Goal: Information Seeking & Learning: Learn about a topic

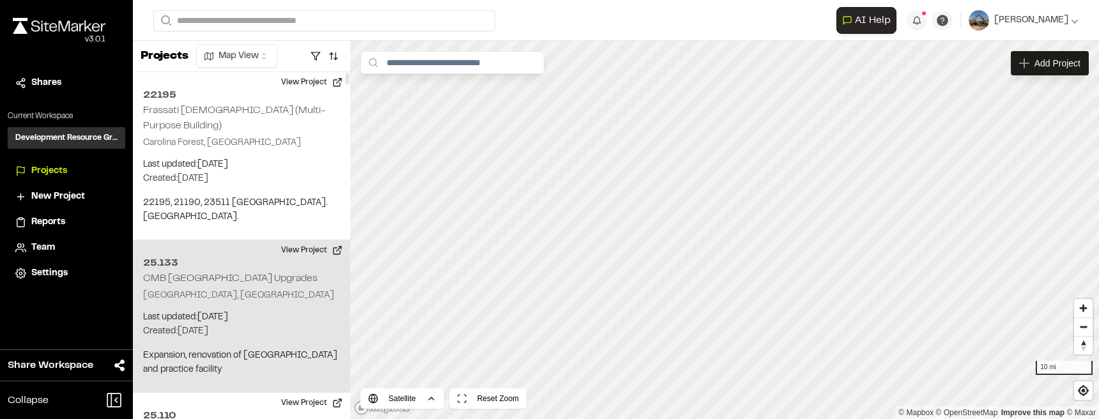
click at [253, 325] on p "Created: Sep 16, 2025" at bounding box center [241, 332] width 197 height 14
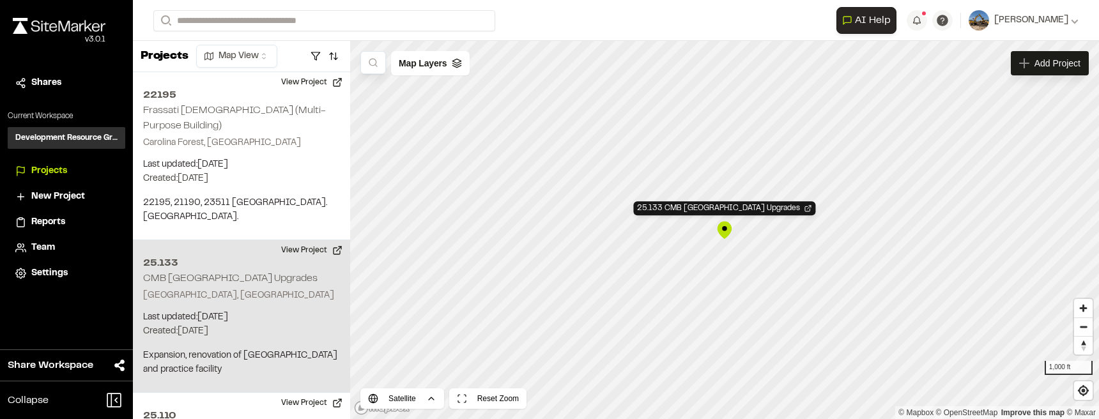
click at [733, 235] on div "25.133 CMB Pelicans Stadium Upgrades" at bounding box center [724, 229] width 19 height 19
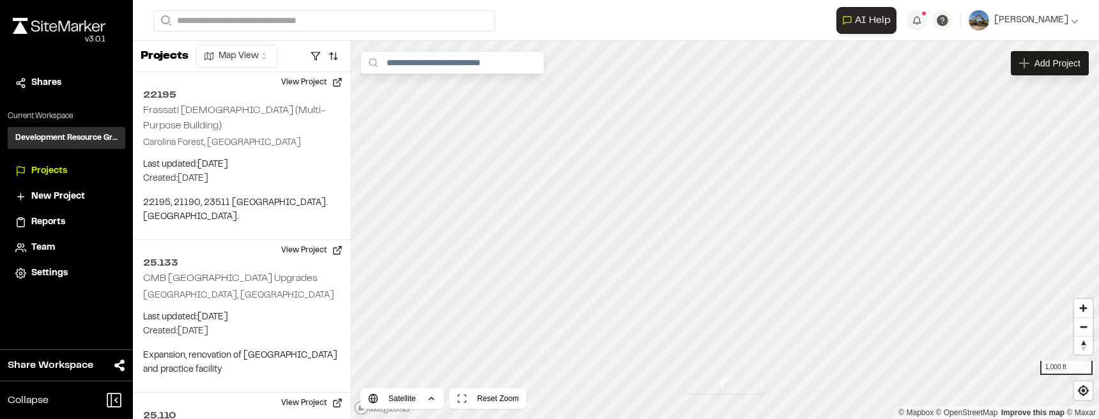
scroll to position [153, 0]
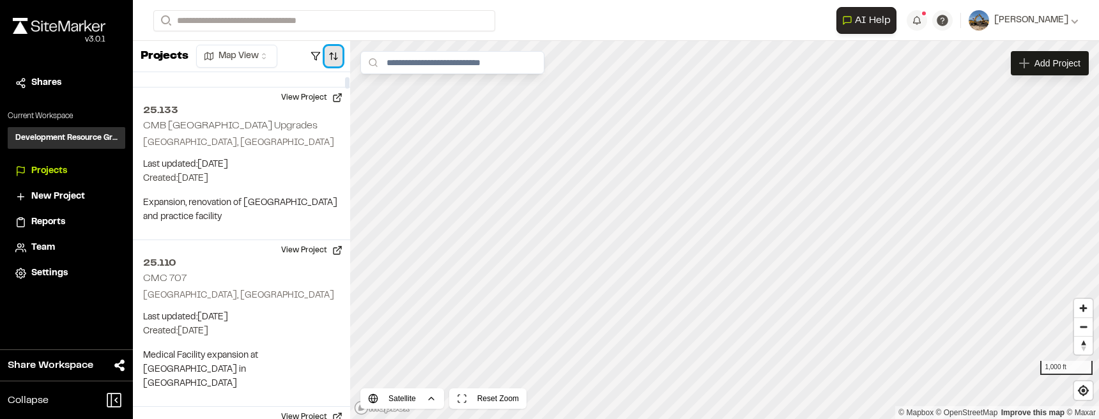
click at [326, 53] on button "button" at bounding box center [334, 56] width 18 height 20
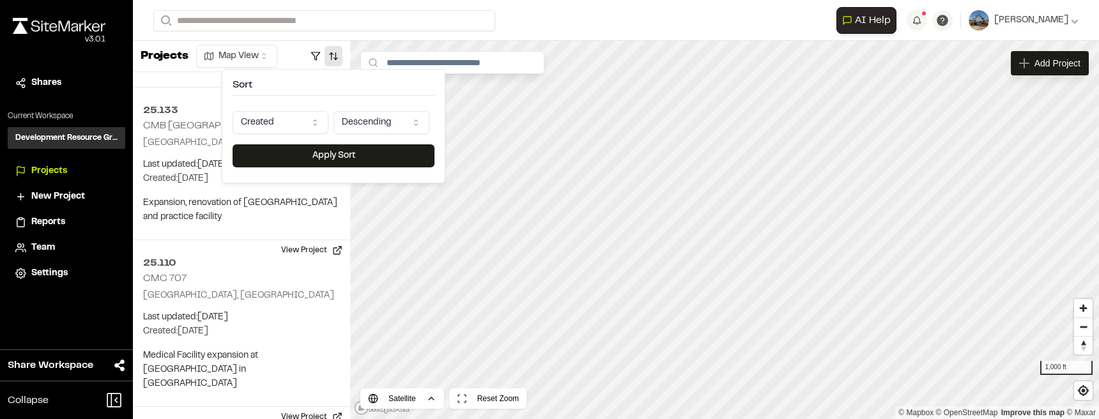
click at [313, 120] on html "Close sidebar v 3.0.1 Shares Current Workspace Development Resource Group DR Pr…" at bounding box center [549, 209] width 1099 height 419
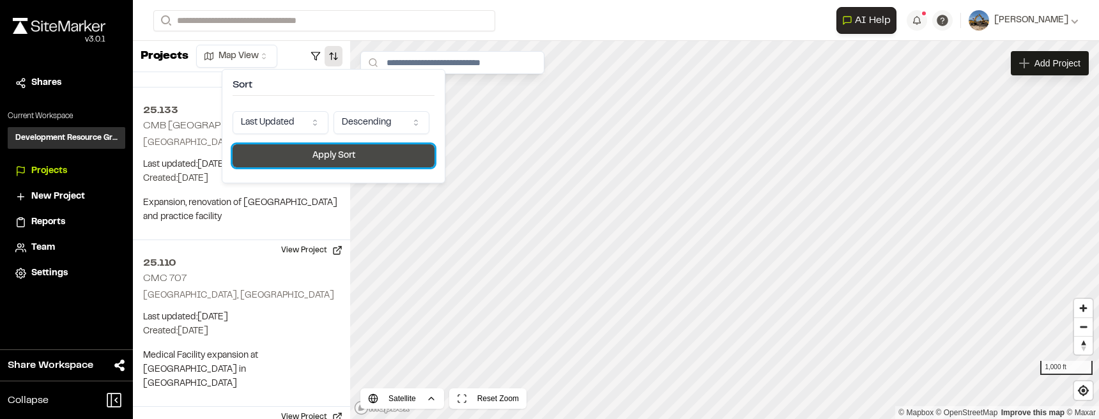
click at [302, 159] on button "Apply Sort" at bounding box center [334, 155] width 202 height 23
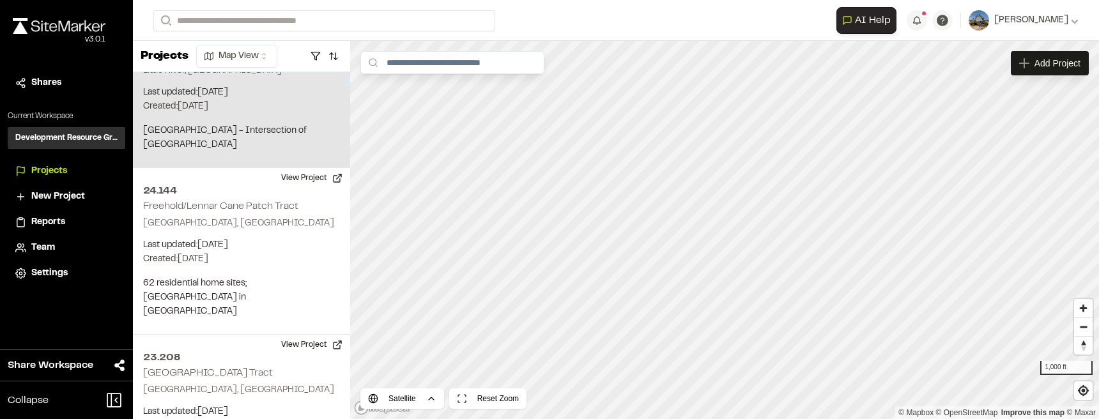
scroll to position [0, 0]
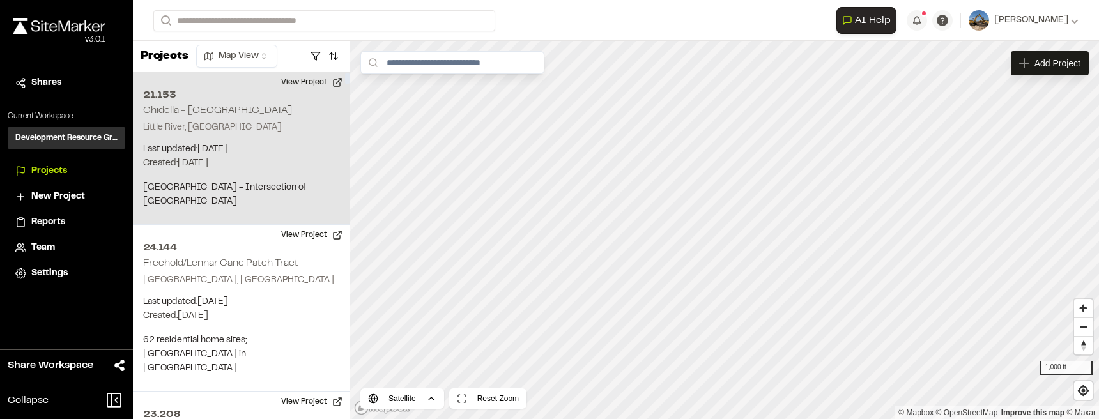
click at [265, 89] on h2 "21.153" at bounding box center [241, 95] width 197 height 15
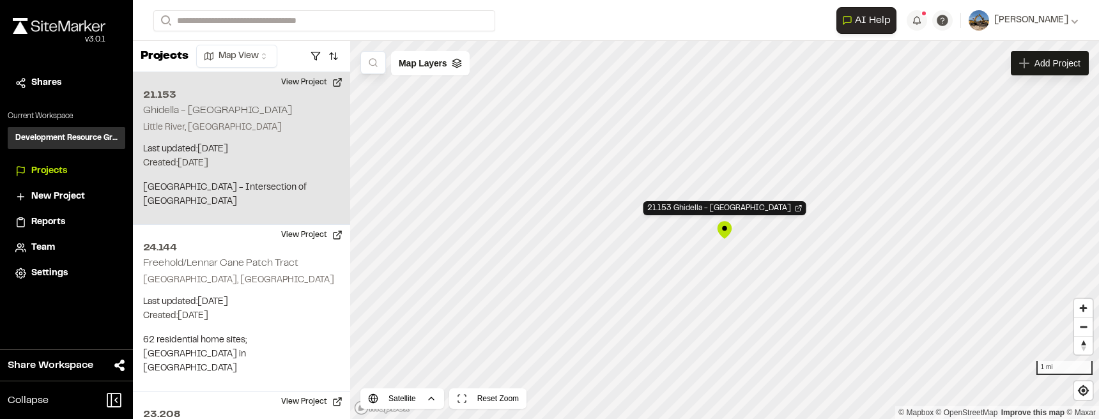
click at [727, 226] on div "21.153 Ghidella - Wampee Business Park" at bounding box center [724, 229] width 19 height 19
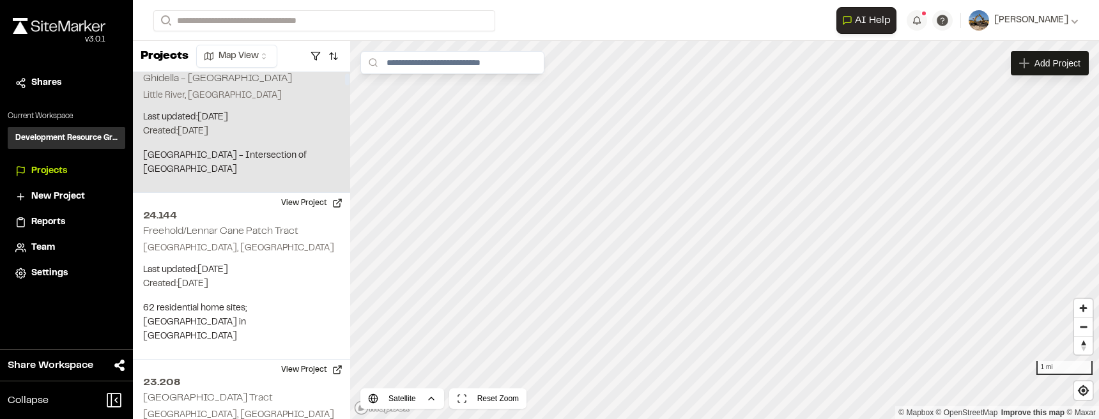
scroll to position [64, 0]
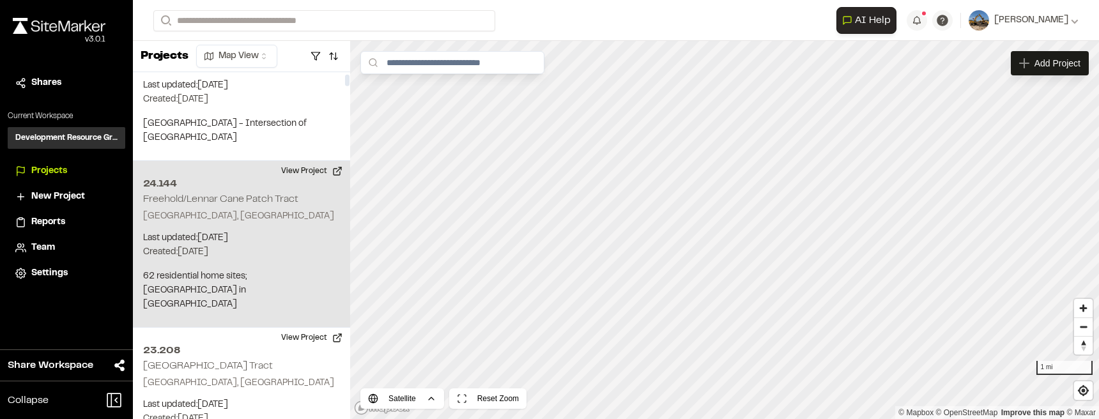
click at [248, 212] on p "Myrtle Beach, SC" at bounding box center [241, 217] width 197 height 14
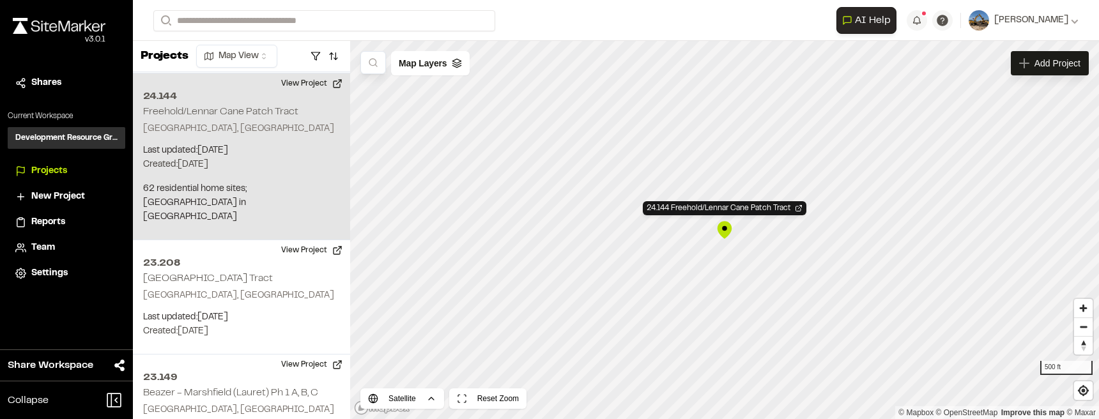
scroll to position [153, 0]
click at [722, 228] on div "24.144 Freehold/Lennar Cane Patch Tract" at bounding box center [724, 229] width 19 height 19
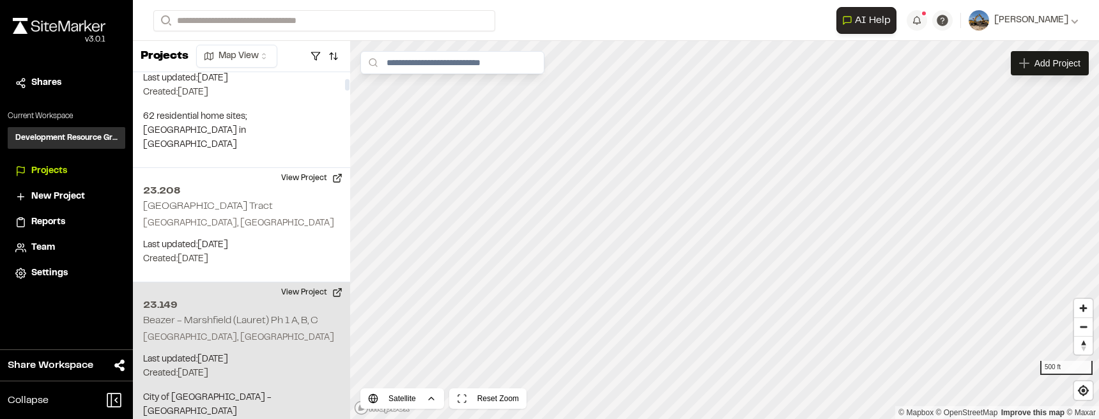
scroll to position [256, 0]
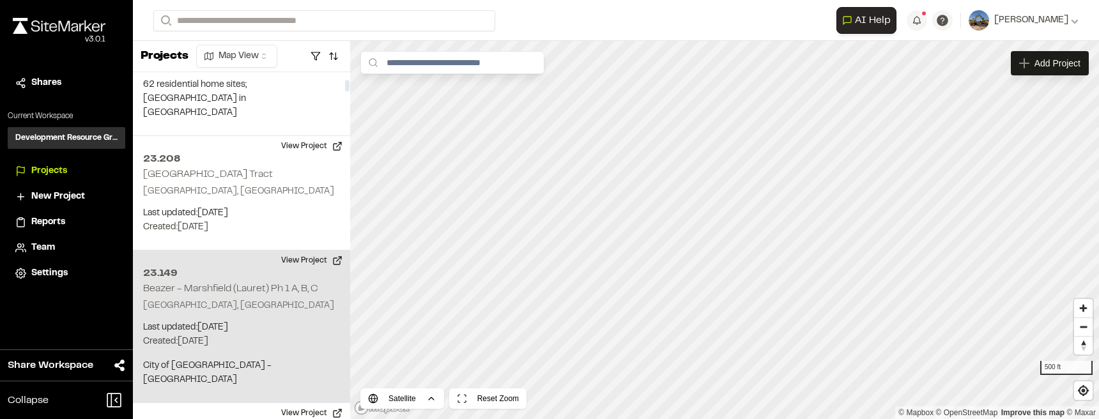
click at [261, 284] on div "23.149 Beazer - Marshfield (Lauret) Ph 1 A, B, C North Myrtle Beach, SC Last up…" at bounding box center [241, 327] width 217 height 153
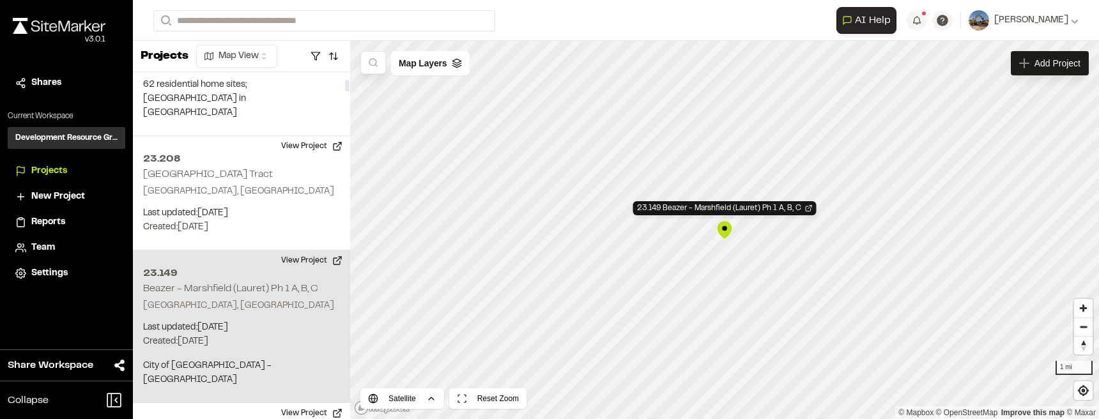
click at [272, 284] on h2 "Beazer - Marshfield (Lauret) Ph 1 A, B, C" at bounding box center [230, 288] width 175 height 9
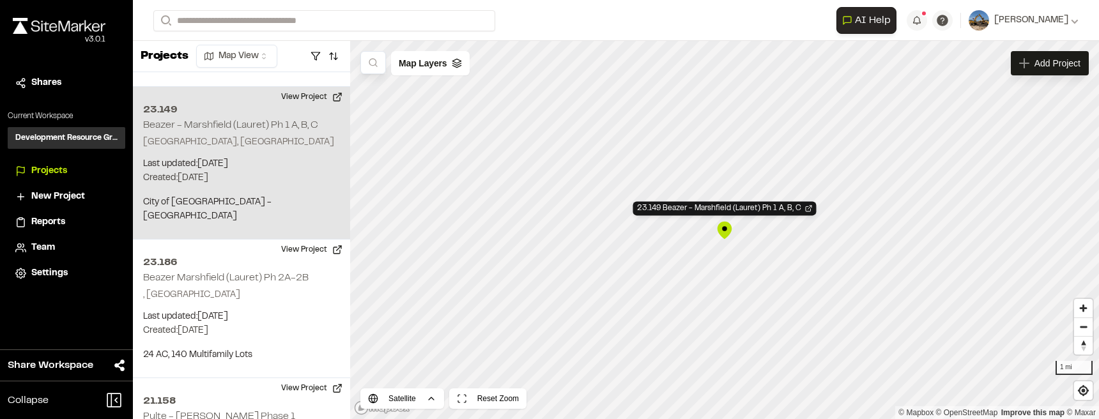
scroll to position [420, 0]
click at [724, 231] on div "23.149 Beazer - Marshfield (Lauret) Ph 1 A, B, C" at bounding box center [724, 229] width 19 height 19
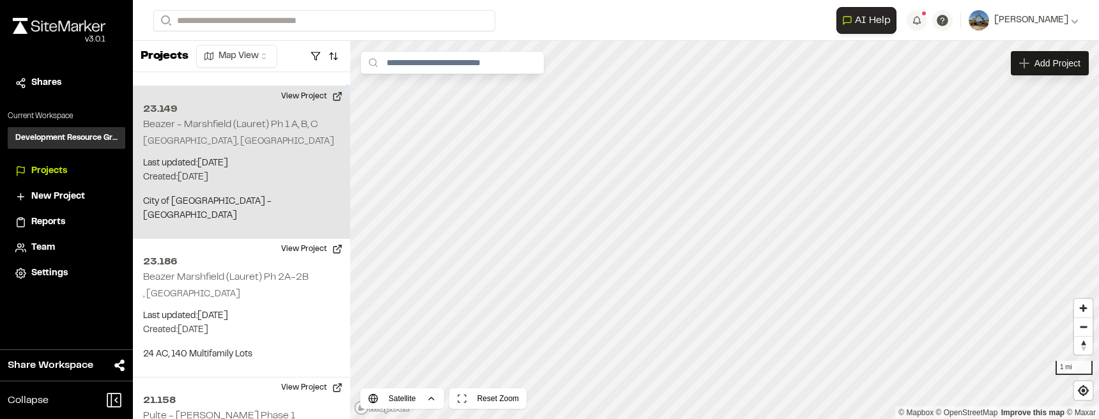
click at [289, 171] on p "Created: Mar 19, 2024" at bounding box center [241, 178] width 197 height 14
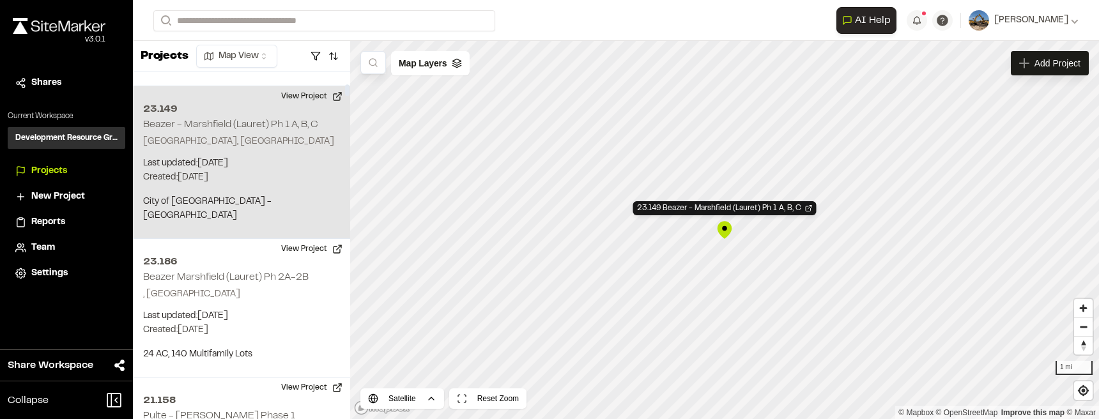
click at [289, 171] on p "Created: Mar 19, 2024" at bounding box center [241, 178] width 197 height 14
click at [730, 234] on div "23.149 Beazer - Marshfield (Lauret) Ph 1 A, B, C" at bounding box center [724, 229] width 19 height 19
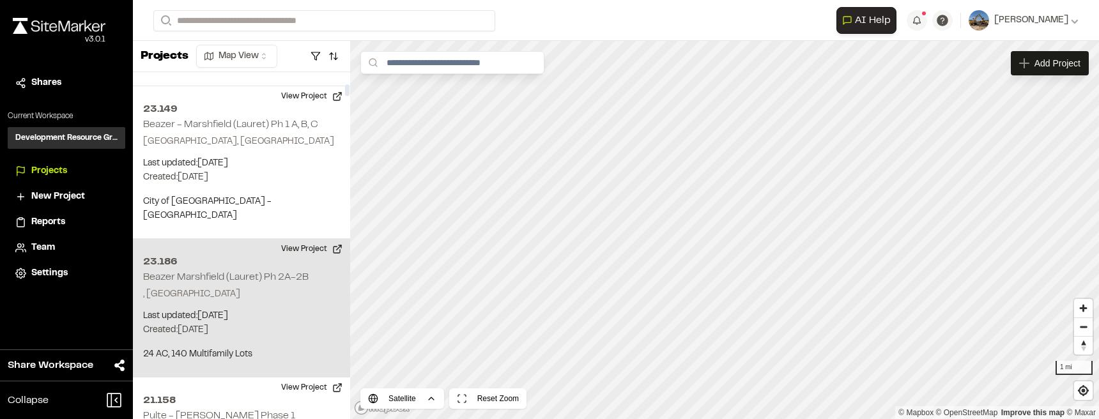
click at [258, 270] on div "23.186 Beazer Marshfield (Lauret) Ph 2A-2B , SC Last updated: Sep 23, 2025 Budg…" at bounding box center [241, 308] width 217 height 139
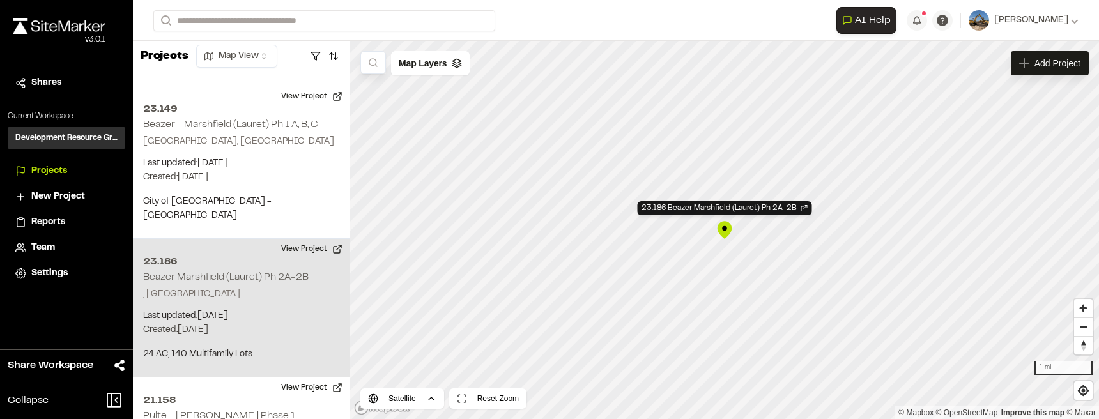
click at [722, 234] on div "23.186 Beazer Marshfield (Lauret) Ph 2A-2B" at bounding box center [724, 229] width 19 height 19
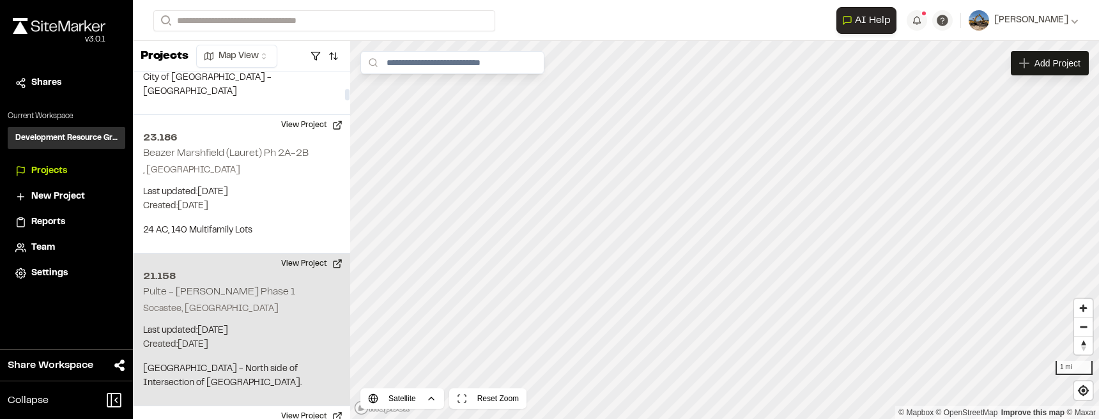
scroll to position [580, 0]
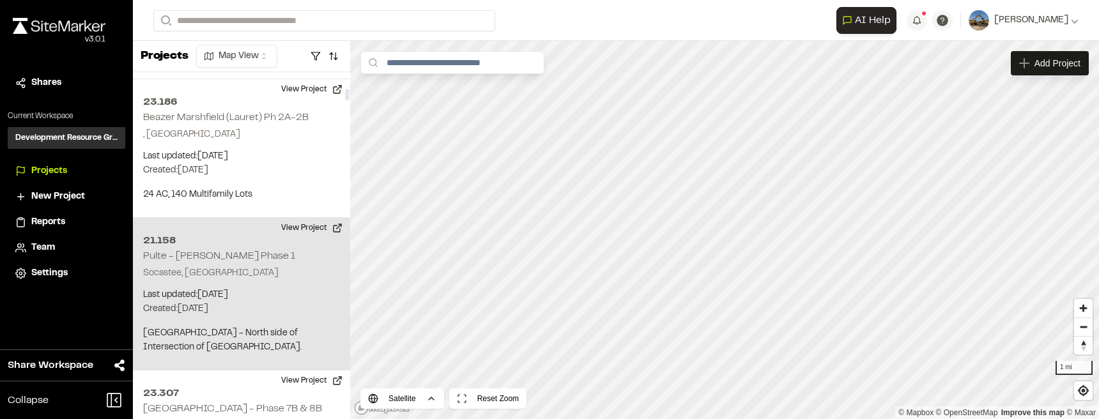
click at [263, 266] on p "Socastee, SC" at bounding box center [241, 273] width 197 height 14
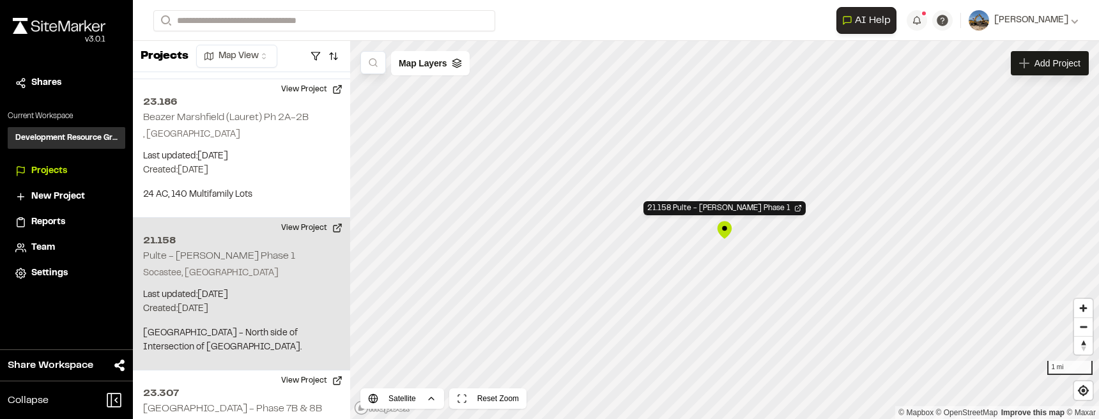
click at [727, 233] on div "21.158 Pulte - Hague Marina Phase 1" at bounding box center [724, 229] width 19 height 19
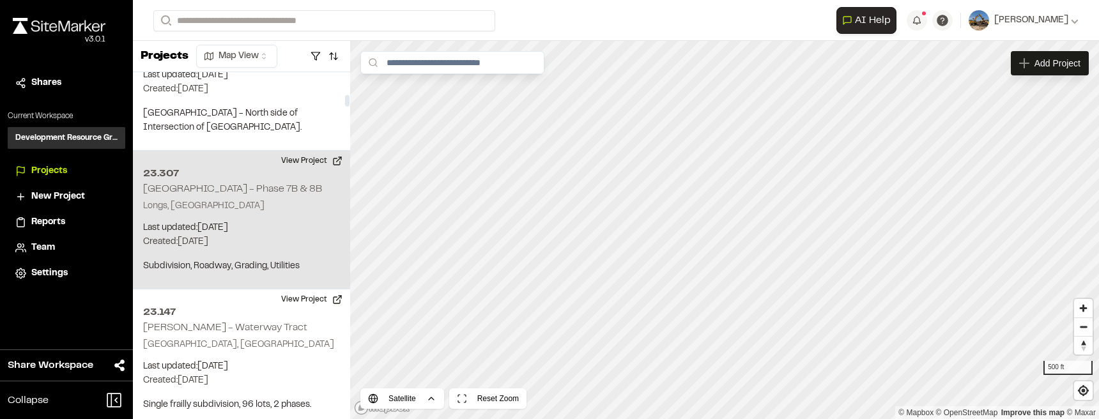
scroll to position [803, 0]
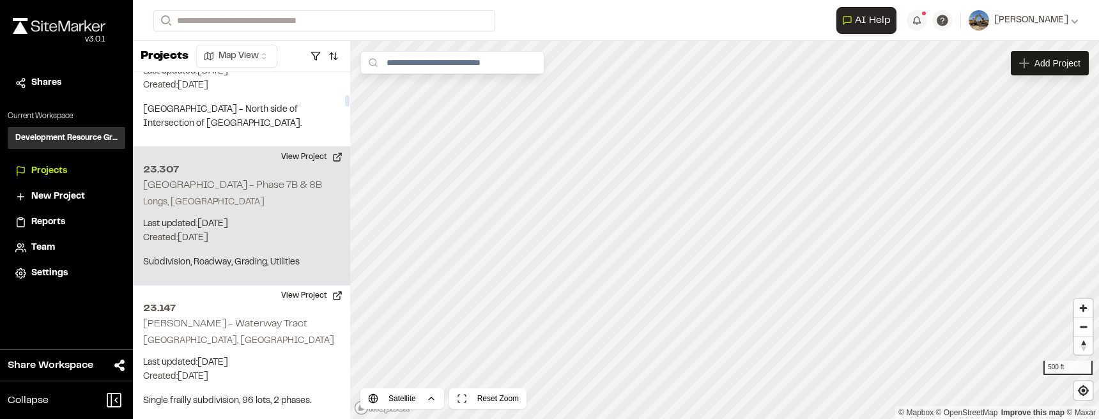
click at [262, 217] on p "Last updated: Sep 23, 2025" at bounding box center [241, 224] width 197 height 14
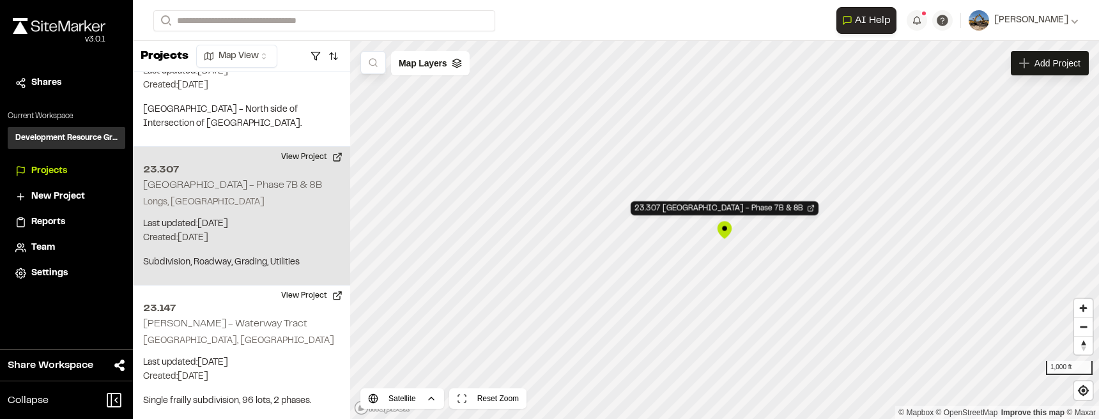
click at [729, 227] on div "23.307 Grande Dunes North - Phase 7B & 8B" at bounding box center [724, 229] width 19 height 19
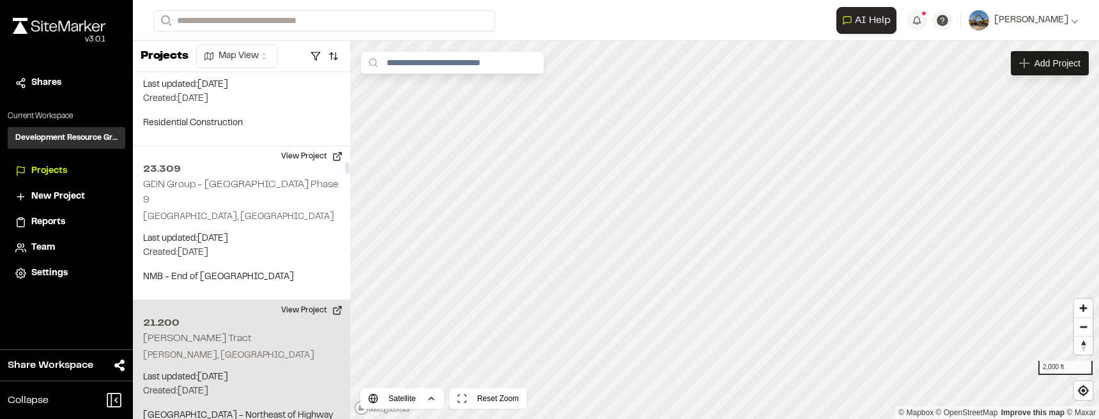
scroll to position [3235, 0]
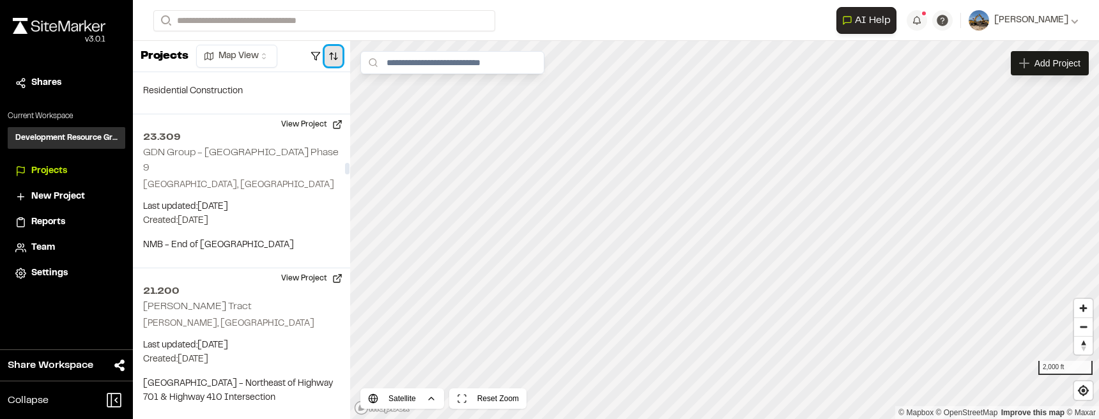
click at [335, 59] on button "button" at bounding box center [334, 56] width 18 height 20
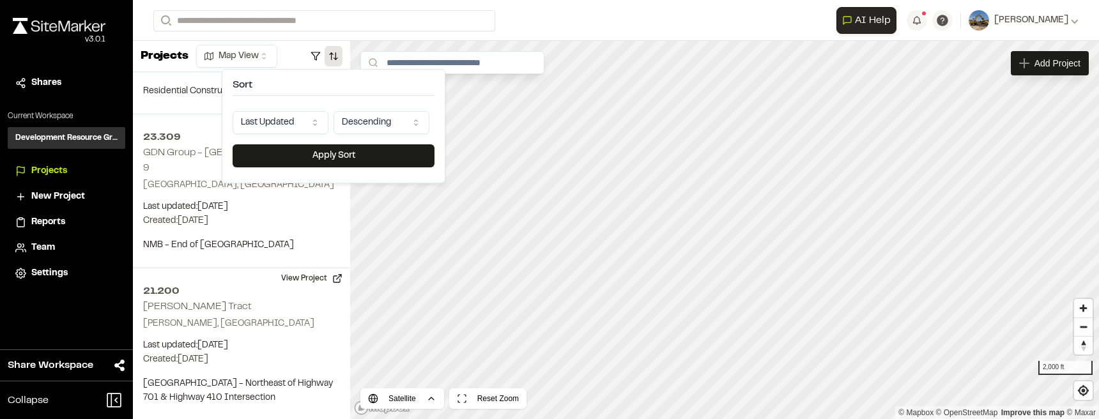
click at [295, 125] on html "Close sidebar v 3.0.1 Shares Current Workspace Development Resource Group DR Pr…" at bounding box center [549, 209] width 1099 height 419
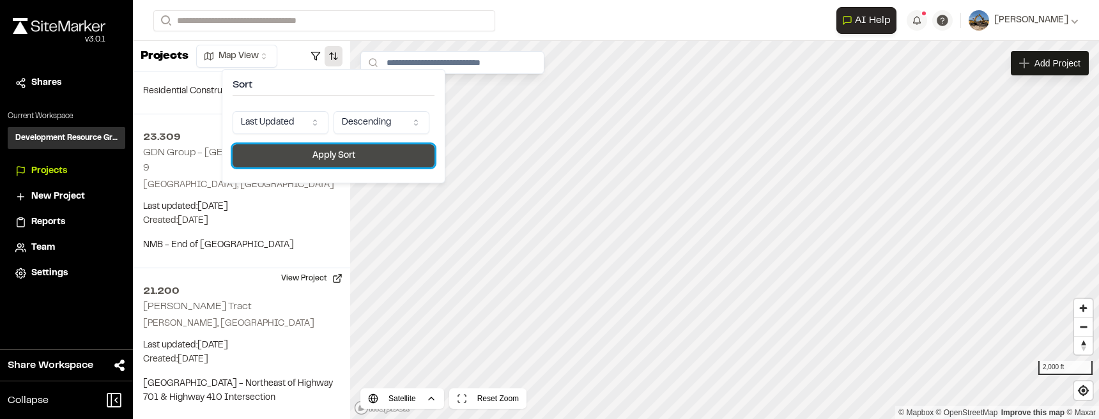
click at [320, 167] on button "Apply Sort" at bounding box center [334, 155] width 202 height 23
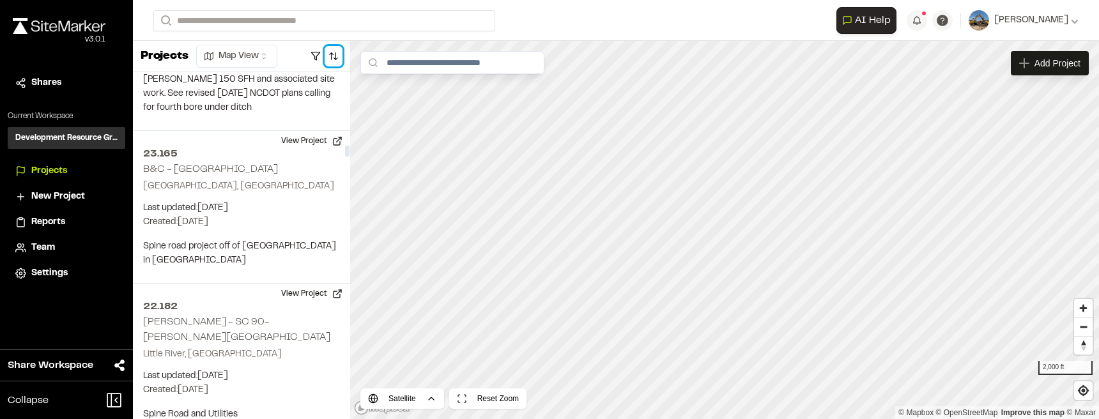
scroll to position [2596, 0]
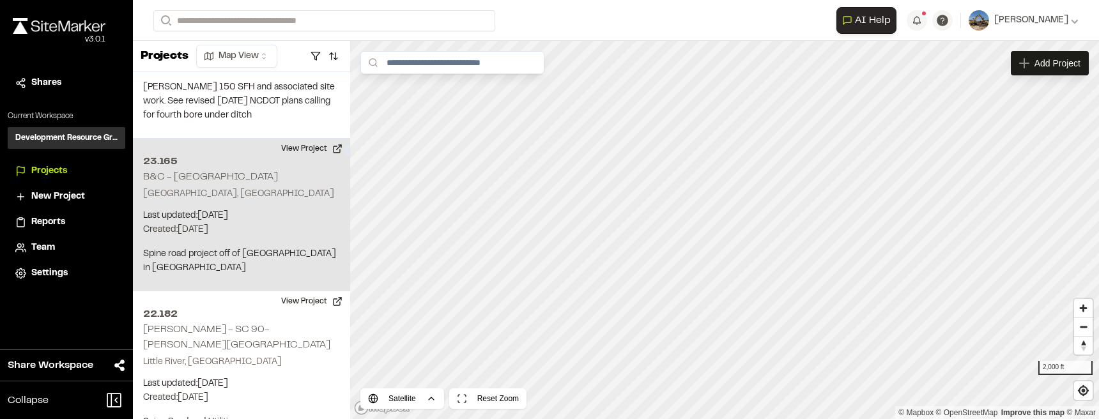
click at [277, 199] on div "23.165 B&C - 29th Ave Commercial Center Myrtle Beach, SC Last updated: Sep 22, …" at bounding box center [241, 215] width 217 height 153
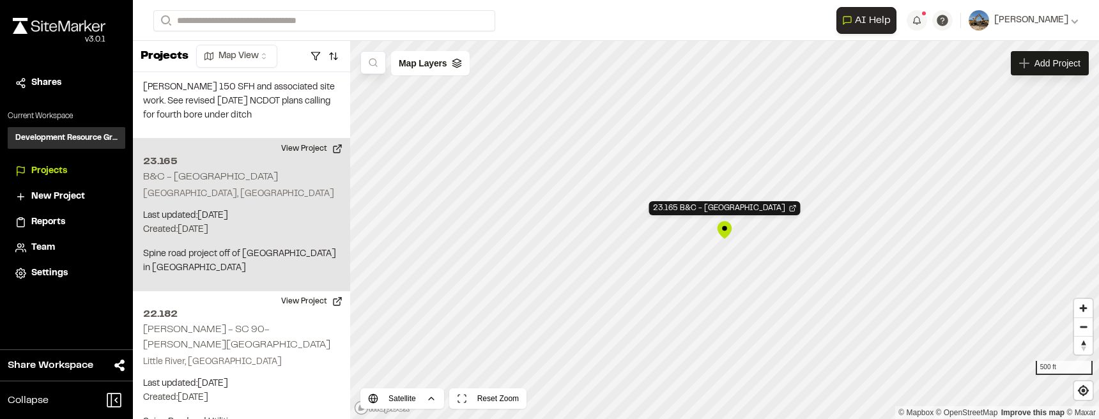
click at [720, 233] on div "23.165 B&C - 29th Ave Commercial Center" at bounding box center [724, 229] width 19 height 19
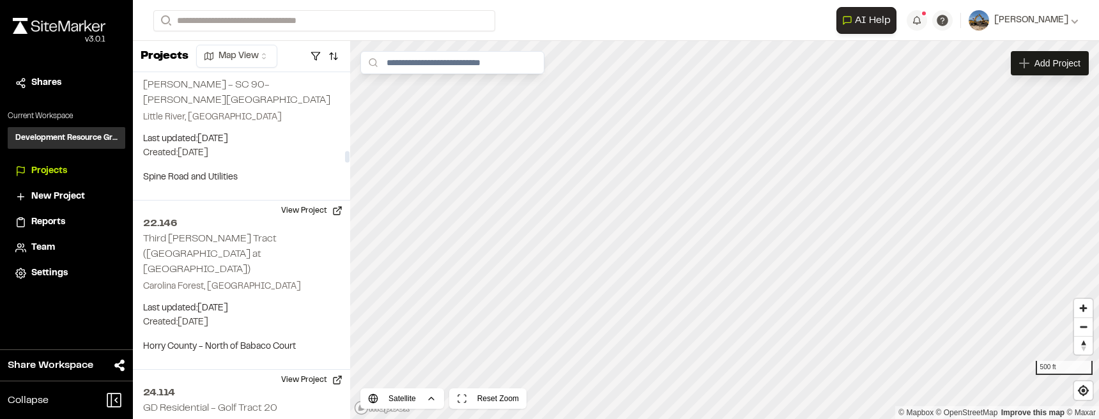
scroll to position [2843, 0]
click at [335, 49] on button "button" at bounding box center [334, 56] width 18 height 20
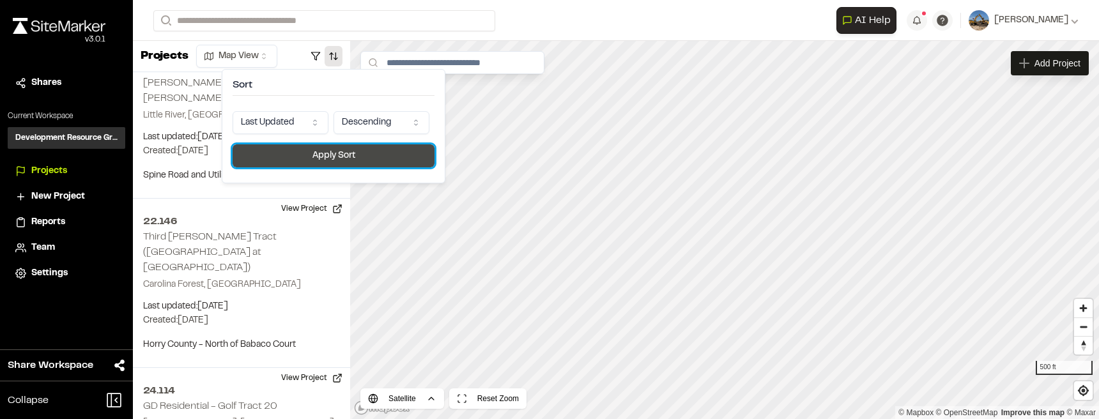
click at [332, 157] on button "Apply Sort" at bounding box center [334, 155] width 202 height 23
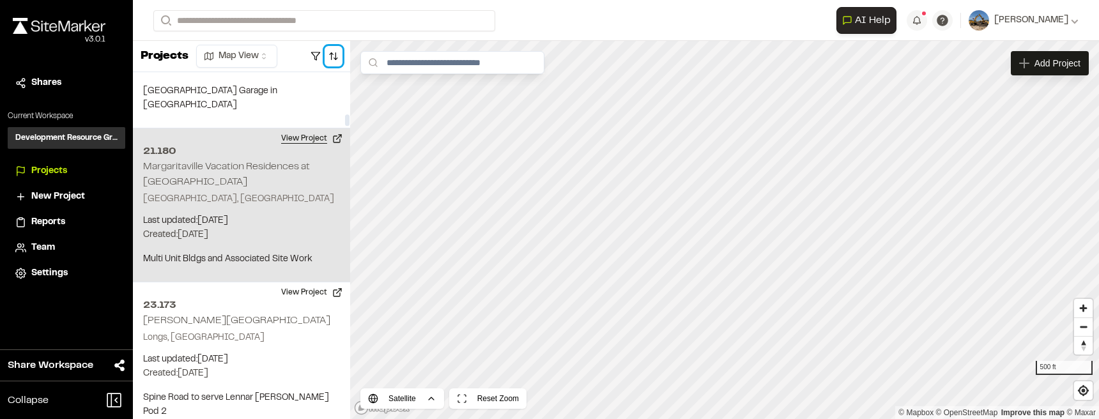
scroll to position [1564, 0]
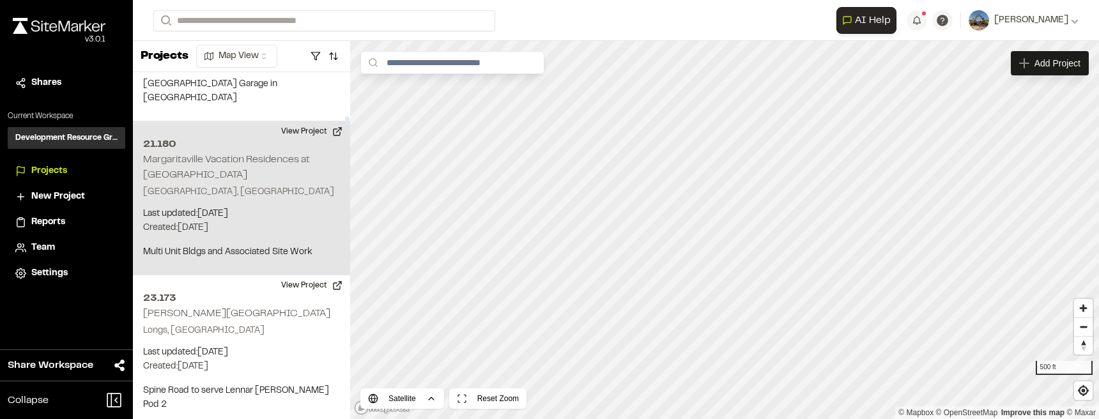
click at [298, 182] on div "21.180 Margaritaville Vacation Residences at Myrtle Beach Myrtle Beach, SC Last…" at bounding box center [241, 198] width 217 height 154
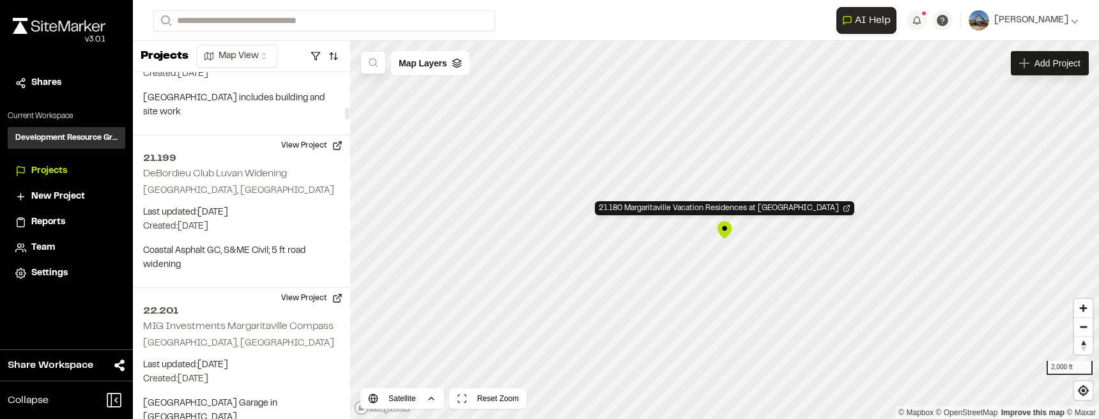
scroll to position [1245, 0]
click at [268, 203] on div "21.199 DeBordieu Club Luvan Widening Georgetown, SC Last updated: Sep 23, 2025 …" at bounding box center [241, 211] width 217 height 153
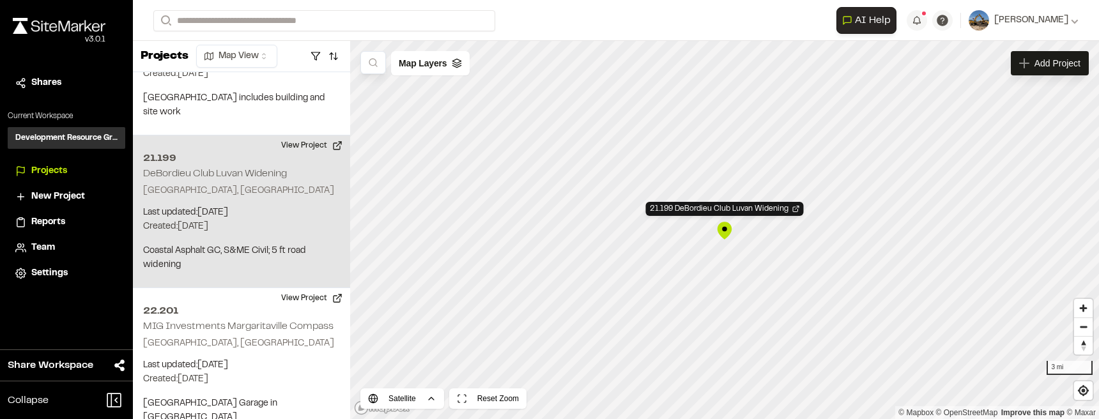
click at [723, 235] on div "21.199 DeBordieu Club Luvan Widening" at bounding box center [724, 230] width 19 height 19
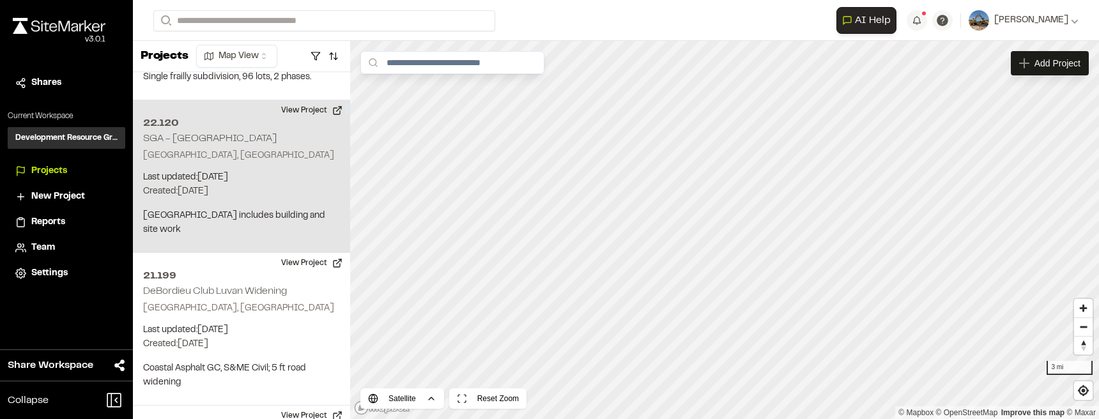
scroll to position [1118, 0]
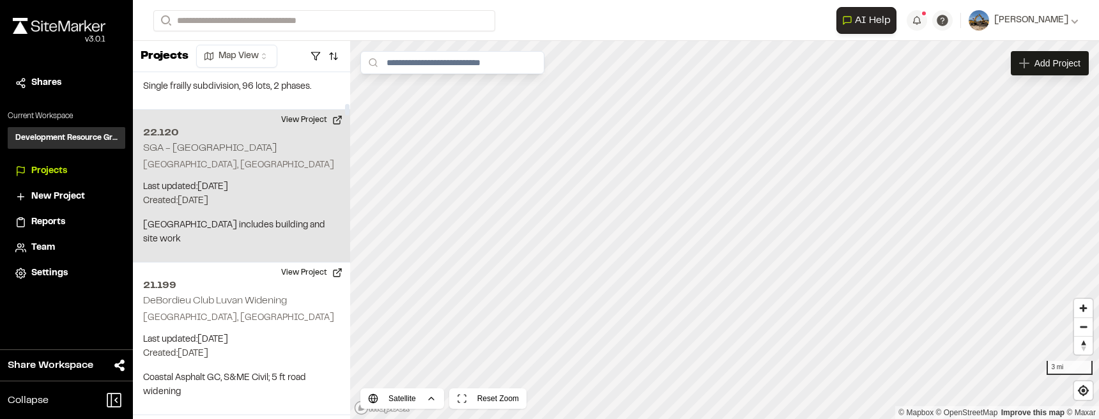
click at [283, 176] on div "22.120 SGA - Horry County Central Coast Complex Myrtle Beach, SC Last updated: …" at bounding box center [241, 186] width 217 height 153
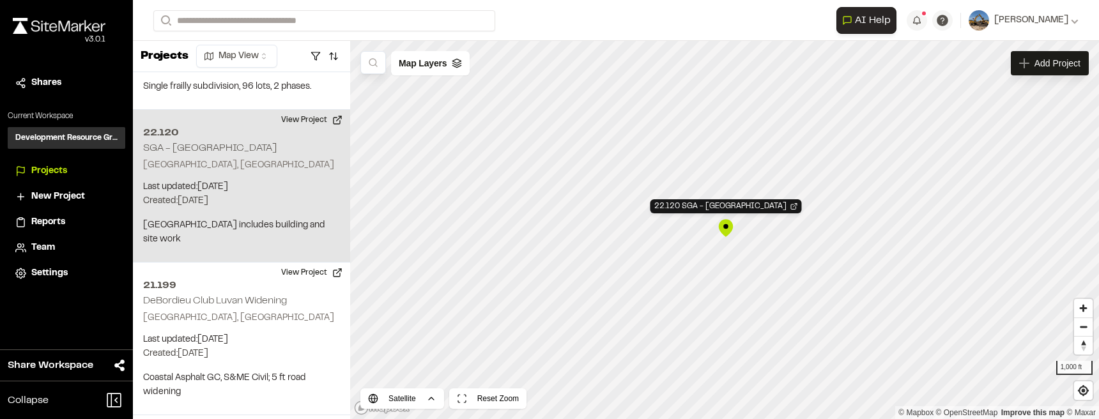
click at [730, 225] on div "22.120 SGA - Horry County Central Coast Complex" at bounding box center [725, 228] width 19 height 19
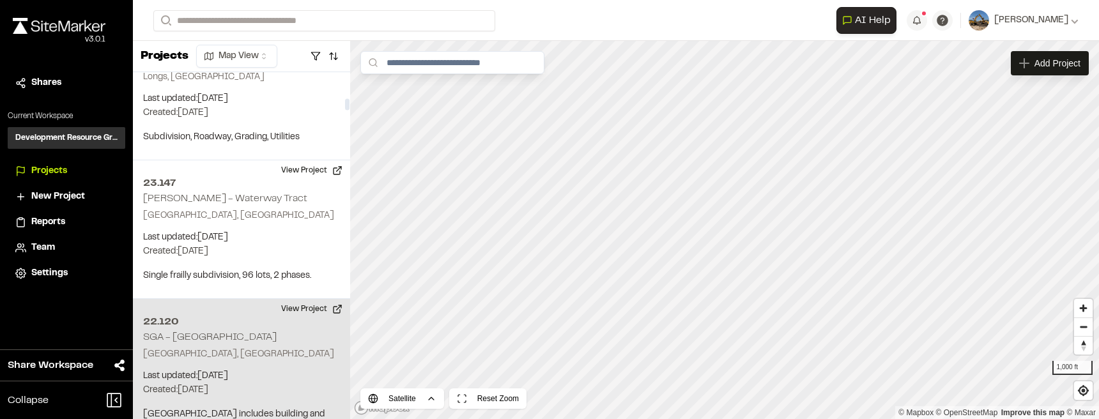
scroll to position [918, 0]
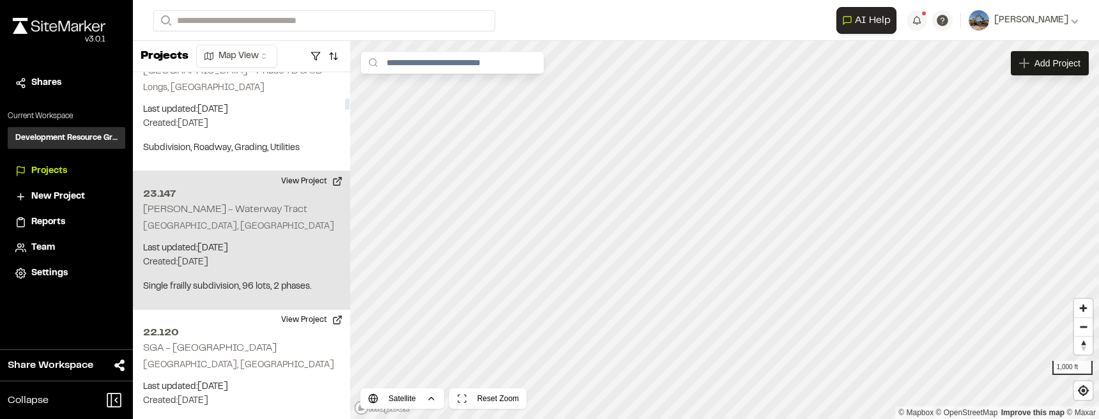
click at [296, 220] on p "Myrtle Beach, SC" at bounding box center [241, 227] width 197 height 14
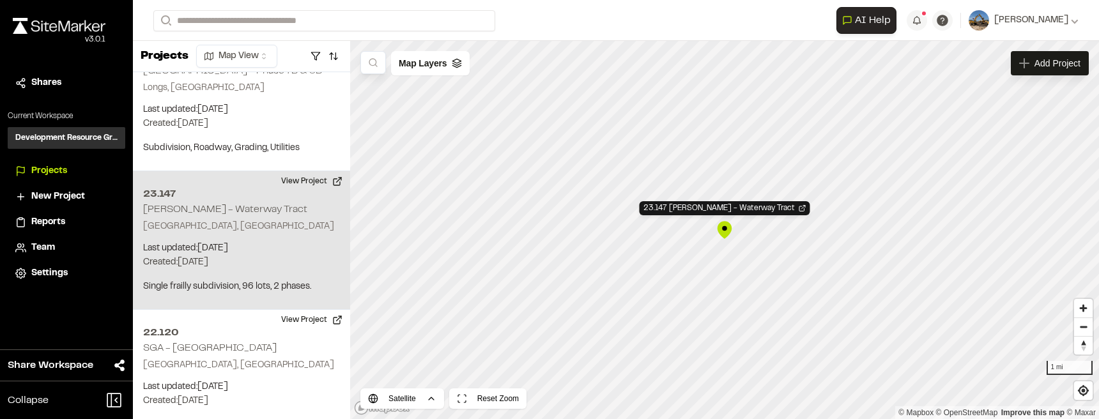
click at [729, 233] on div "23.147 Ashton Woods - Waterway Tract" at bounding box center [724, 229] width 19 height 19
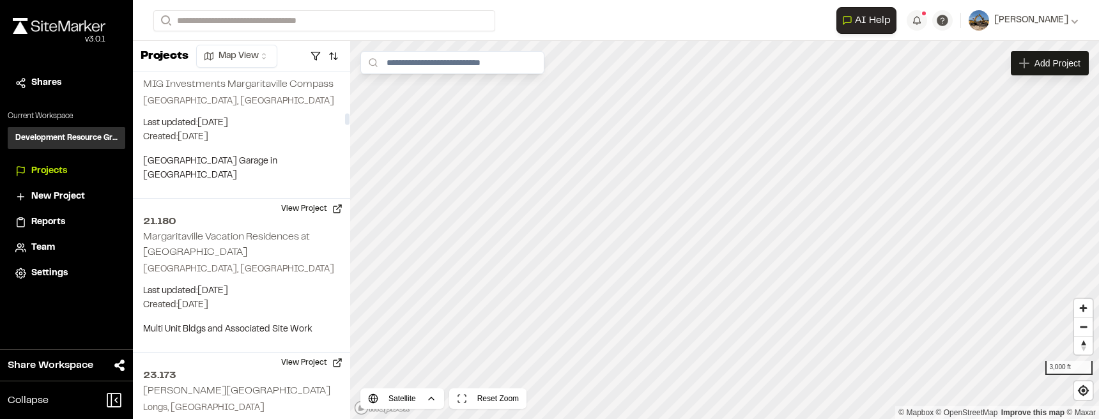
scroll to position [1453, 0]
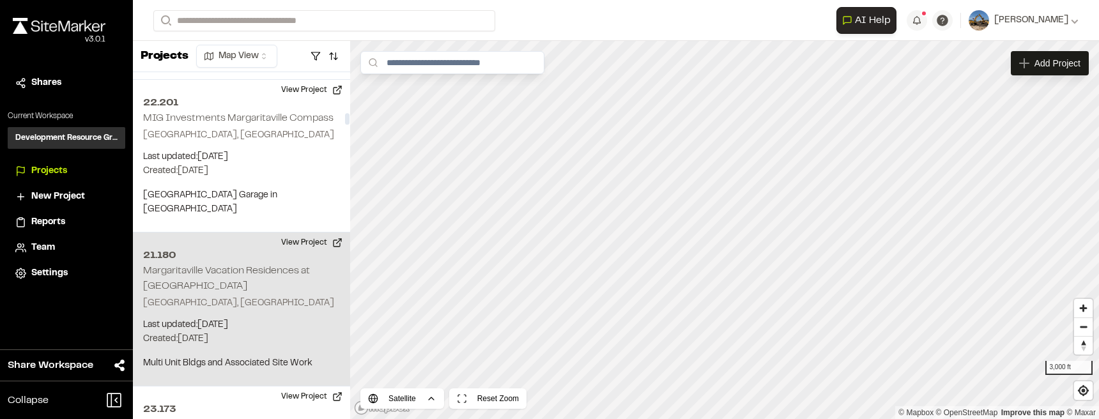
click at [290, 311] on p "Myrtle Beach, SC" at bounding box center [241, 304] width 197 height 14
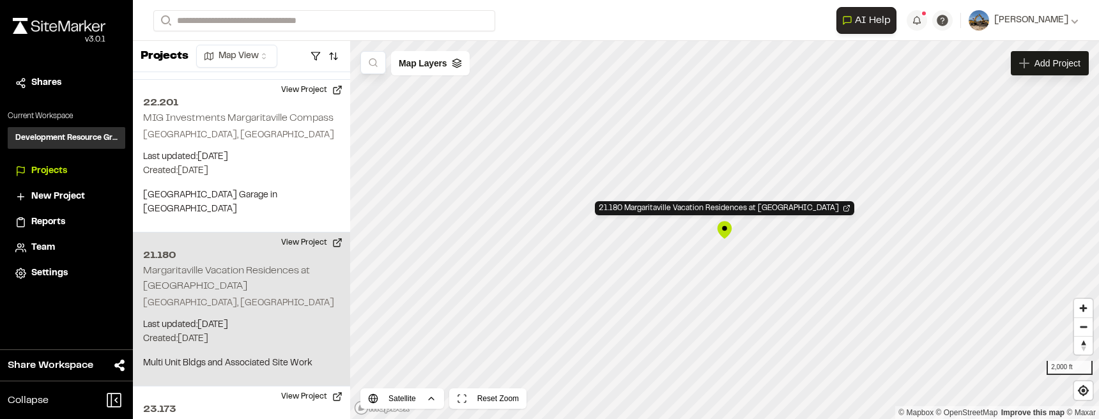
click at [725, 231] on div "21.180 Margaritaville Vacation Residences at Myrtle Beach" at bounding box center [724, 229] width 19 height 19
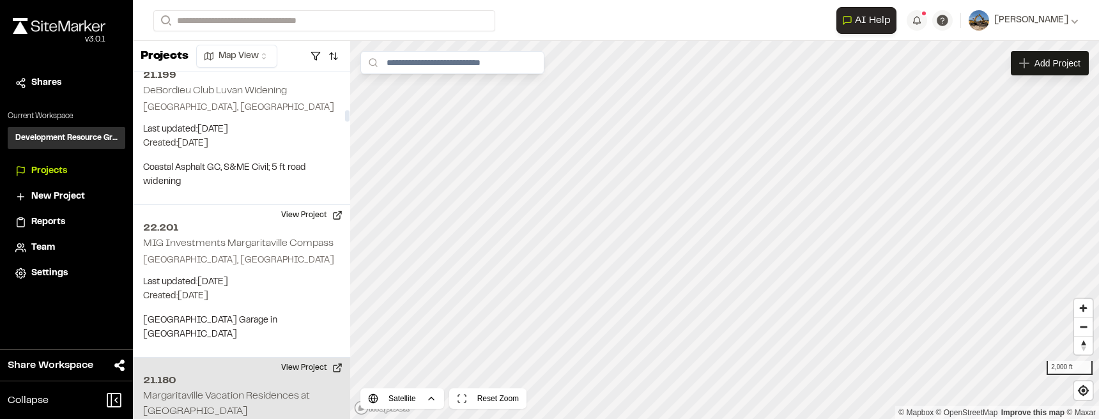
scroll to position [1327, 0]
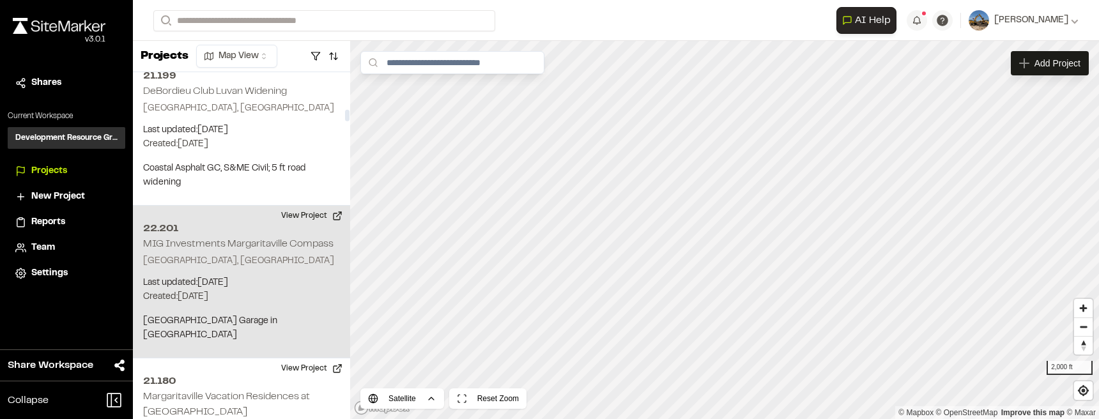
click at [271, 262] on p "North Myrtle Beach, SC" at bounding box center [241, 261] width 197 height 14
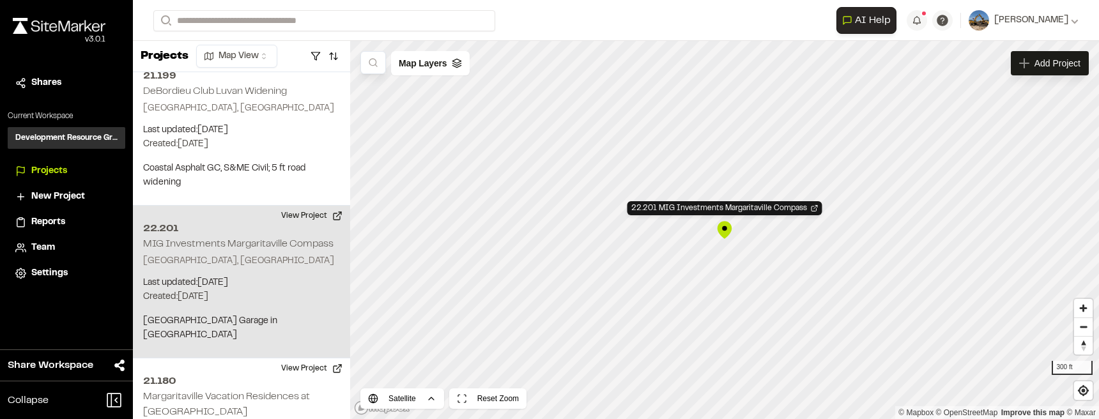
click at [731, 228] on div "22.201 MIG Investments Margaritaville Compass" at bounding box center [724, 229] width 19 height 19
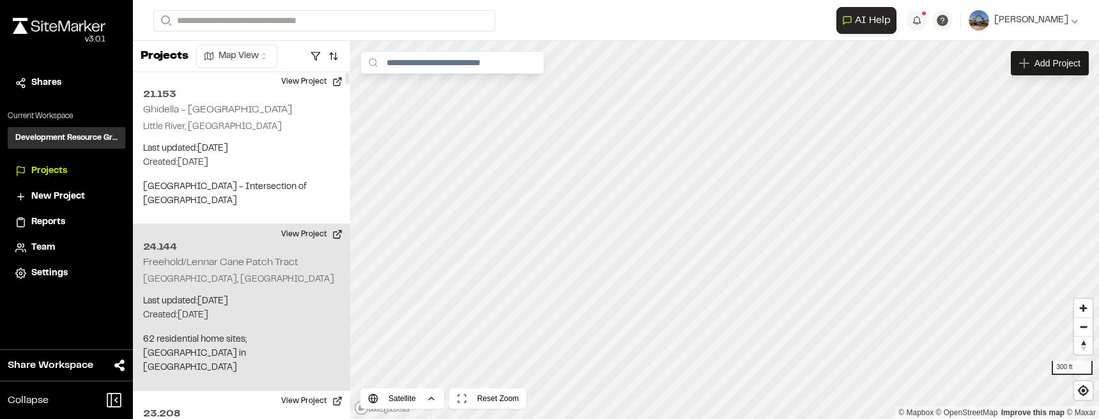
scroll to position [0, 0]
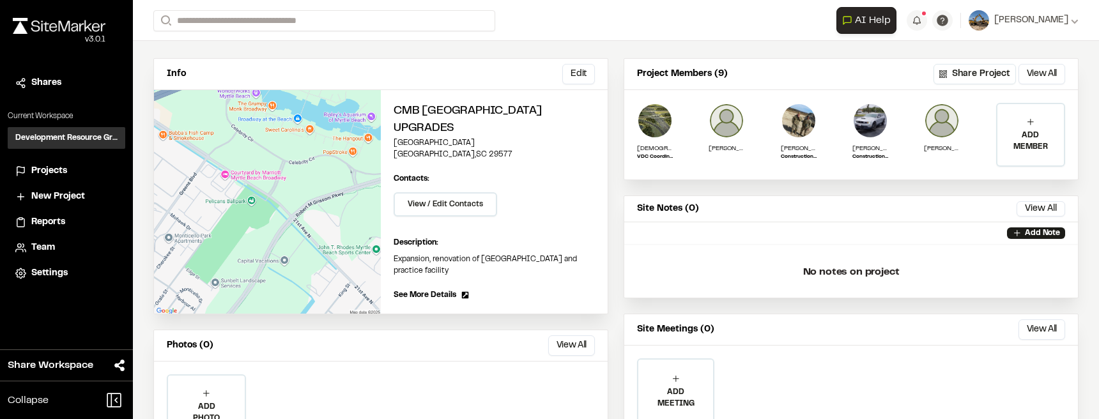
scroll to position [15, 0]
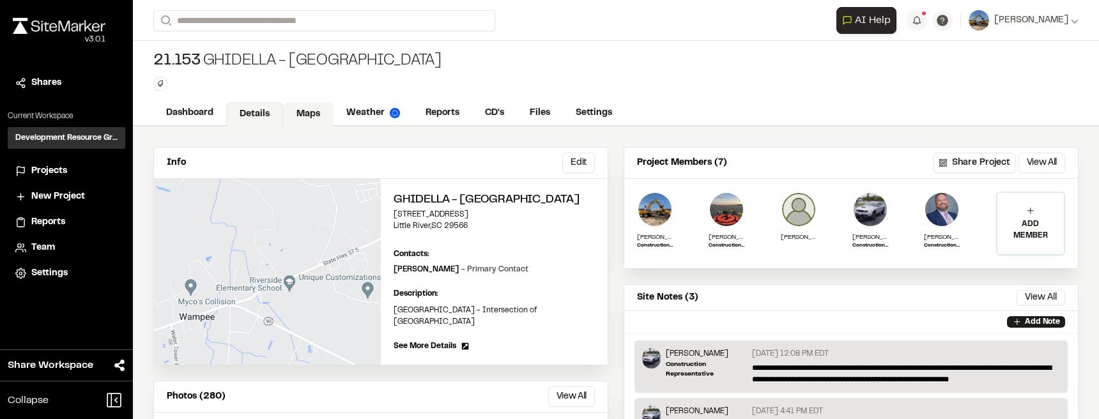
click at [327, 110] on link "Maps" at bounding box center [308, 114] width 50 height 24
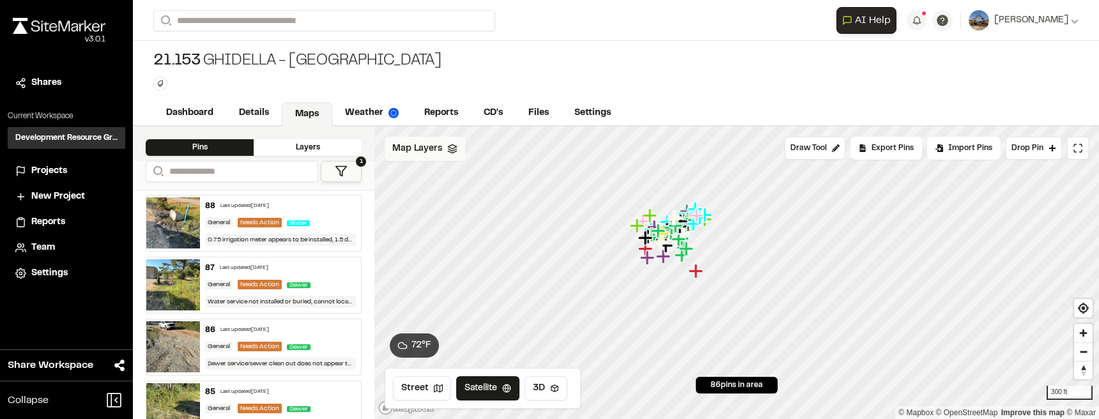
click at [461, 153] on div "Map Layers" at bounding box center [425, 149] width 81 height 24
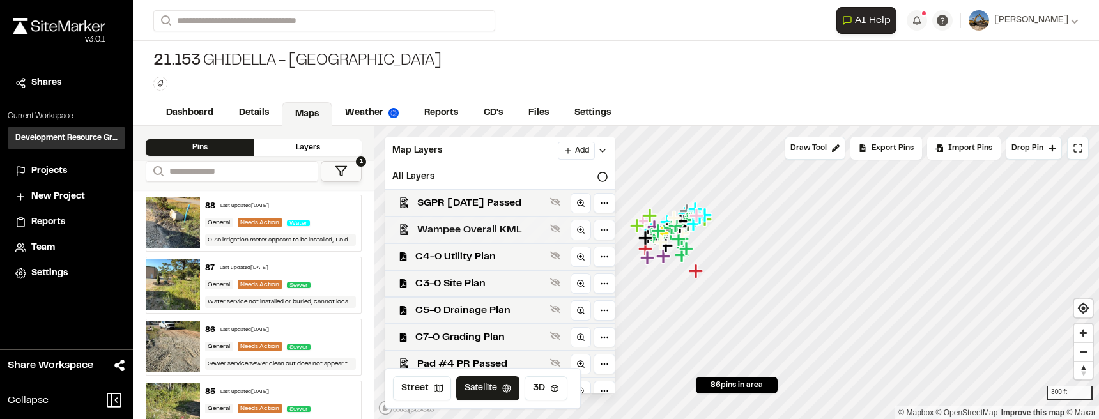
click at [508, 252] on span "C4-0 Utility Plan" at bounding box center [480, 256] width 130 height 15
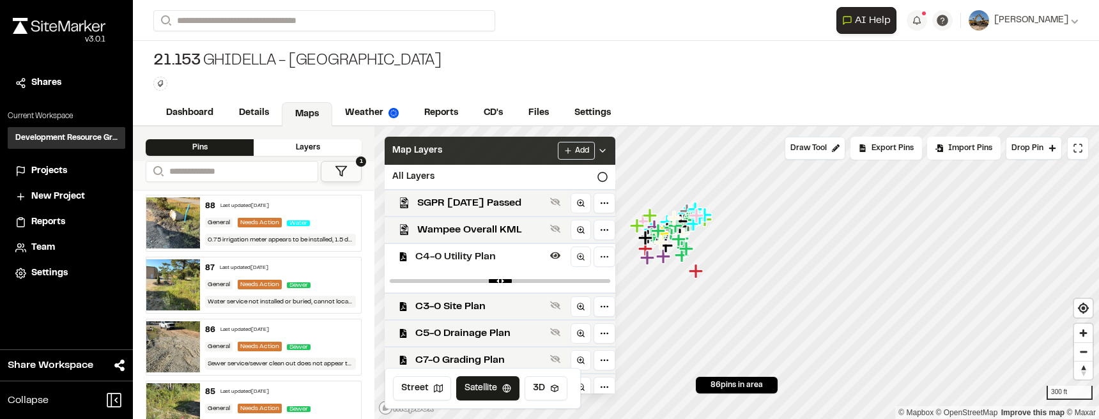
click at [608, 155] on icon at bounding box center [603, 151] width 10 height 10
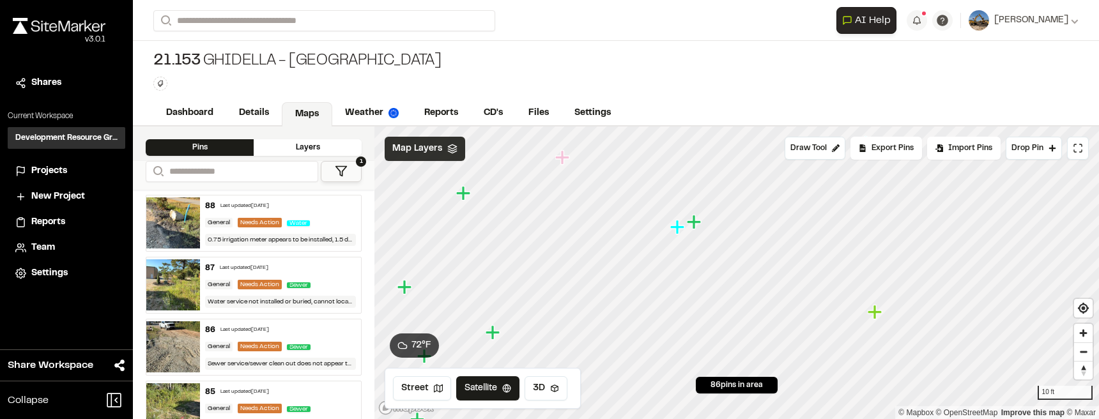
click at [677, 231] on icon "Map marker" at bounding box center [677, 227] width 14 height 14
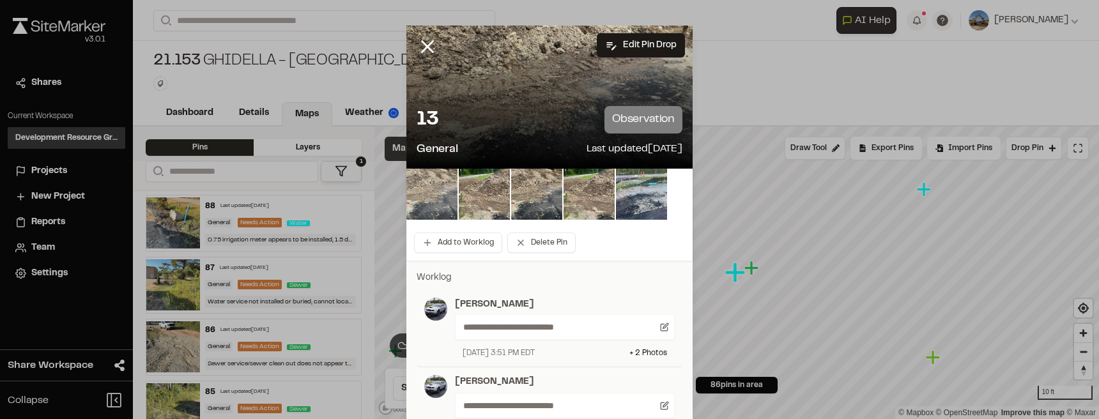
click at [441, 188] on img at bounding box center [431, 194] width 51 height 51
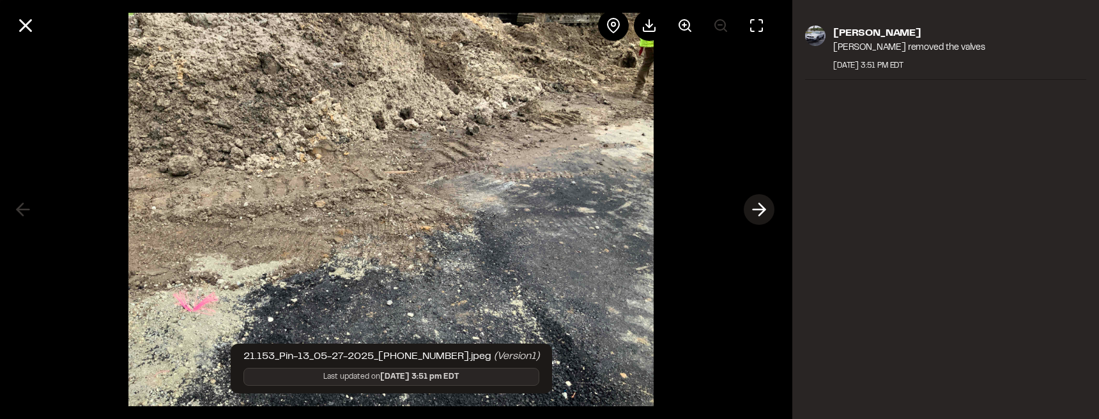
click at [757, 208] on icon at bounding box center [759, 210] width 20 height 22
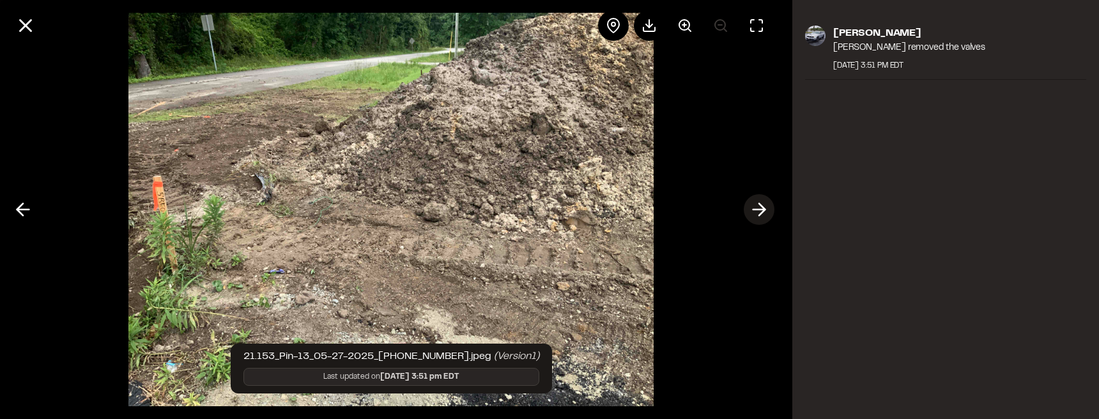
click at [757, 208] on icon at bounding box center [759, 210] width 20 height 22
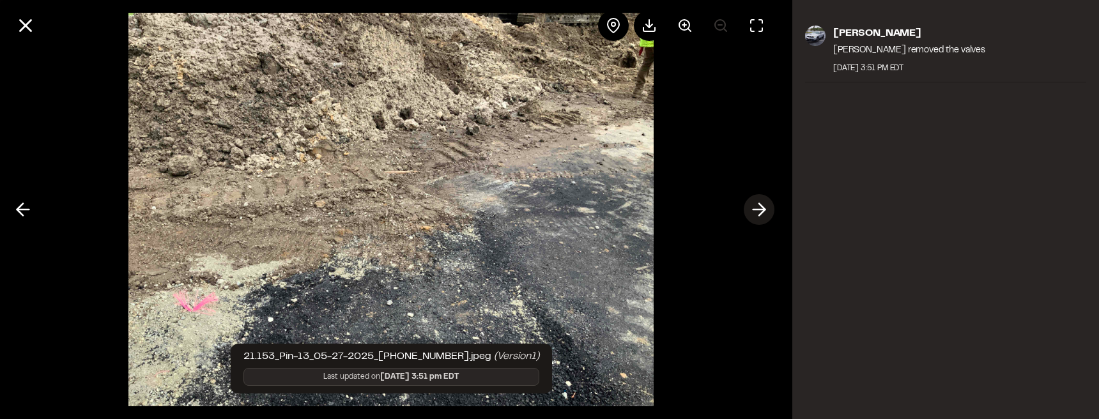
click at [757, 208] on icon at bounding box center [759, 210] width 20 height 22
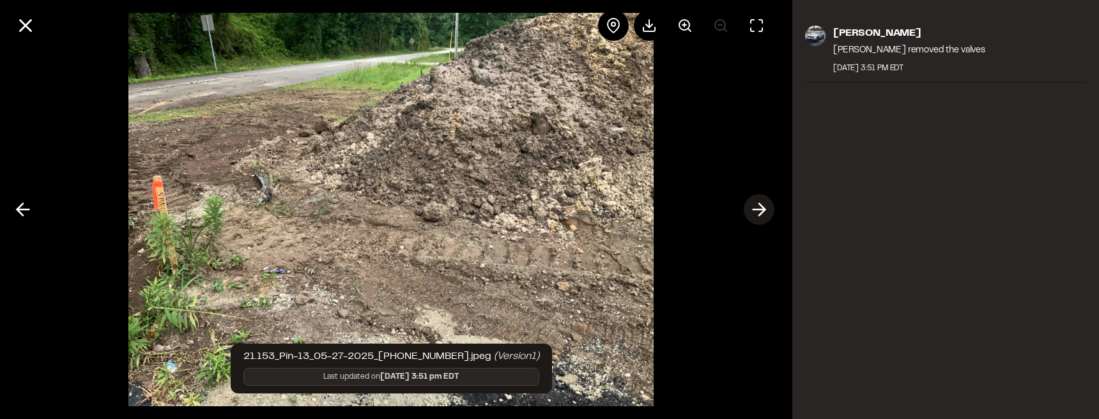
click at [757, 208] on icon at bounding box center [759, 210] width 20 height 22
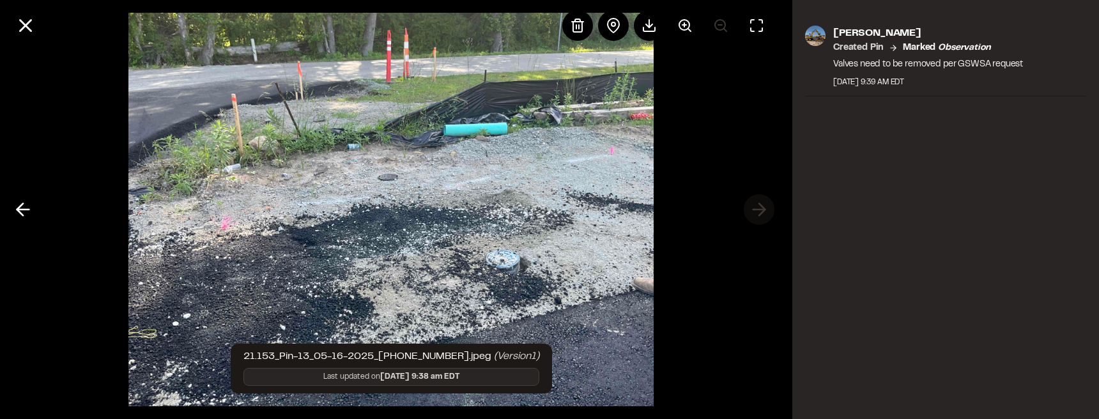
click at [757, 208] on div at bounding box center [391, 209] width 782 height 419
click at [31, 29] on icon at bounding box center [26, 26] width 22 height 22
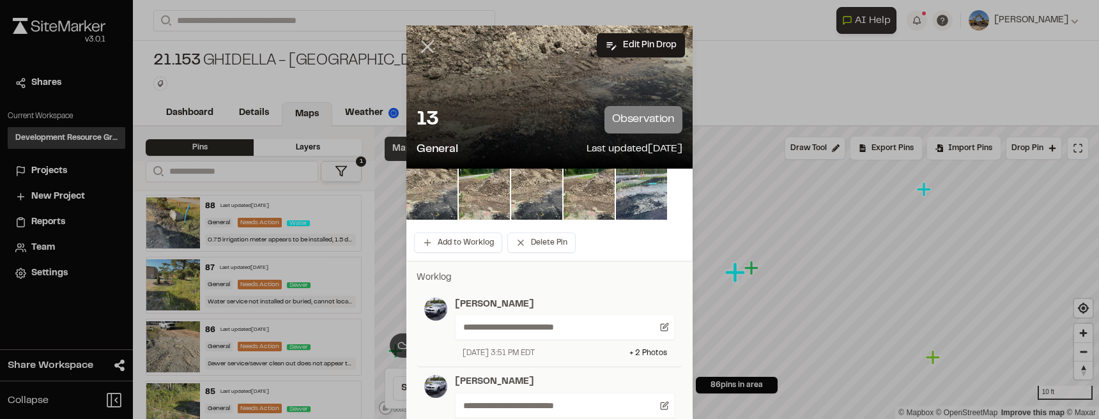
click at [418, 40] on icon at bounding box center [428, 47] width 22 height 22
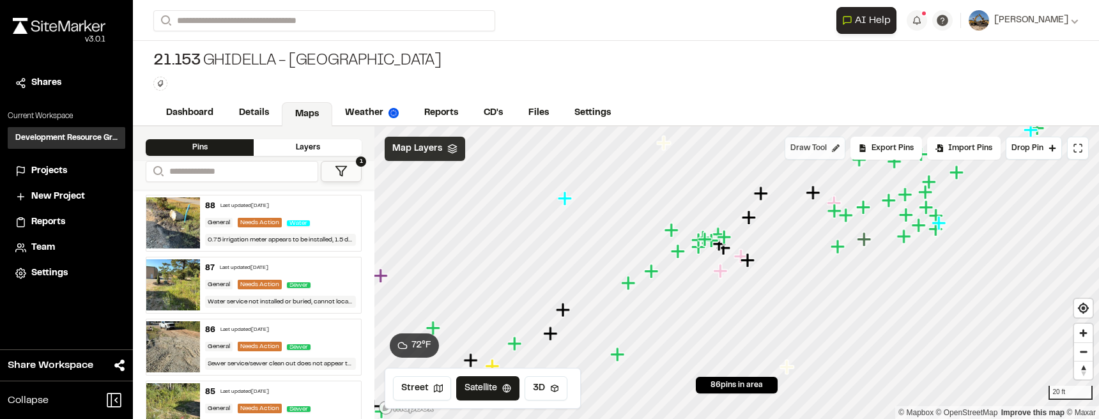
click at [794, 157] on div "Click to Drop Pin 86 pins in area Draw Tool Export Pins Available Datums Datums…" at bounding box center [737, 273] width 725 height 293
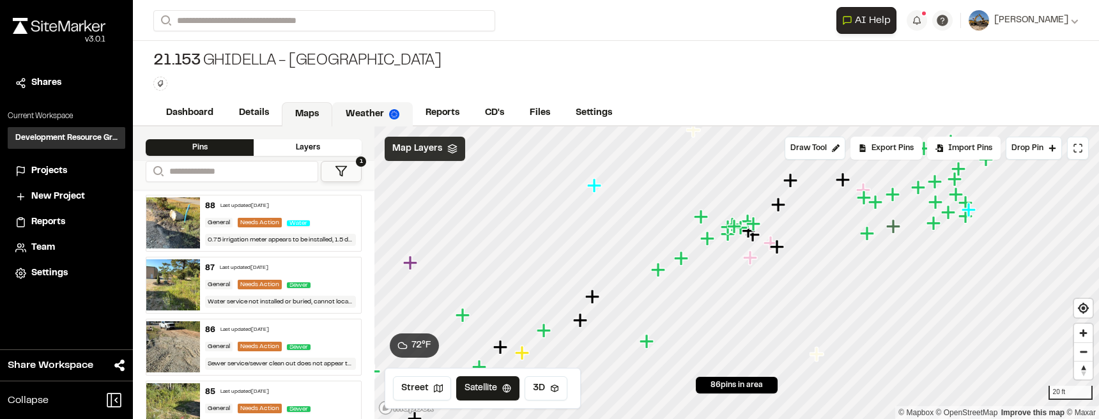
click at [357, 111] on link "Weather" at bounding box center [372, 114] width 81 height 24
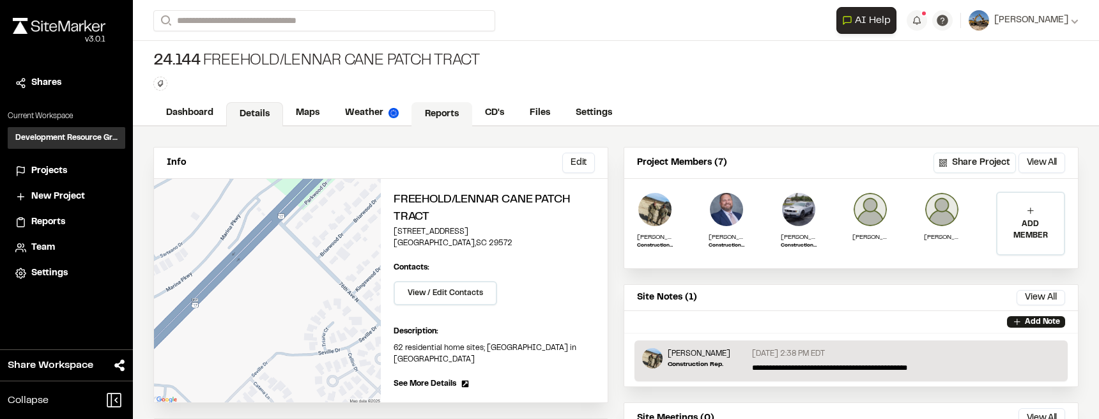
click at [457, 116] on link "Reports" at bounding box center [442, 114] width 61 height 24
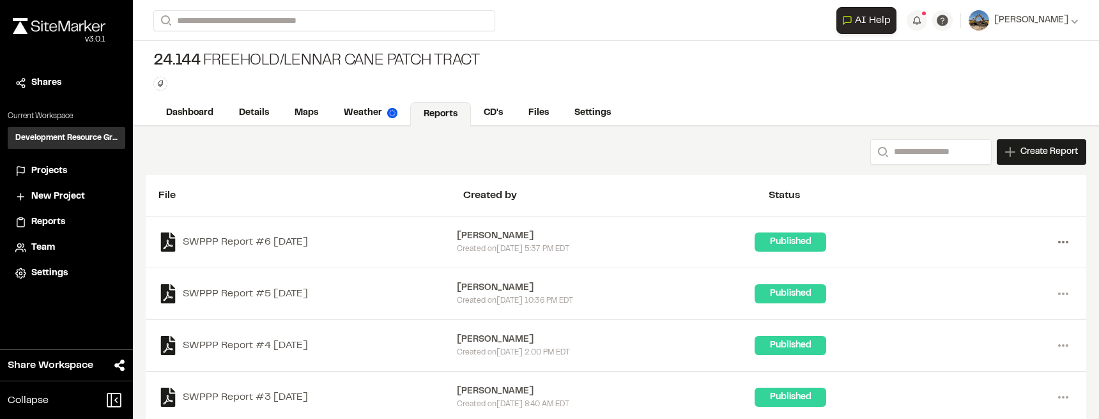
click at [1056, 247] on icon at bounding box center [1063, 242] width 20 height 20
click at [1007, 268] on link "View" at bounding box center [1017, 268] width 111 height 19
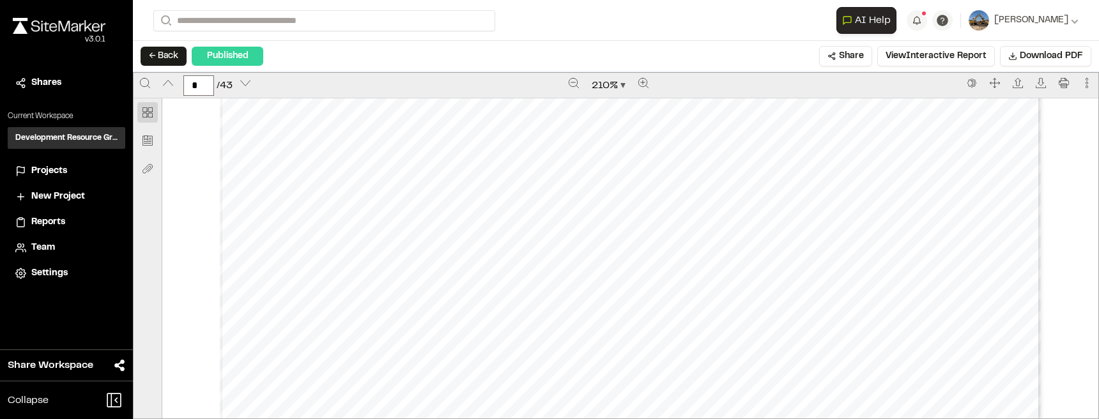
scroll to position [2652, 0]
click at [571, 87] on icon "Zoom out" at bounding box center [574, 83] width 10 height 10
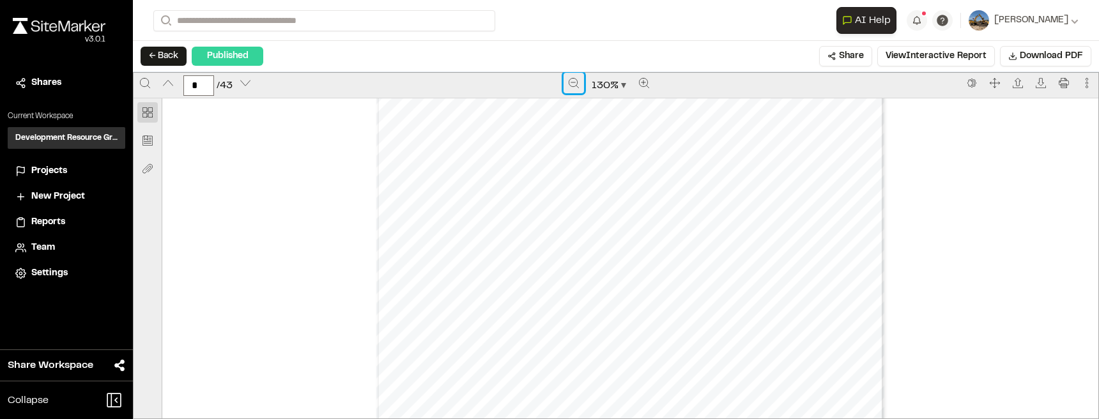
scroll to position [2912, 0]
type input "*"
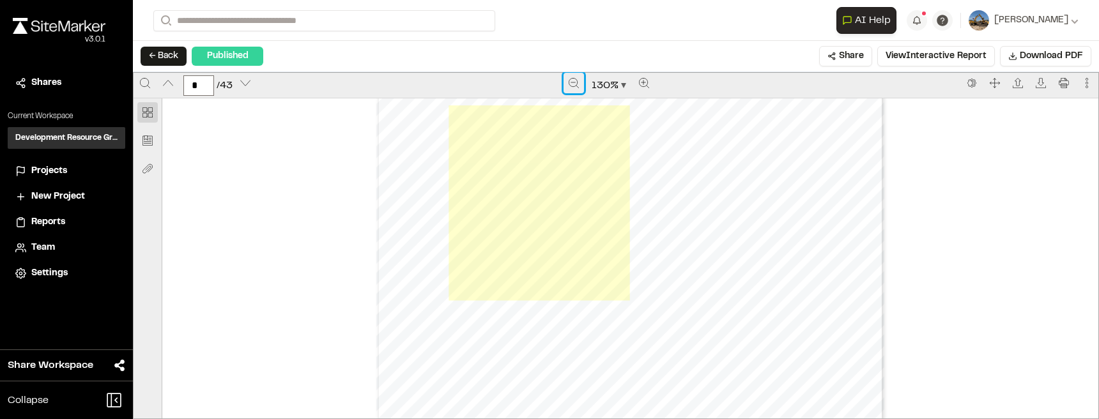
scroll to position [5565, 0]
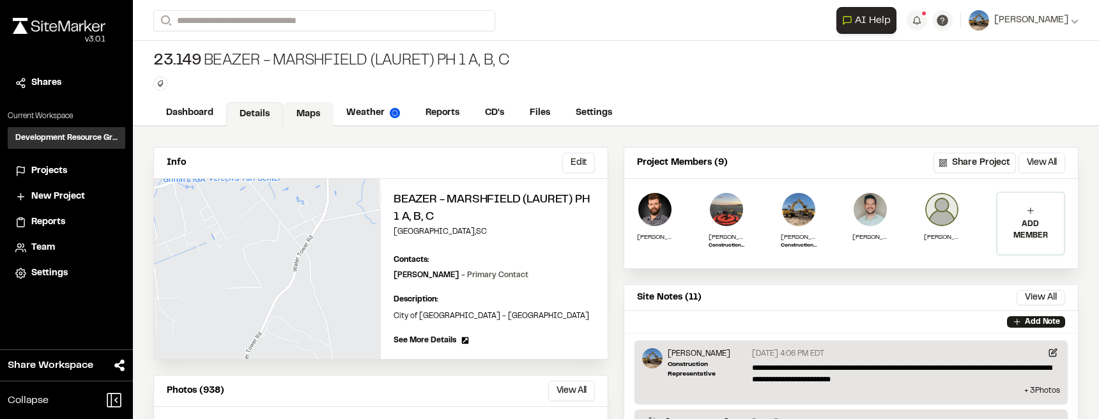
click at [305, 115] on link "Maps" at bounding box center [308, 114] width 50 height 24
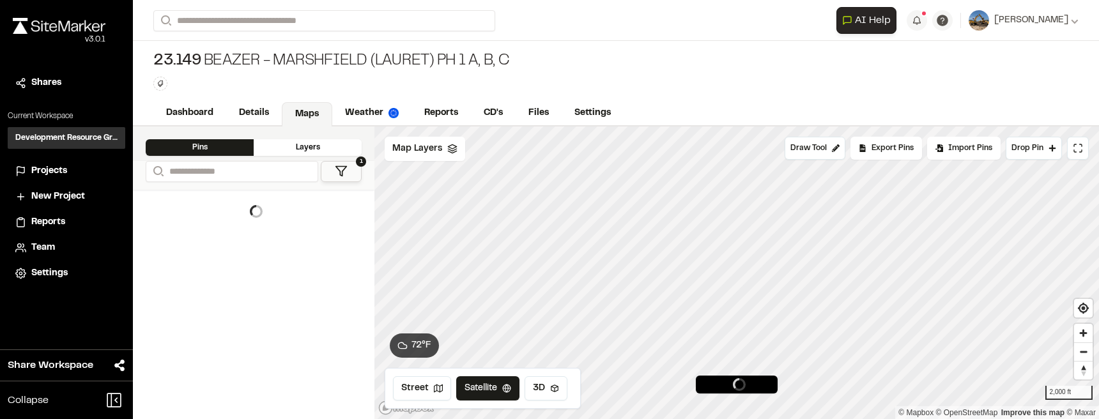
click at [338, 171] on icon at bounding box center [341, 171] width 13 height 13
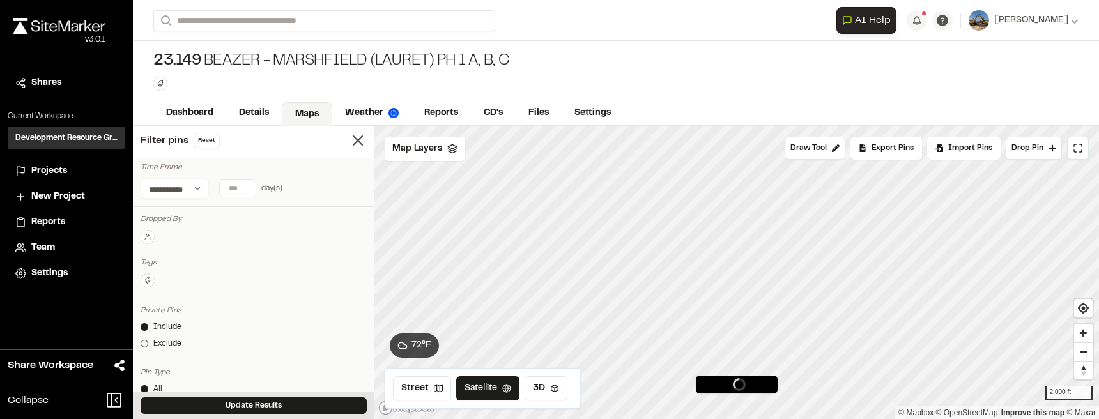
click at [237, 189] on input "number" at bounding box center [238, 188] width 36 height 17
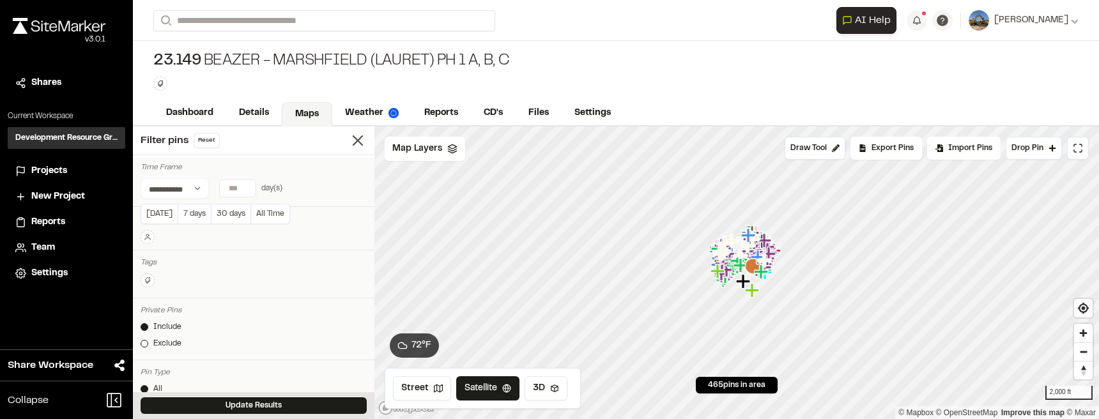
type input "*"
click at [320, 185] on div "**********" at bounding box center [254, 188] width 226 height 20
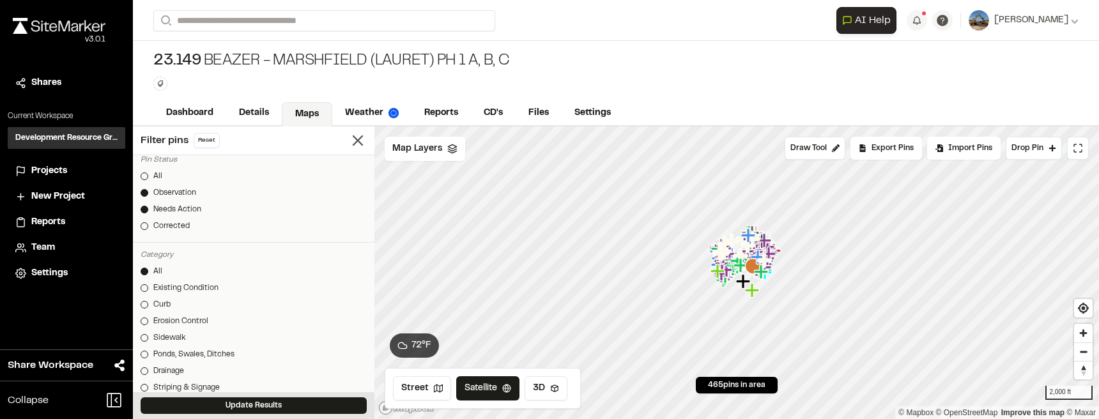
scroll to position [383, 0]
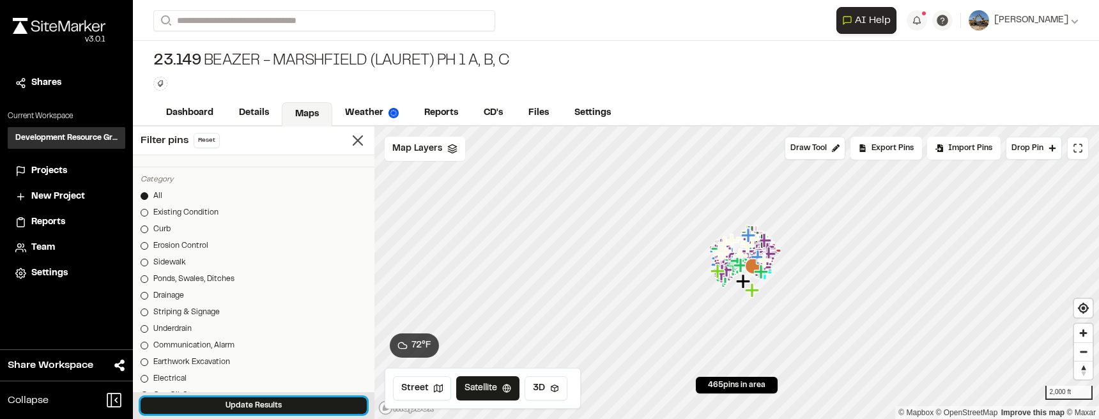
click at [281, 406] on button "Update Results" at bounding box center [254, 406] width 226 height 17
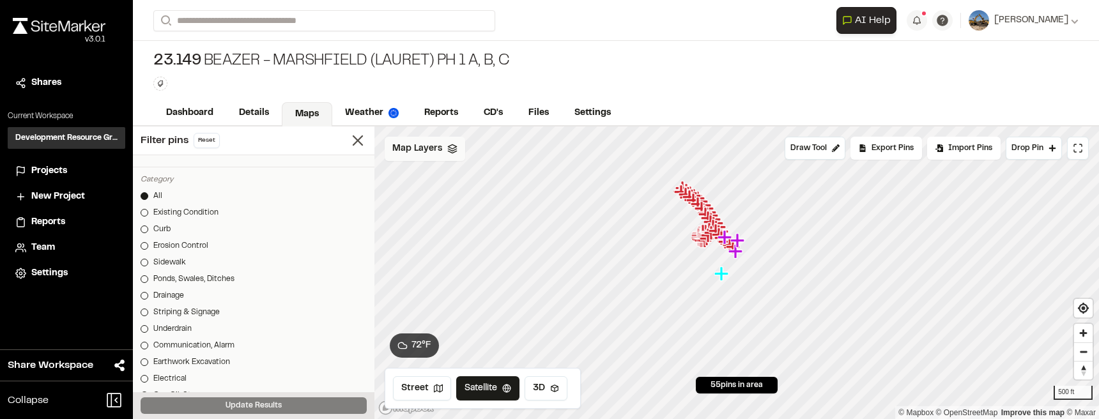
click at [439, 152] on span "Map Layers" at bounding box center [417, 149] width 50 height 14
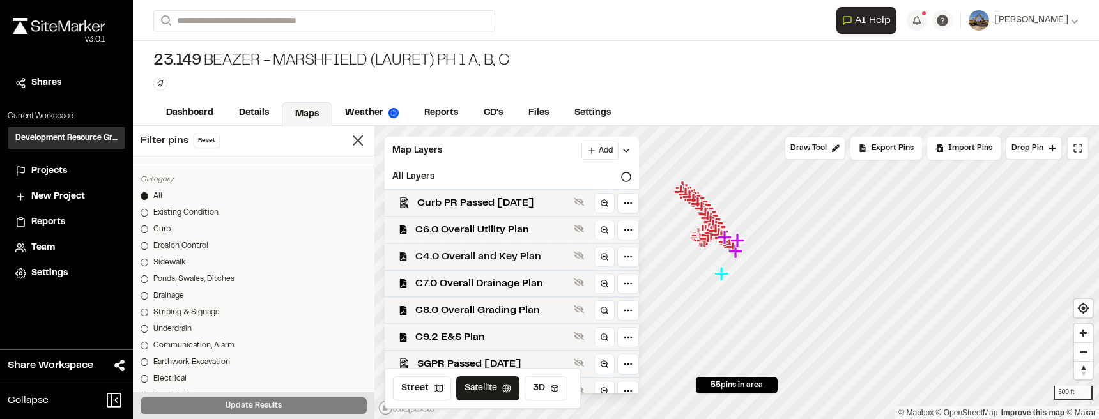
click at [569, 254] on span "C4.0 Overall and Key Plan" at bounding box center [491, 256] width 153 height 15
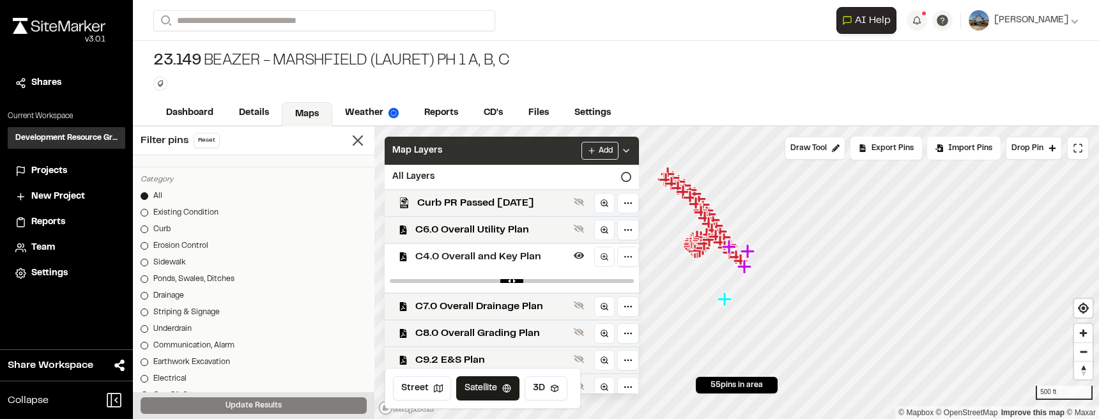
click at [629, 151] on polyline at bounding box center [626, 151] width 5 height 3
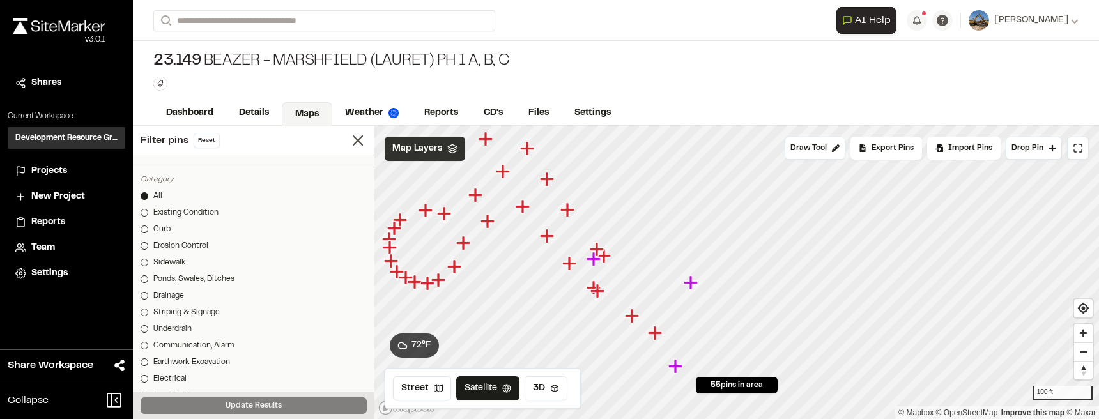
click at [594, 263] on icon "Map marker" at bounding box center [594, 259] width 14 height 14
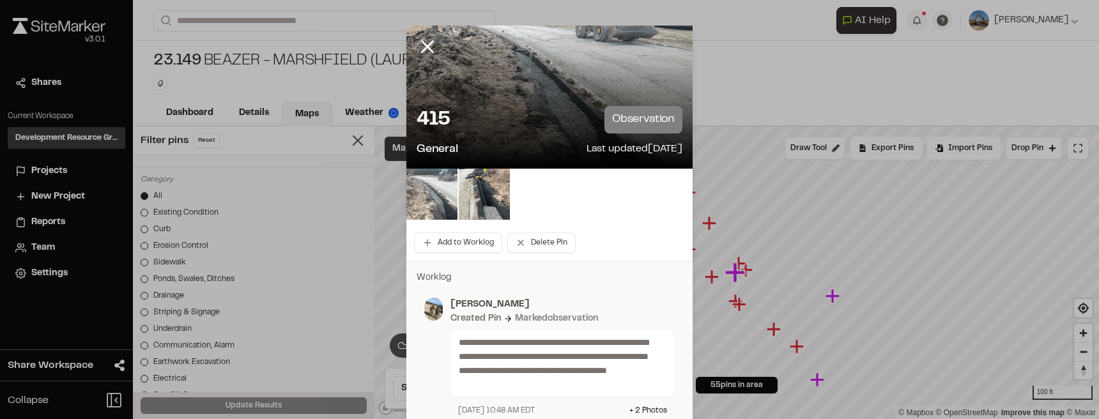
click at [432, 205] on img at bounding box center [431, 194] width 51 height 51
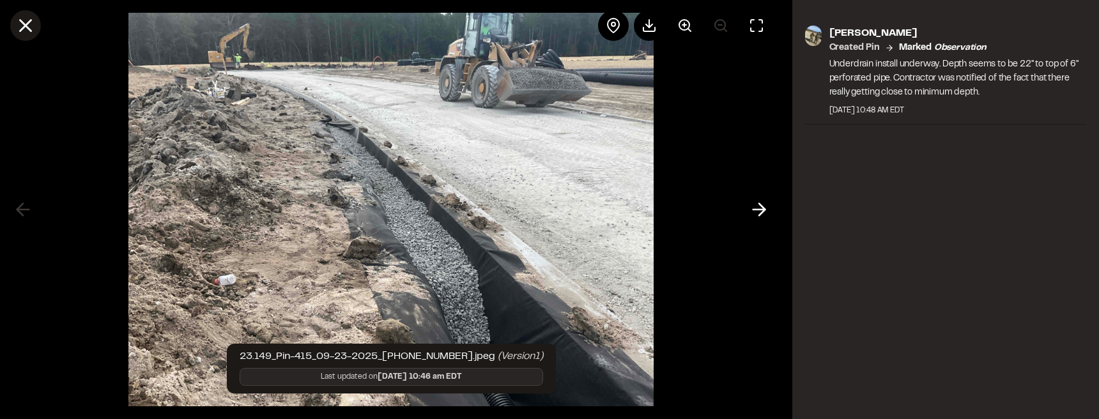
click at [35, 32] on icon at bounding box center [26, 26] width 22 height 22
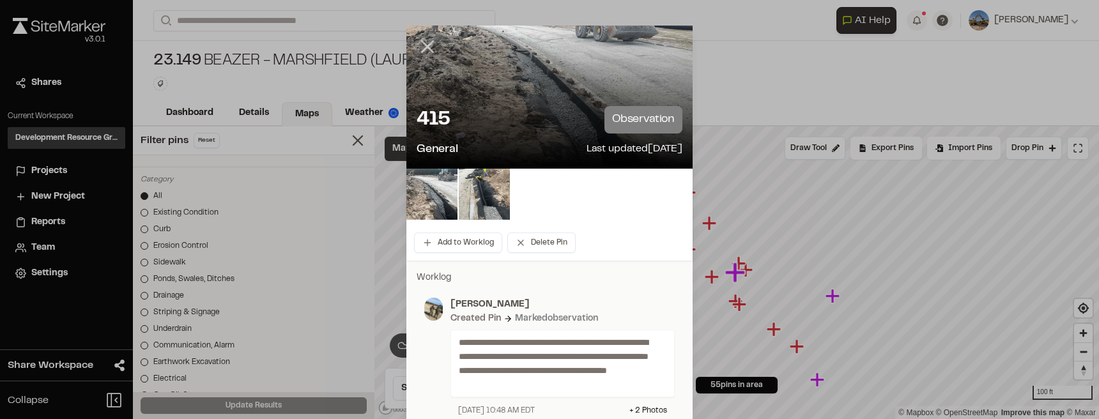
click at [427, 44] on line at bounding box center [427, 47] width 11 height 11
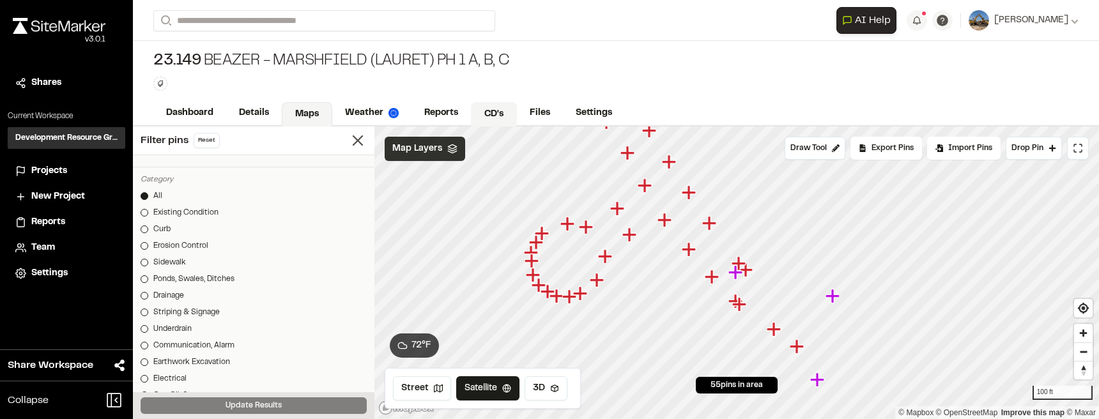
click at [495, 116] on link "CD's" at bounding box center [494, 114] width 46 height 24
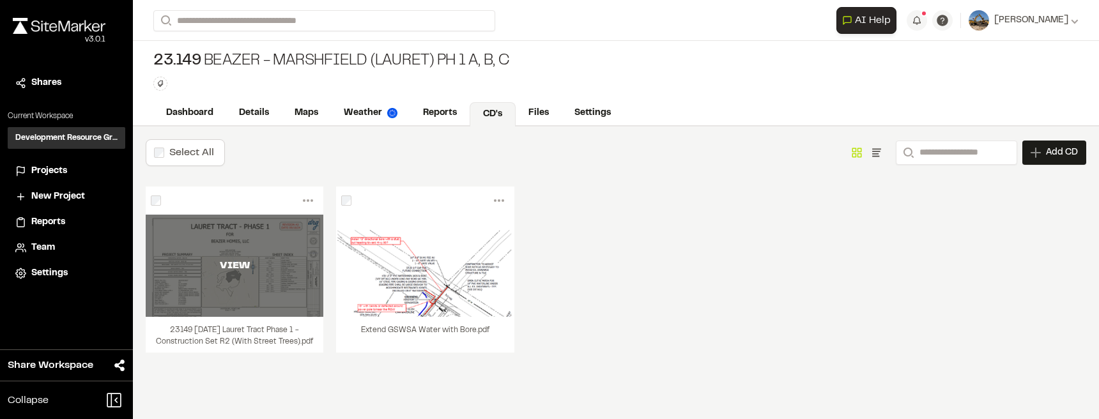
click at [259, 274] on div "VIEW" at bounding box center [235, 266] width 178 height 102
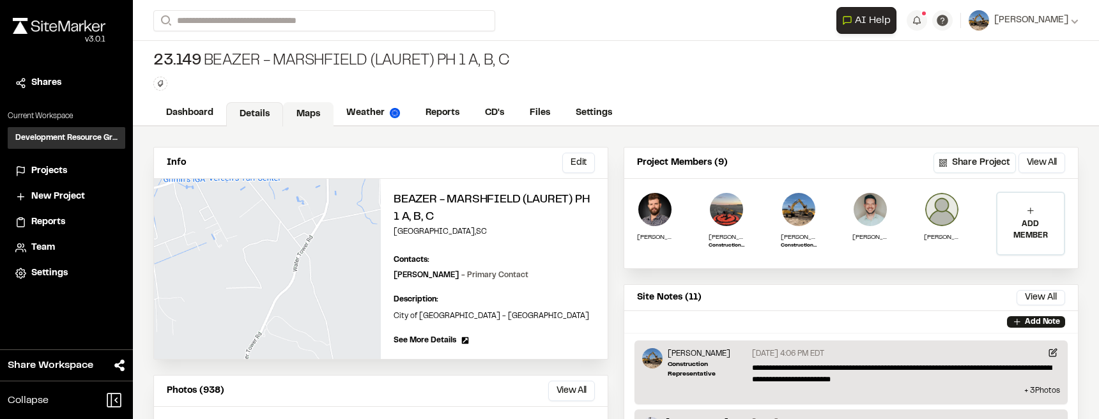
click at [314, 115] on link "Maps" at bounding box center [308, 114] width 50 height 24
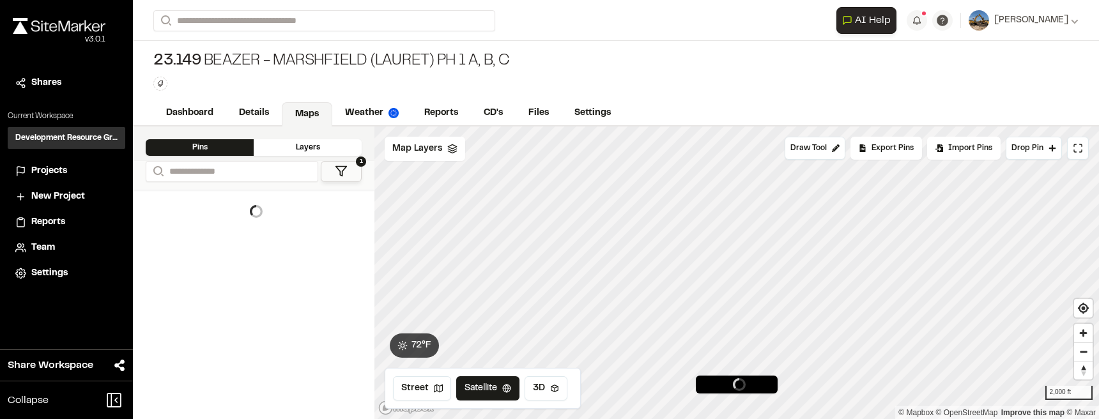
click at [359, 178] on button "1" at bounding box center [341, 171] width 41 height 21
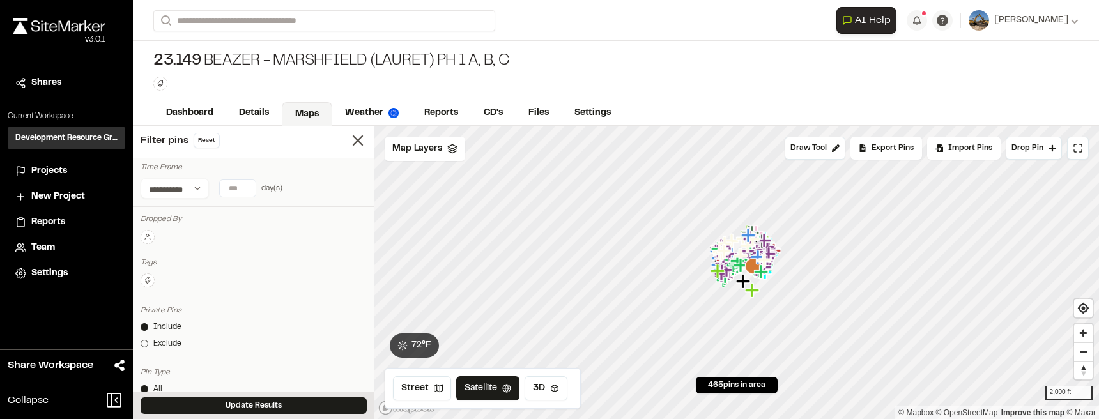
click at [235, 192] on input "number" at bounding box center [238, 188] width 36 height 17
type input "*"
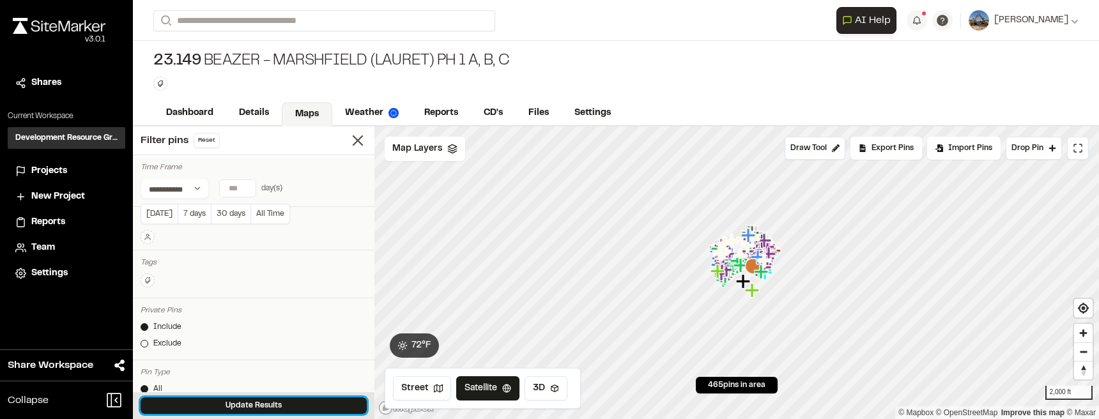
click at [288, 405] on button "Update Results" at bounding box center [254, 406] width 226 height 17
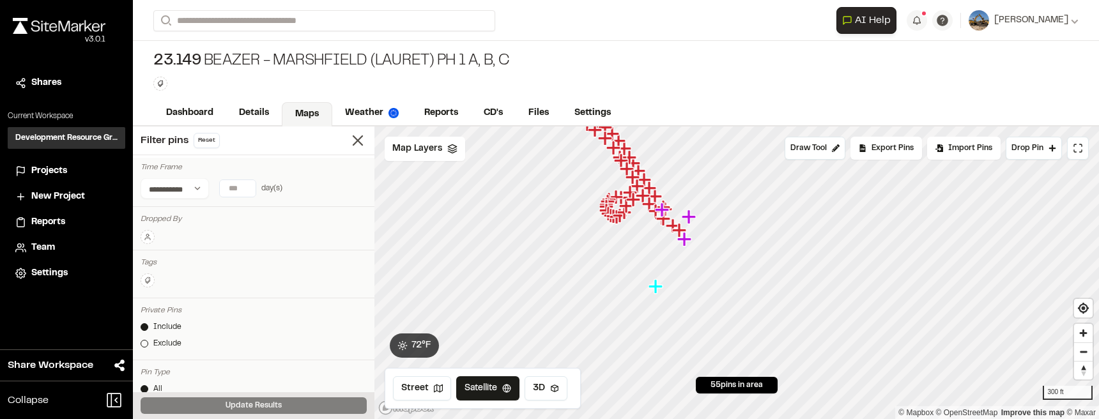
drag, startPoint x: 650, startPoint y: 191, endPoint x: 674, endPoint y: 284, distance: 95.8
click at [653, 205] on icon "Map marker" at bounding box center [644, 196] width 17 height 17
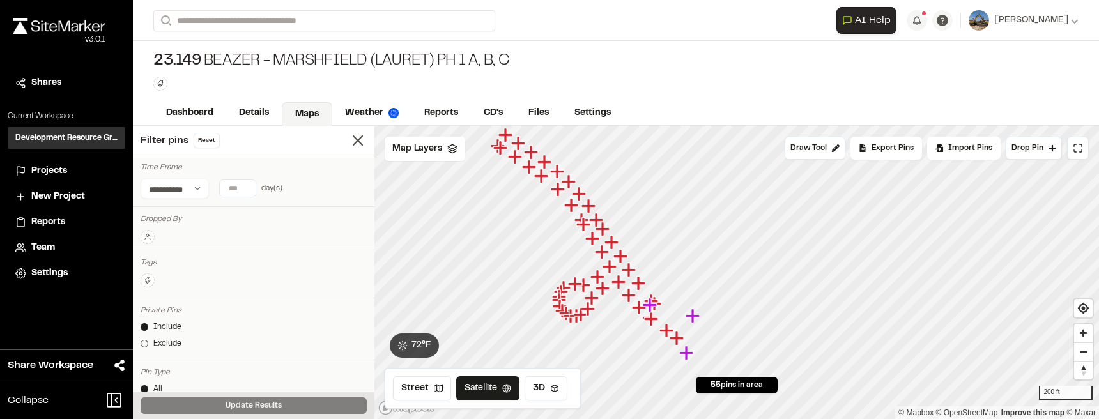
click at [691, 318] on icon "Map marker" at bounding box center [693, 316] width 14 height 14
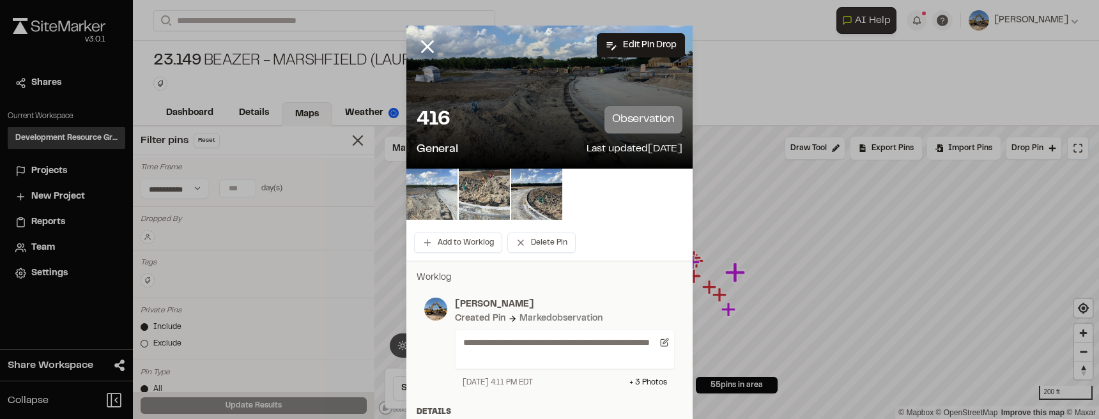
click at [431, 206] on img at bounding box center [431, 194] width 51 height 51
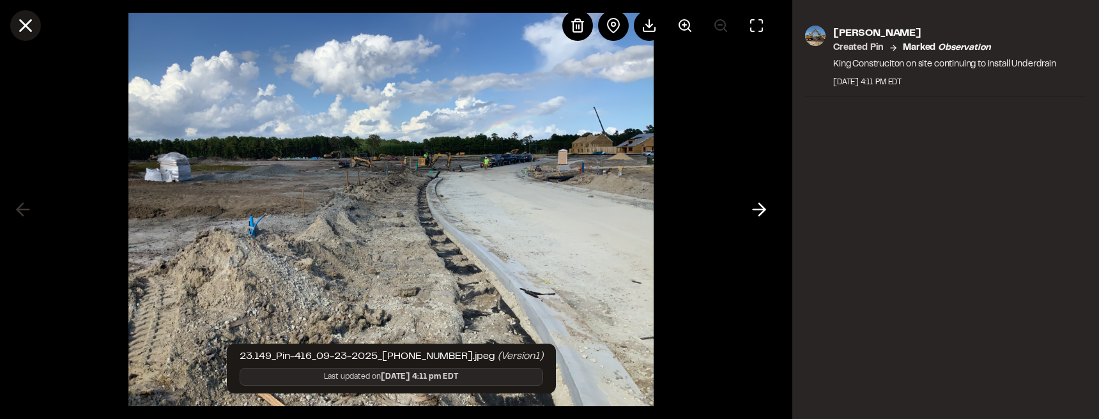
click at [27, 32] on icon at bounding box center [26, 26] width 22 height 22
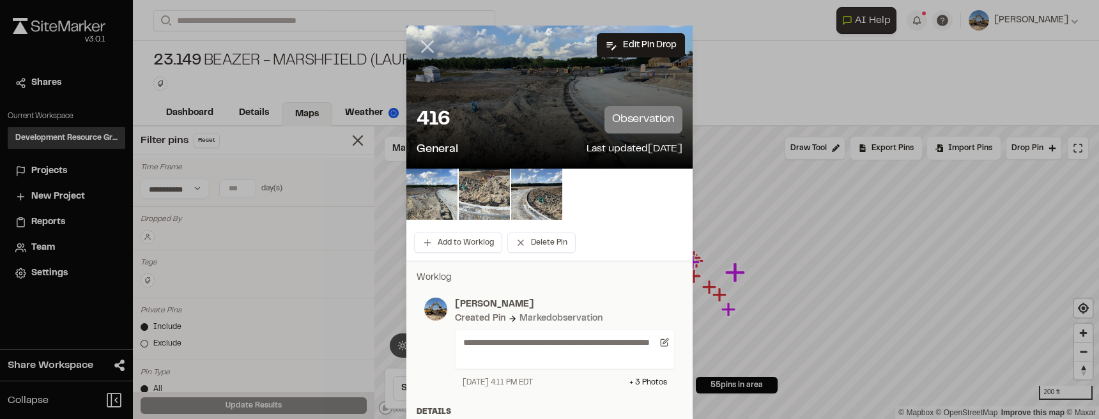
click at [428, 47] on icon at bounding box center [428, 47] width 22 height 22
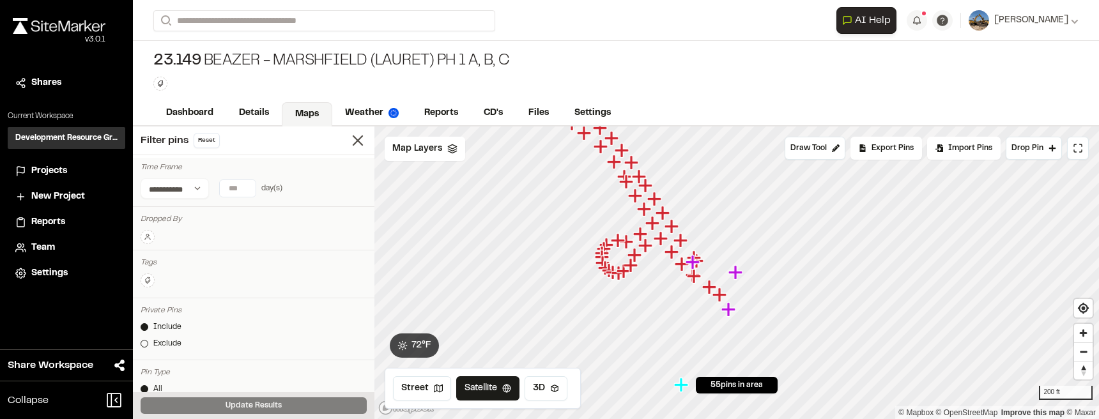
click at [741, 277] on icon "Map marker" at bounding box center [737, 273] width 17 height 17
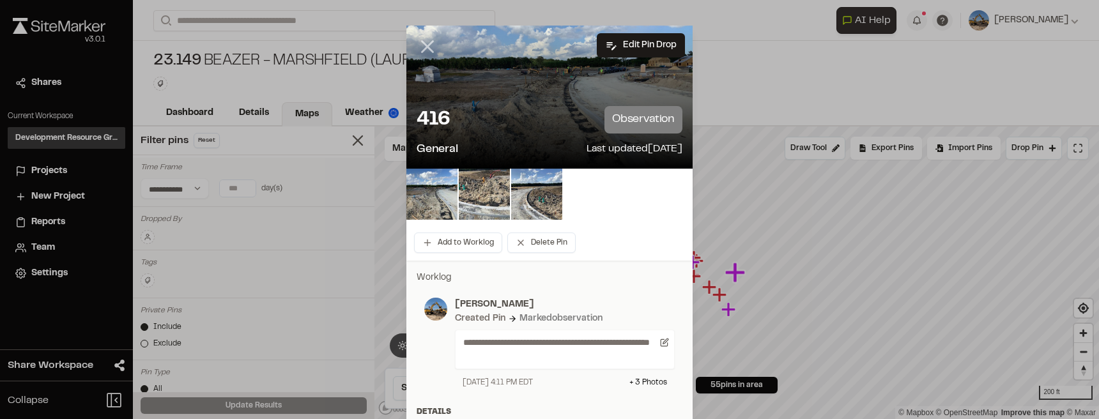
click at [424, 42] on icon at bounding box center [428, 47] width 22 height 22
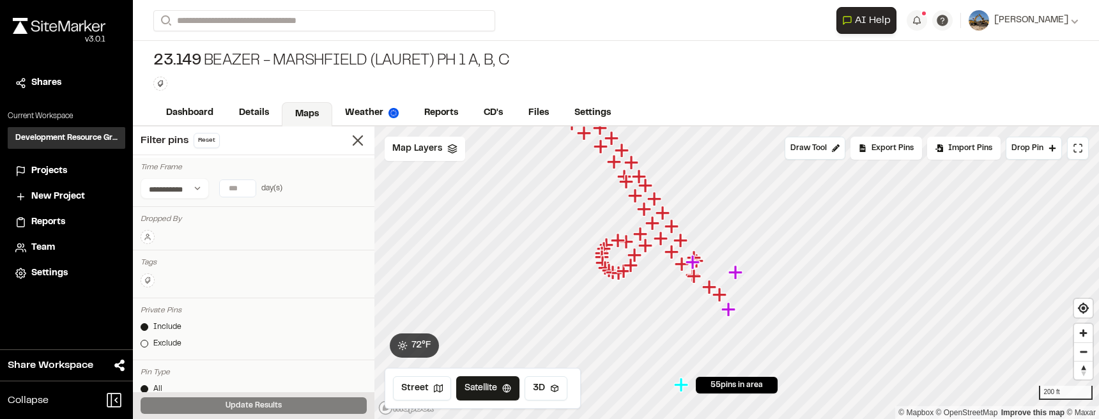
click at [732, 313] on icon "Map marker" at bounding box center [730, 310] width 17 height 17
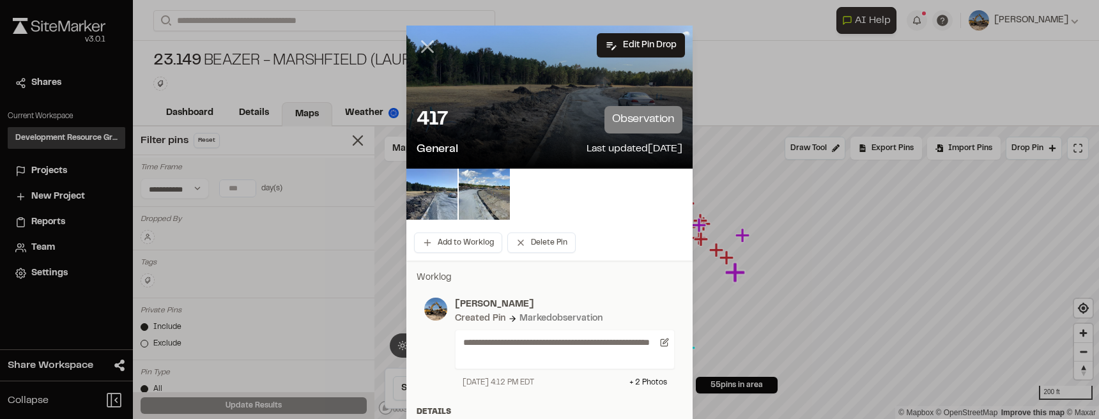
click at [424, 50] on icon at bounding box center [428, 47] width 22 height 22
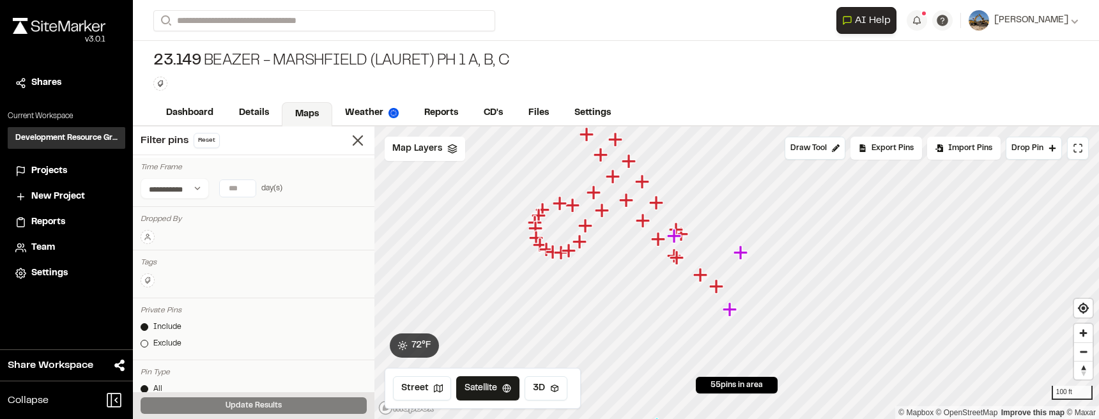
click at [674, 240] on icon "Map marker" at bounding box center [674, 236] width 14 height 14
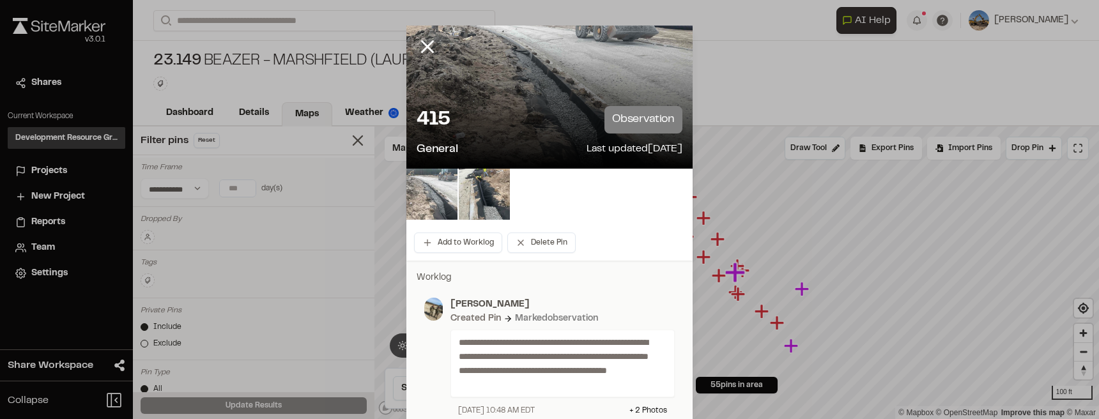
click at [432, 199] on img at bounding box center [431, 194] width 51 height 51
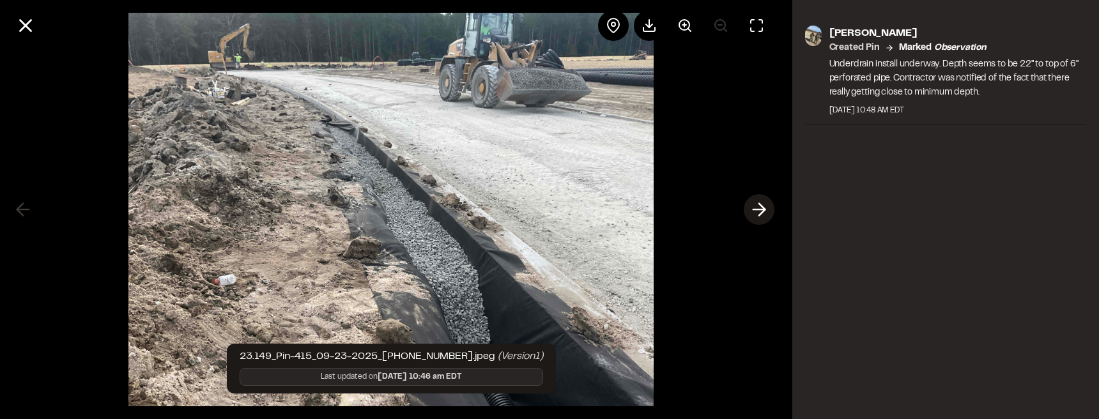
click at [764, 212] on icon at bounding box center [759, 210] width 20 height 22
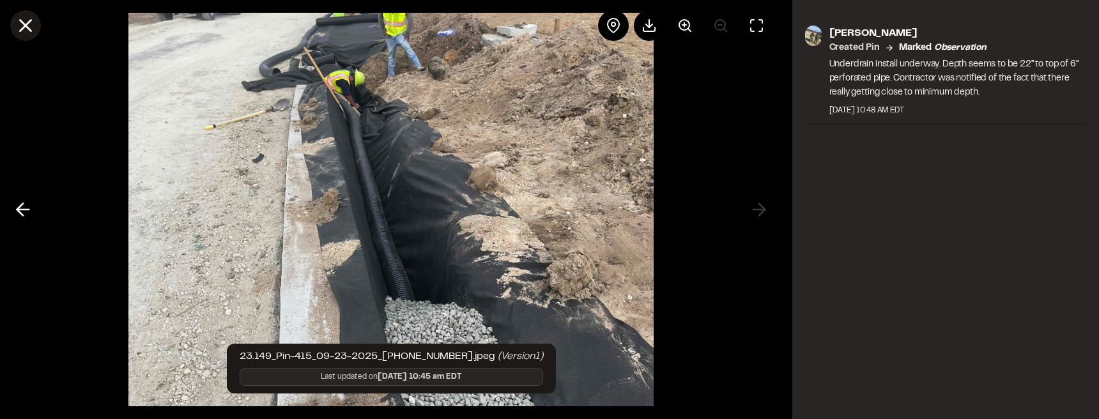
click at [28, 23] on line at bounding box center [25, 25] width 11 height 11
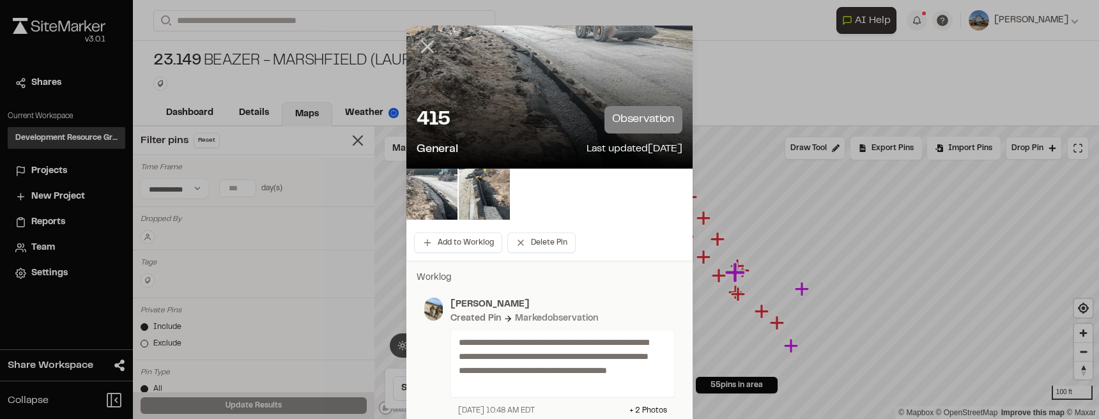
click at [425, 51] on icon at bounding box center [428, 47] width 22 height 22
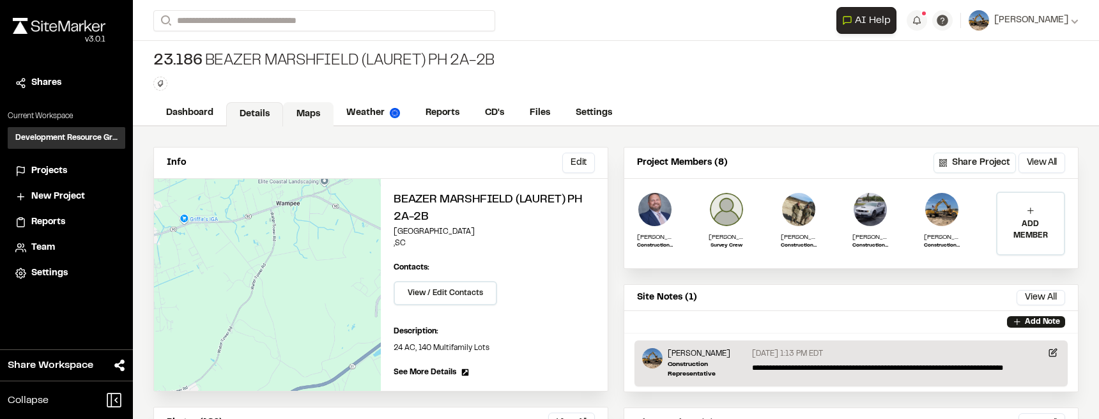
click at [316, 111] on link "Maps" at bounding box center [308, 114] width 50 height 24
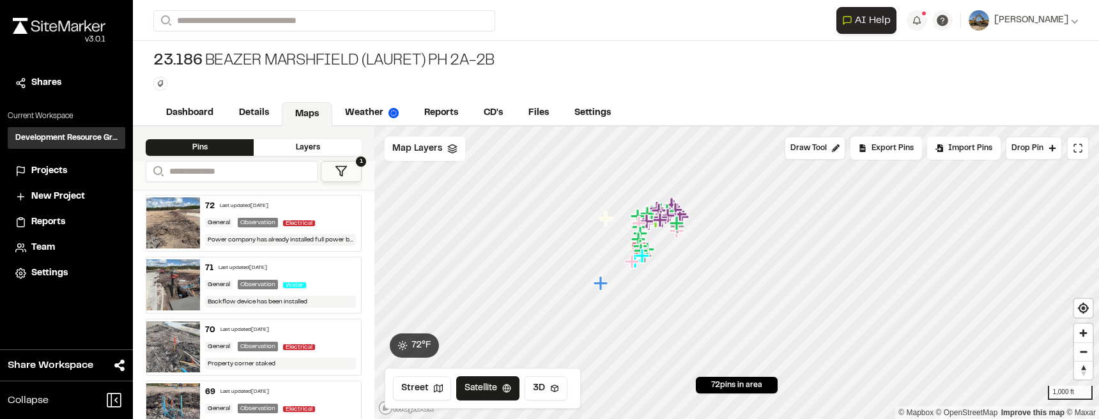
click at [339, 153] on div "Layers" at bounding box center [308, 147] width 108 height 17
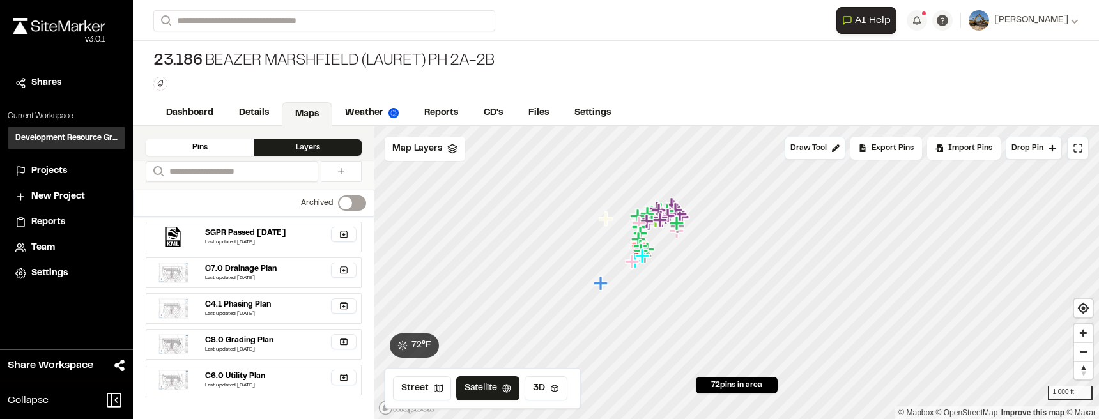
click at [271, 153] on div "Layers" at bounding box center [308, 147] width 108 height 17
click at [258, 151] on div "Layers" at bounding box center [308, 147] width 108 height 17
click at [245, 152] on div "Pins" at bounding box center [200, 147] width 108 height 17
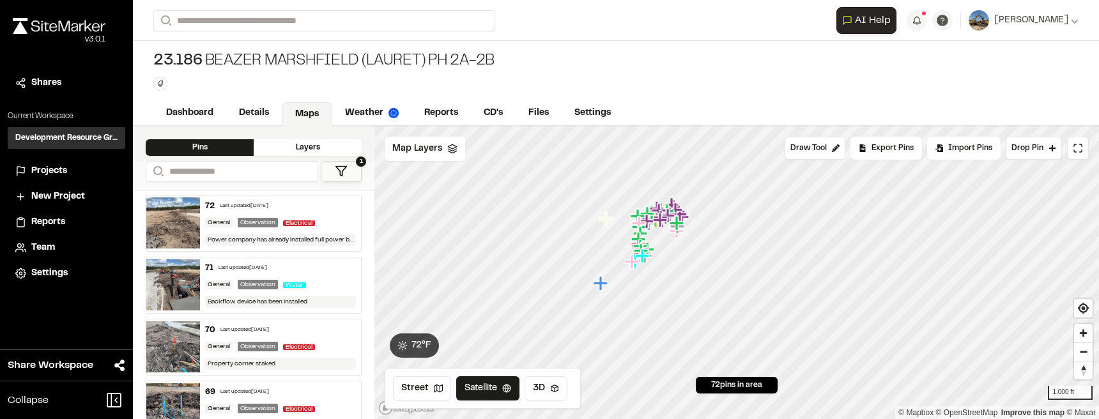
click at [343, 168] on icon at bounding box center [341, 171] width 13 height 13
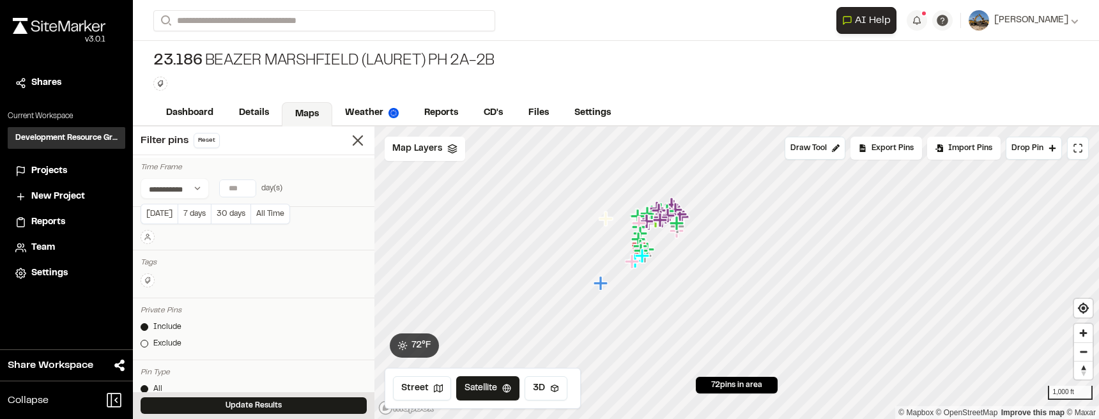
type input "*"
click at [244, 190] on input "*" at bounding box center [238, 188] width 36 height 17
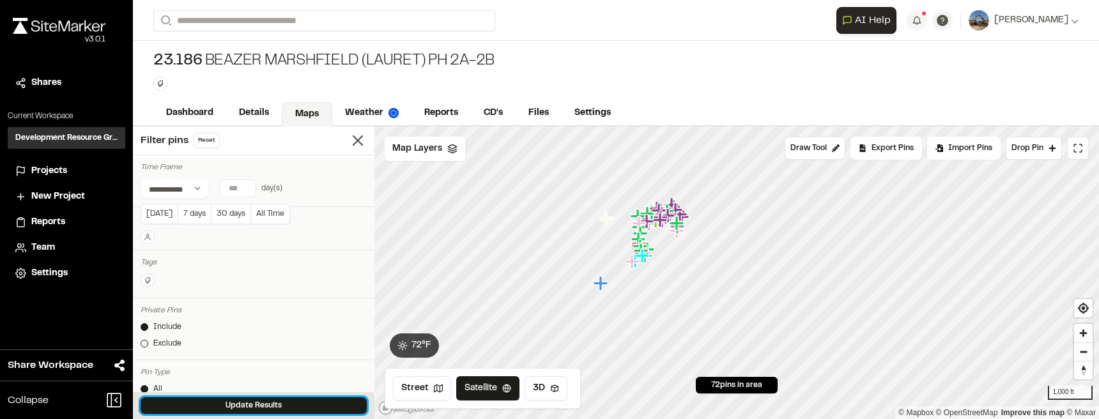
click at [294, 408] on button "Update Results" at bounding box center [254, 406] width 226 height 17
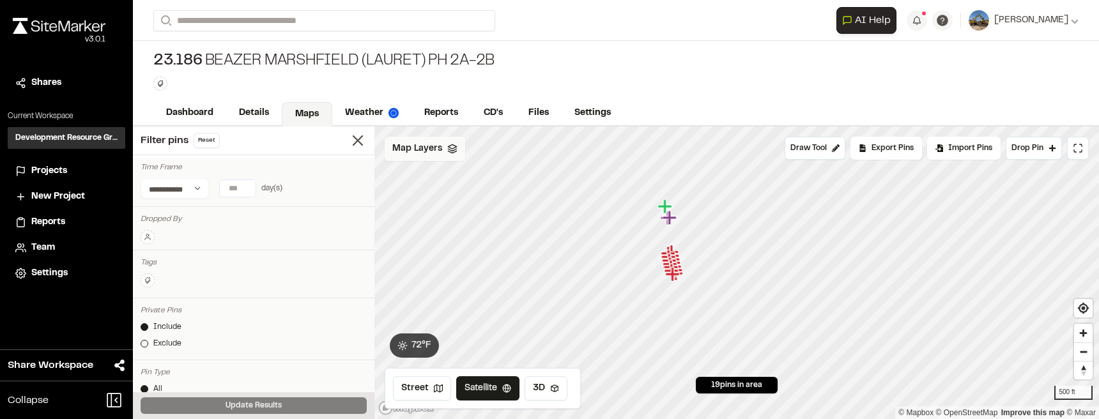
click at [441, 151] on div "Map Layers" at bounding box center [425, 149] width 81 height 24
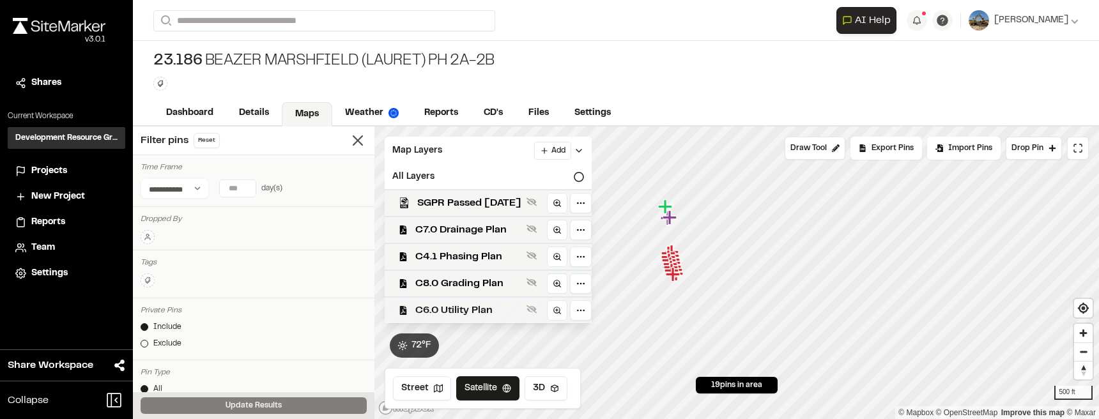
click at [507, 309] on span "C6.0 Utility Plan" at bounding box center [468, 310] width 106 height 15
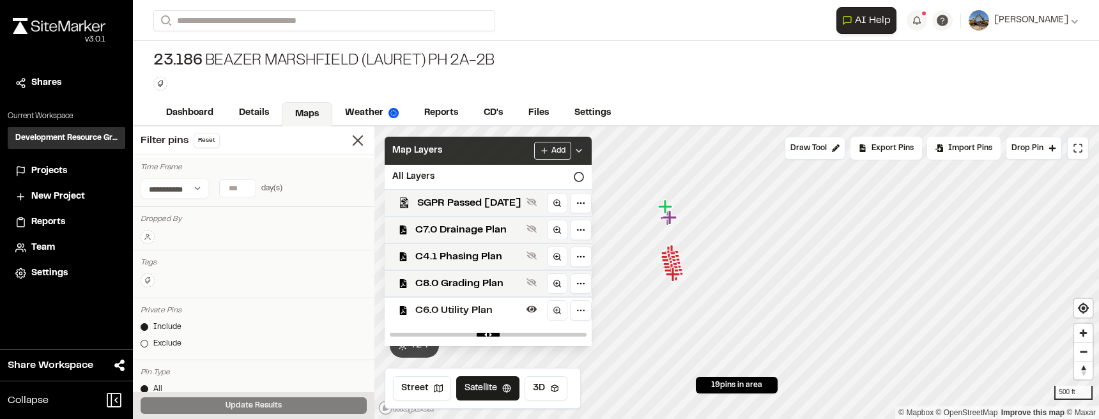
click at [584, 148] on icon at bounding box center [579, 151] width 10 height 10
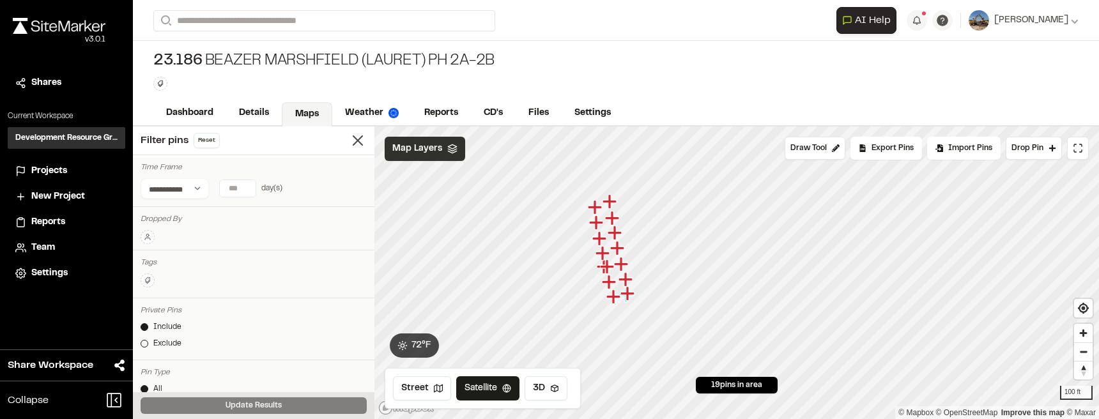
click at [629, 127] on div at bounding box center [737, 127] width 725 height 0
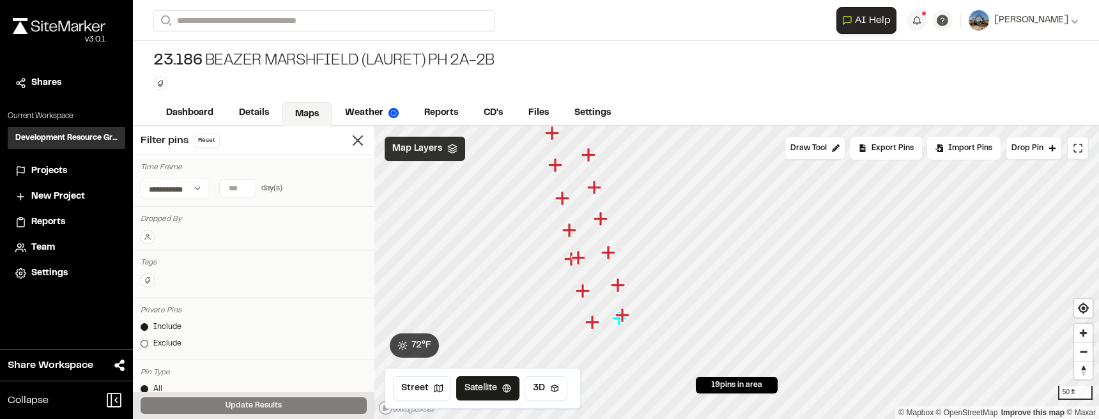
click at [608, 257] on icon "Map marker" at bounding box center [608, 252] width 14 height 14
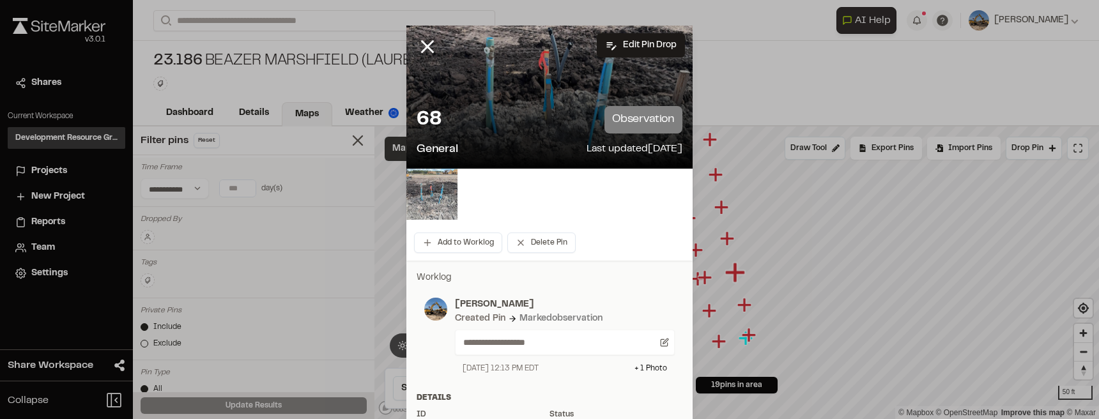
click at [455, 203] on img at bounding box center [431, 194] width 51 height 51
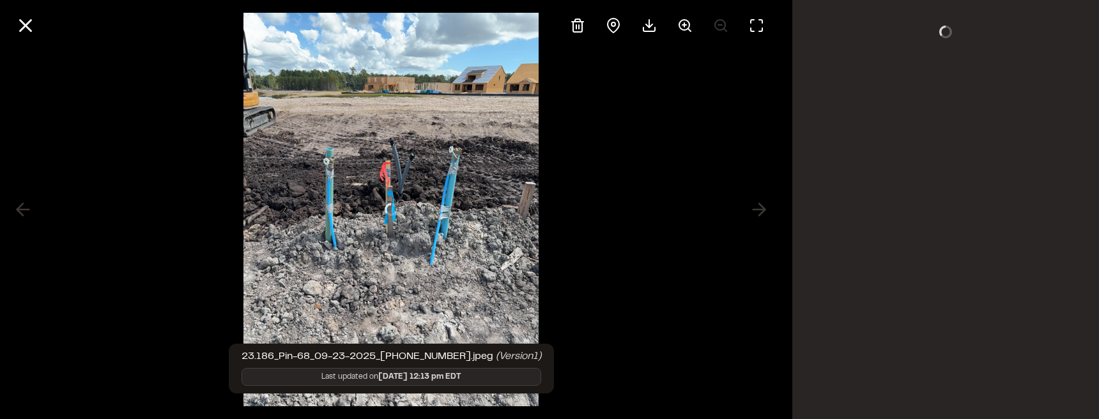
click at [438, 205] on div at bounding box center [391, 209] width 782 height 419
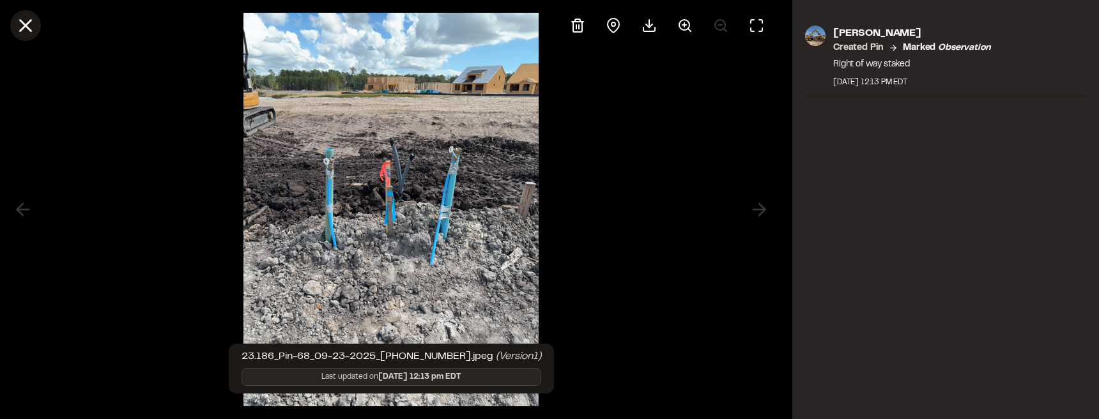
click at [21, 29] on line at bounding box center [25, 25] width 11 height 11
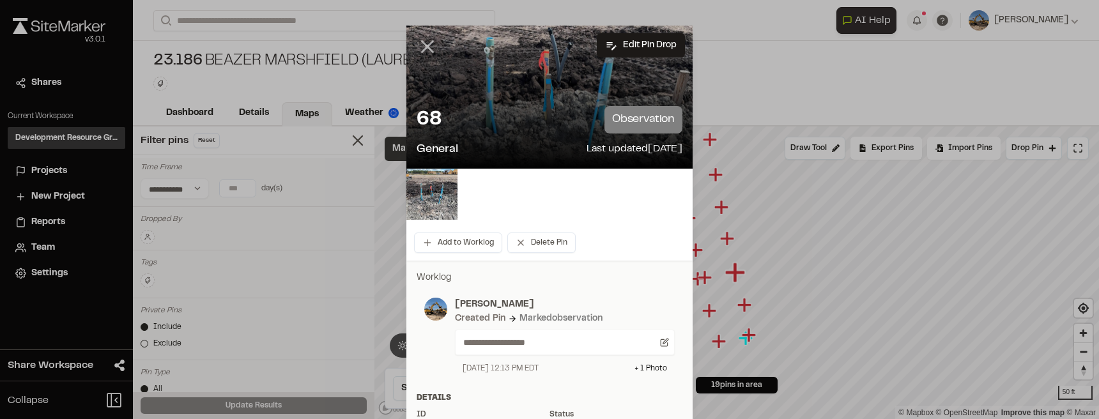
click at [417, 52] on icon at bounding box center [428, 47] width 22 height 22
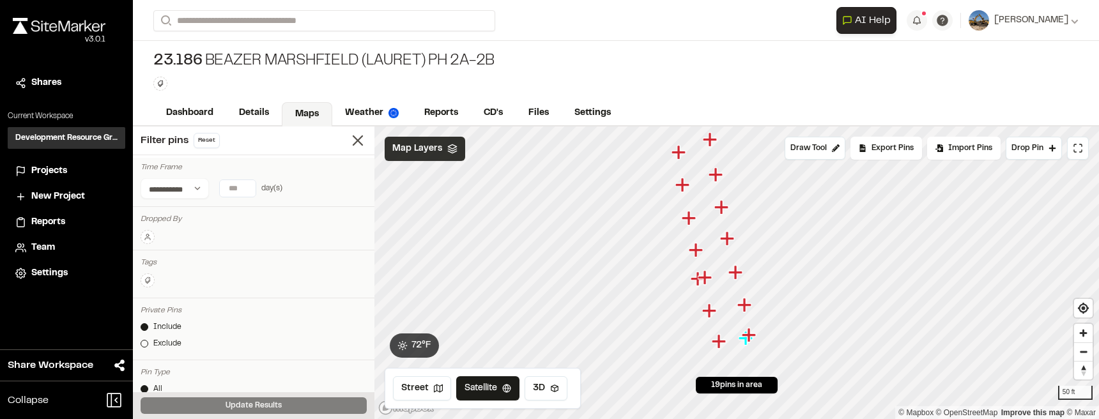
click at [699, 281] on icon "Map marker" at bounding box center [706, 278] width 17 height 17
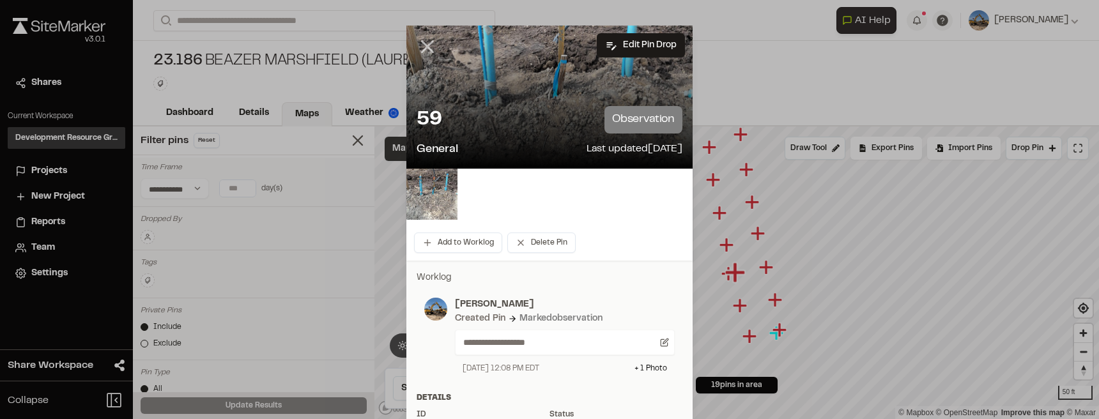
click at [426, 56] on icon at bounding box center [428, 47] width 22 height 22
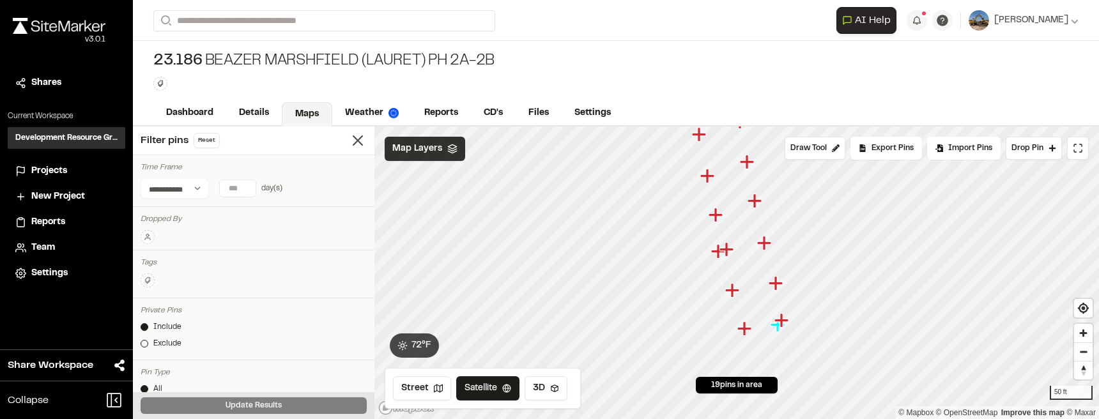
click at [727, 254] on icon "Map marker" at bounding box center [727, 249] width 14 height 14
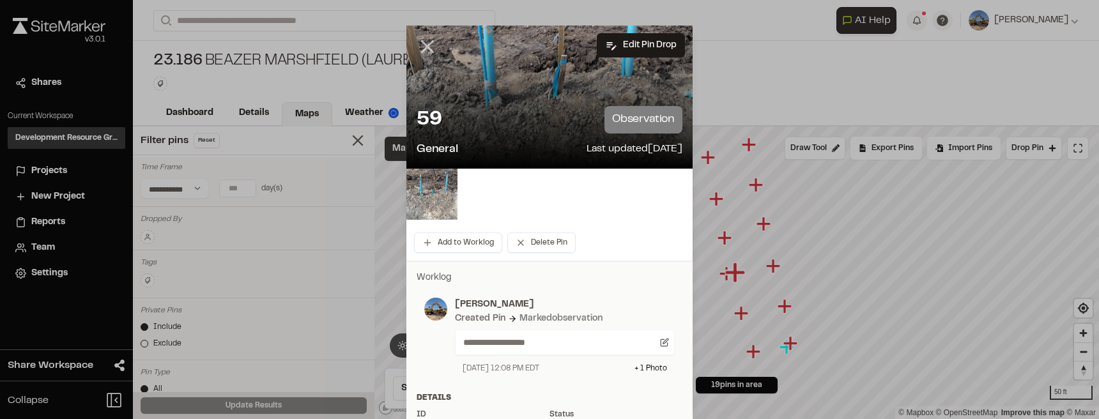
click at [424, 52] on icon at bounding box center [428, 47] width 22 height 22
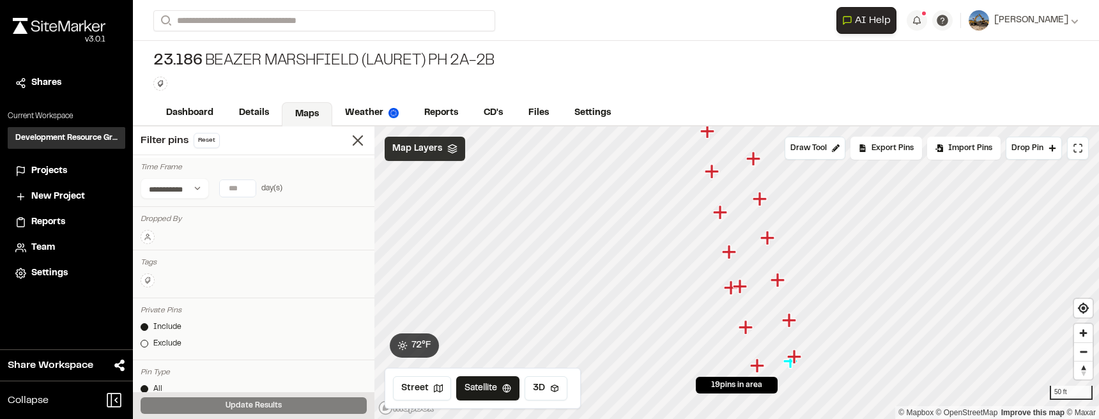
click at [732, 252] on icon "Map marker" at bounding box center [729, 252] width 14 height 14
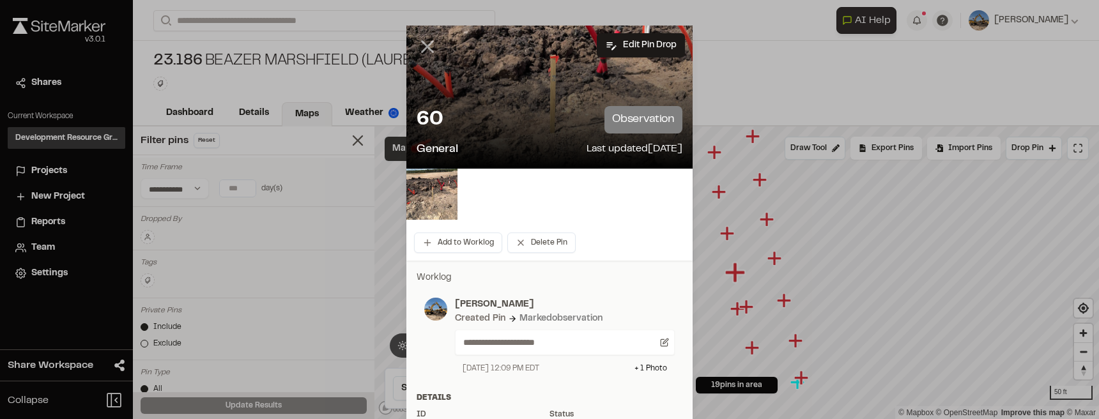
click at [426, 52] on icon at bounding box center [428, 47] width 22 height 22
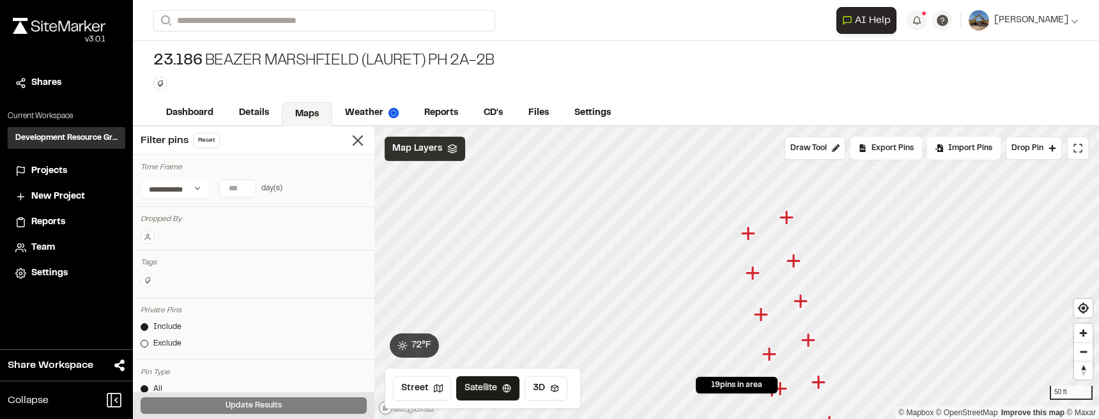
click at [748, 234] on icon "Map marker" at bounding box center [748, 233] width 14 height 14
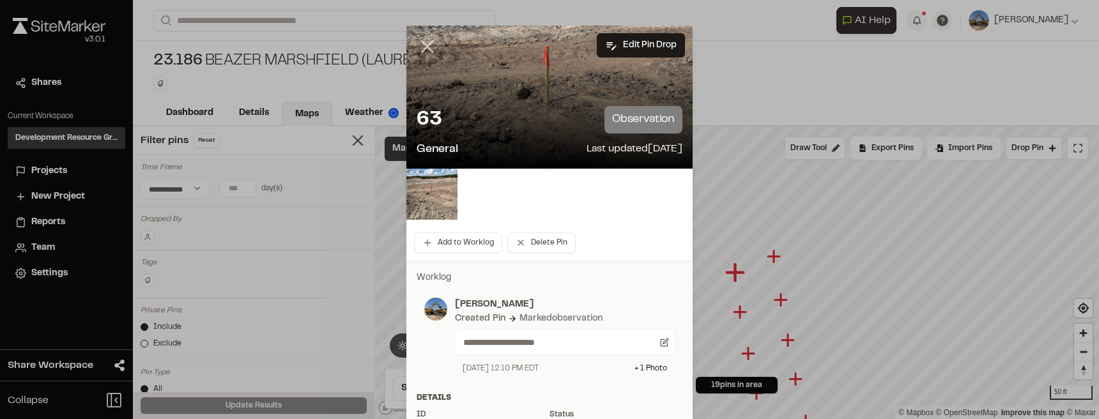
click at [426, 43] on icon at bounding box center [428, 47] width 22 height 22
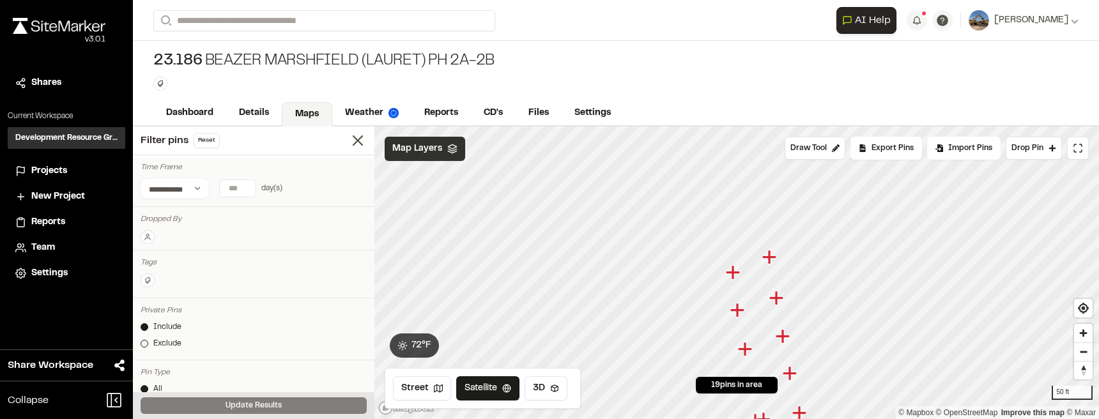
click at [736, 314] on icon "Map marker" at bounding box center [737, 310] width 14 height 14
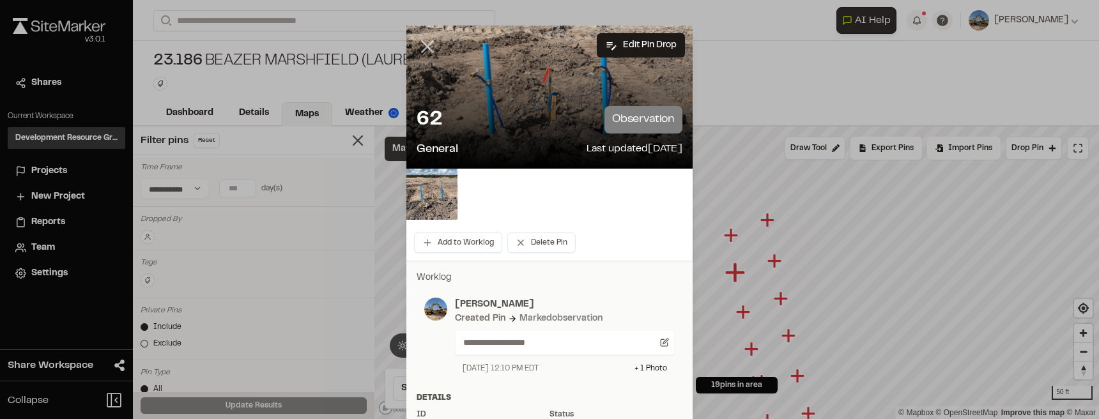
click at [423, 45] on line at bounding box center [427, 47] width 11 height 11
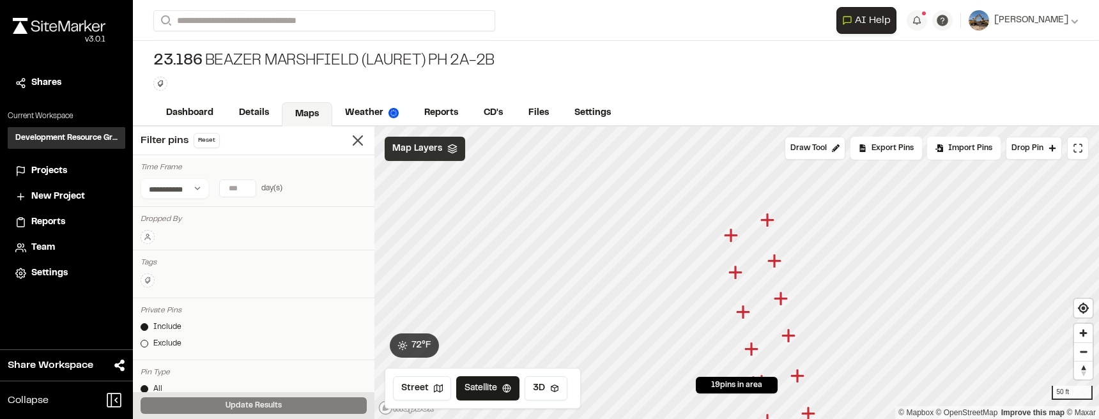
click at [773, 268] on icon "Map marker" at bounding box center [776, 261] width 17 height 17
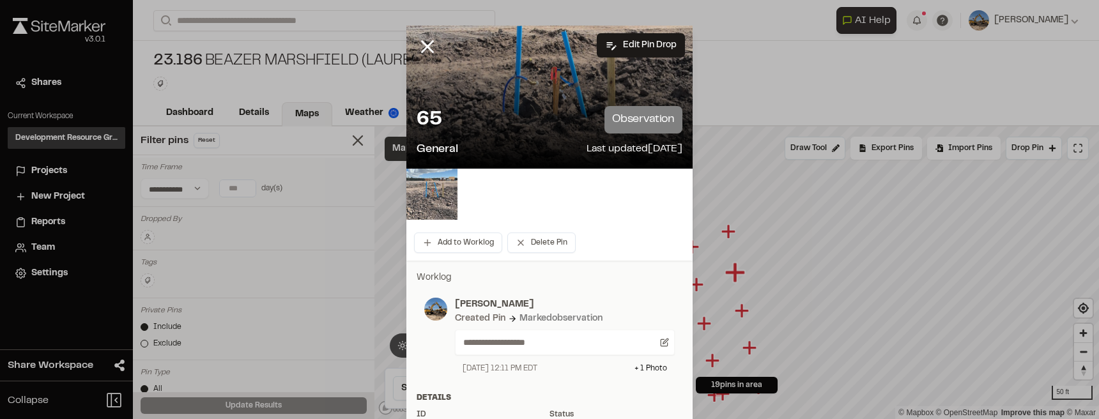
click at [435, 215] on img at bounding box center [431, 194] width 51 height 51
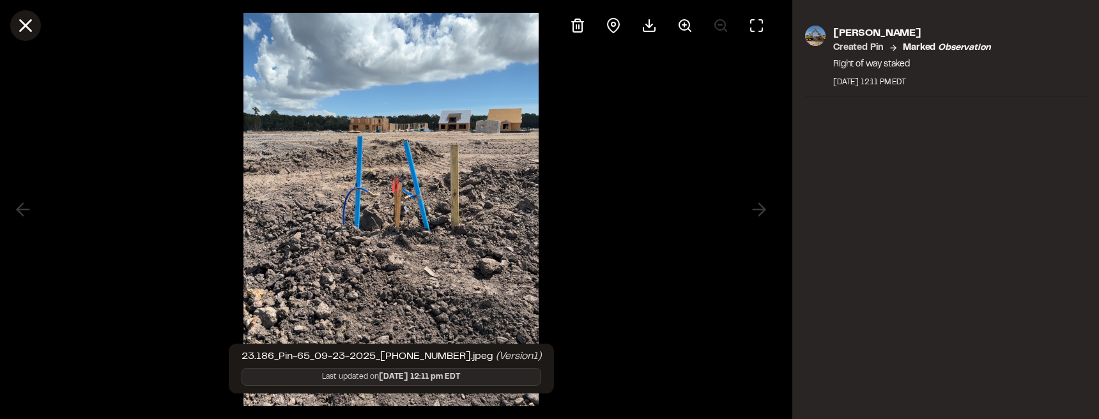
click at [20, 26] on icon at bounding box center [26, 26] width 22 height 22
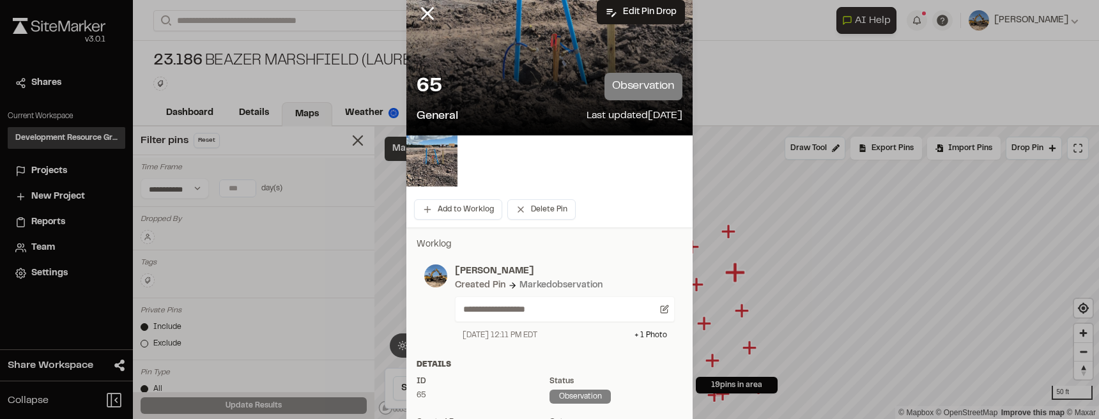
scroll to position [32, 0]
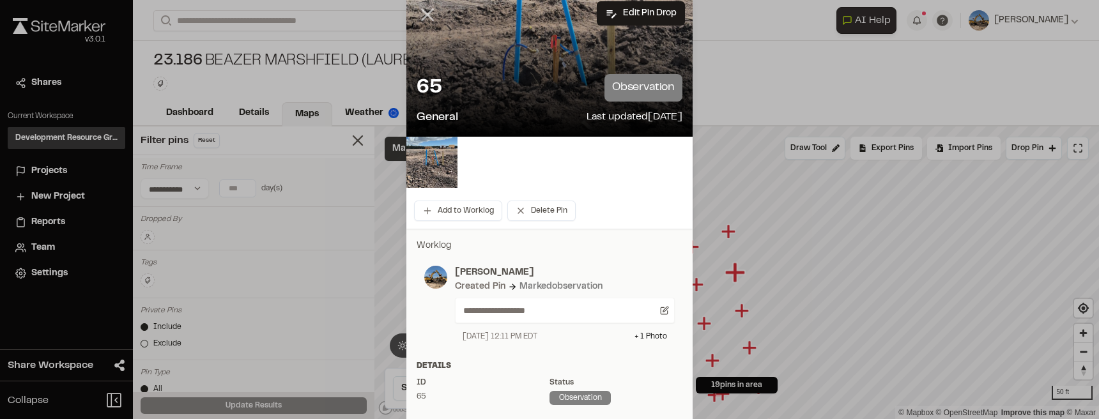
click at [428, 13] on line at bounding box center [427, 15] width 11 height 11
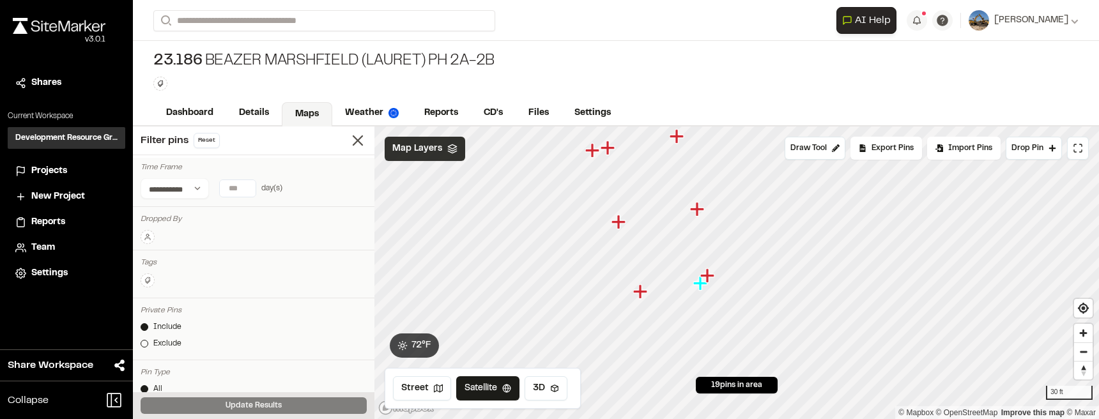
click at [699, 286] on icon "Map marker" at bounding box center [700, 283] width 14 height 14
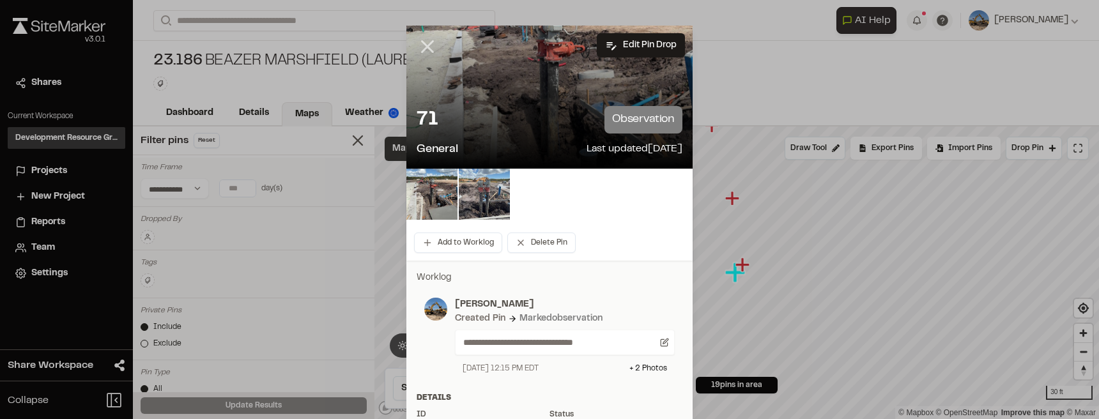
click at [422, 42] on line at bounding box center [427, 47] width 11 height 11
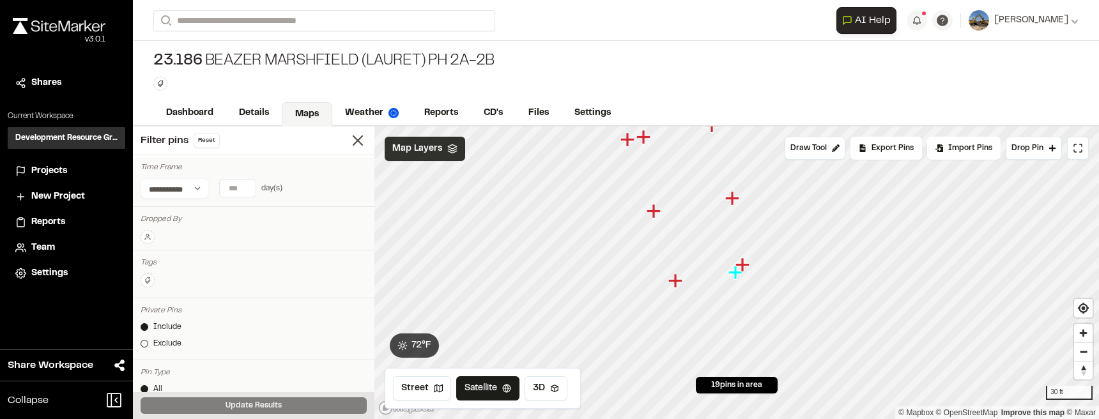
click at [745, 265] on icon "Map marker" at bounding box center [743, 265] width 14 height 14
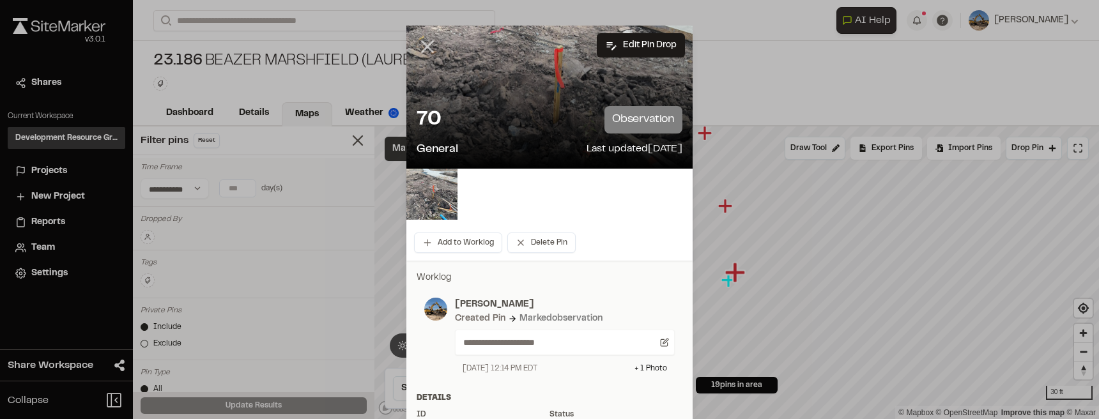
click at [423, 40] on icon at bounding box center [428, 47] width 22 height 22
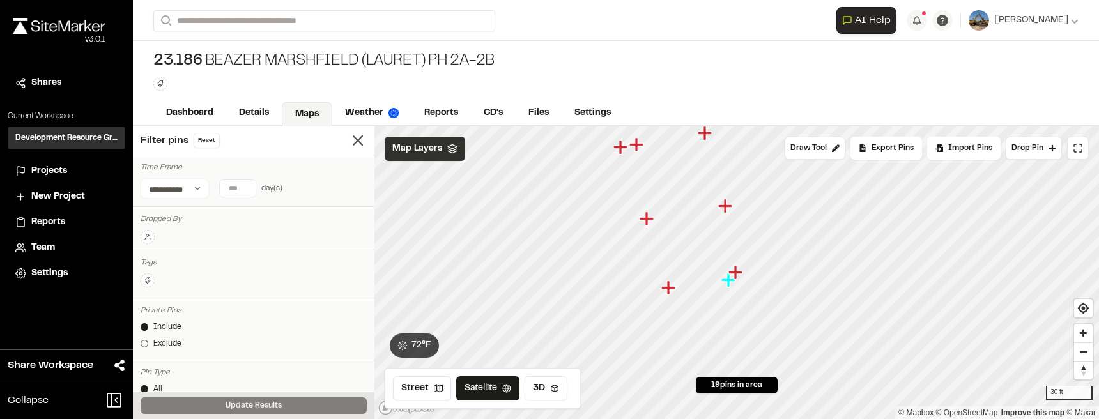
click at [673, 289] on icon "Map marker" at bounding box center [668, 288] width 14 height 14
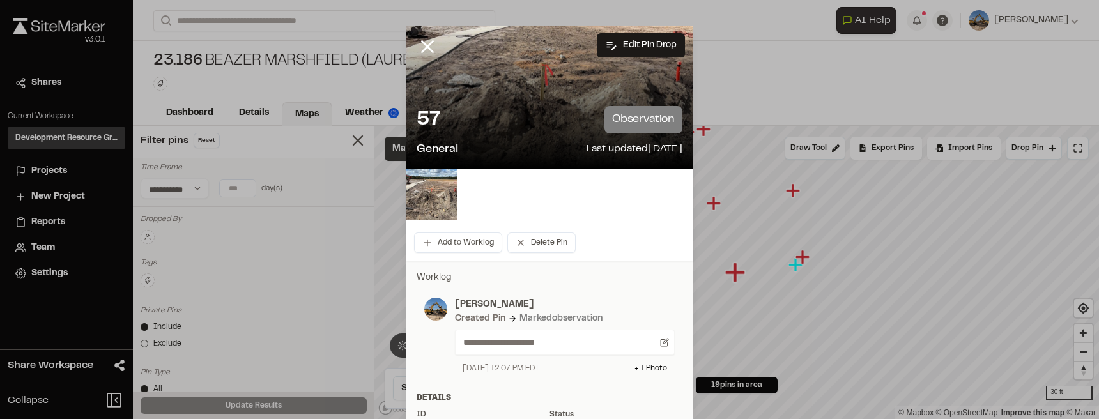
click at [424, 38] on icon at bounding box center [428, 47] width 22 height 22
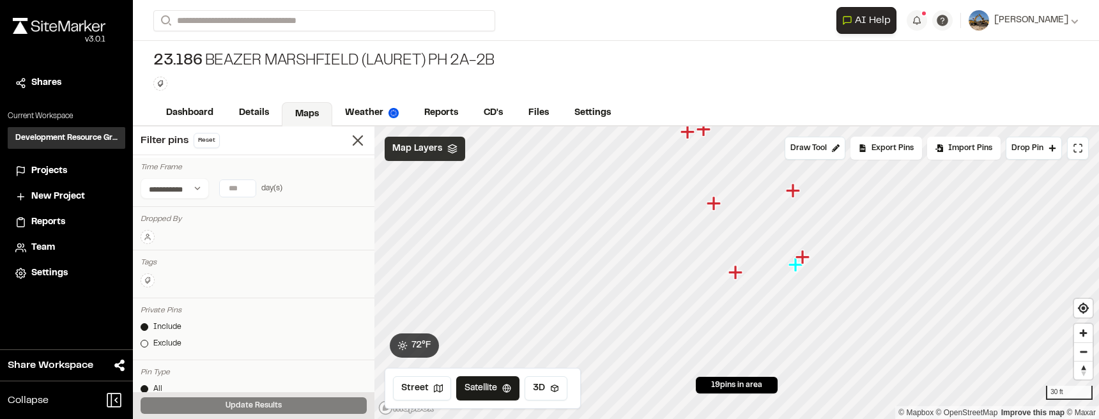
click at [716, 205] on icon "Map marker" at bounding box center [714, 203] width 14 height 14
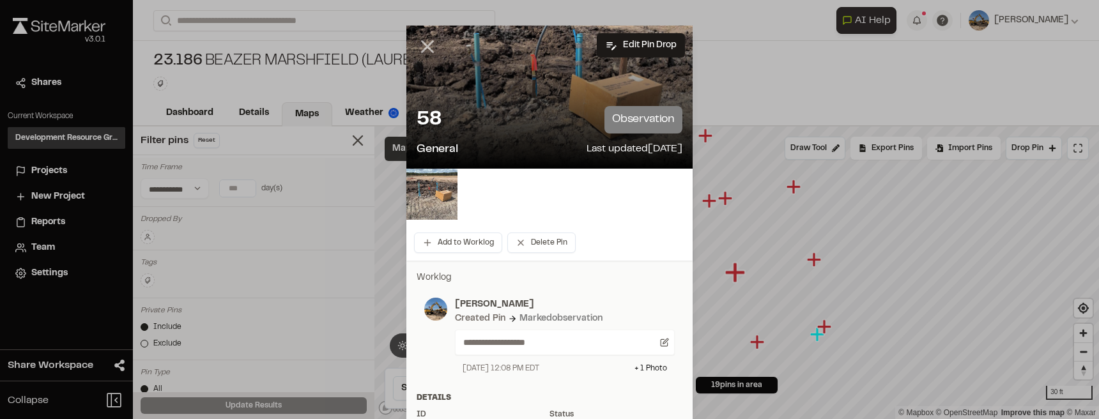
click at [435, 48] on icon at bounding box center [428, 47] width 22 height 22
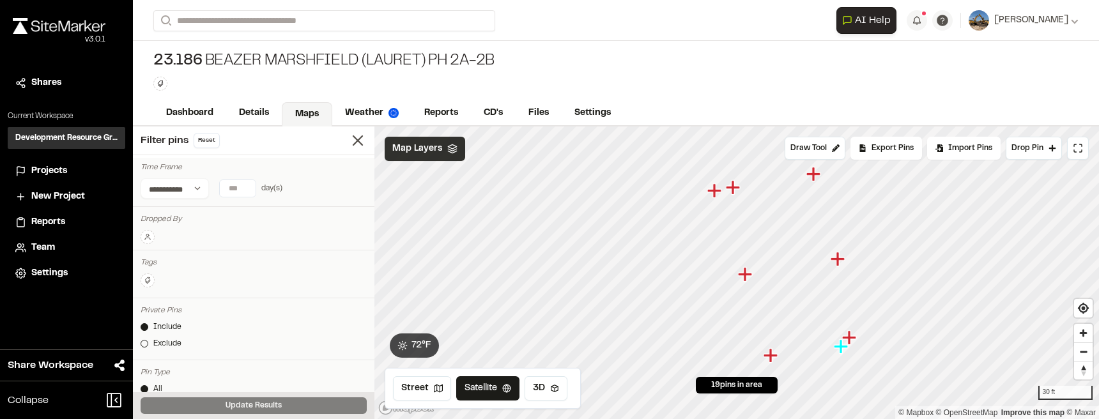
click at [716, 194] on icon "Map marker" at bounding box center [714, 190] width 14 height 14
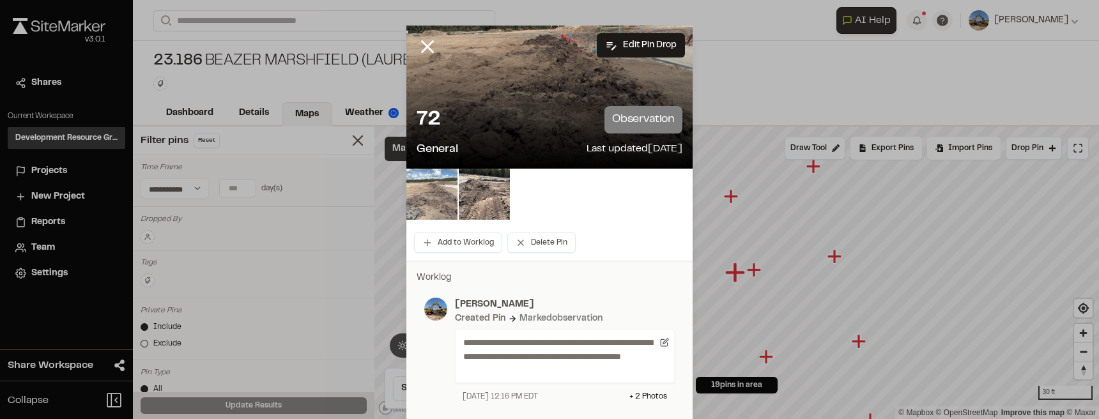
click at [432, 205] on img at bounding box center [431, 194] width 51 height 51
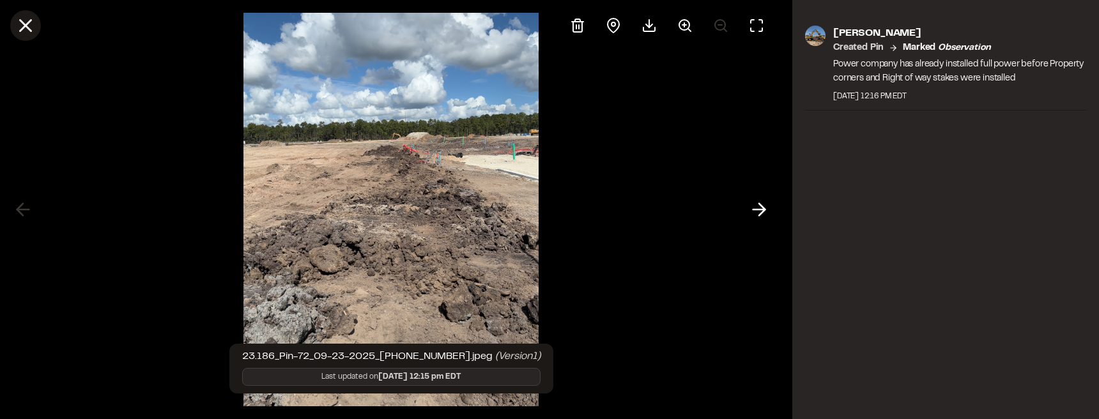
click at [24, 15] on icon at bounding box center [26, 26] width 22 height 22
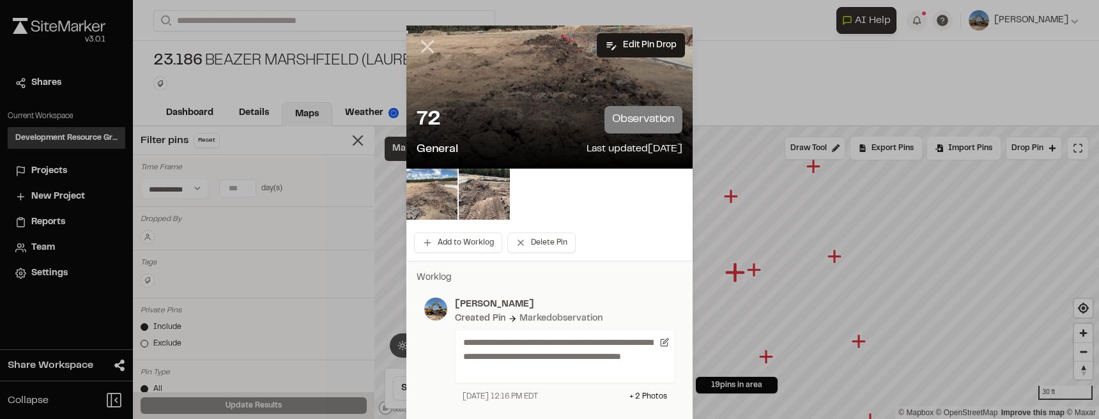
click at [426, 42] on icon at bounding box center [428, 47] width 22 height 22
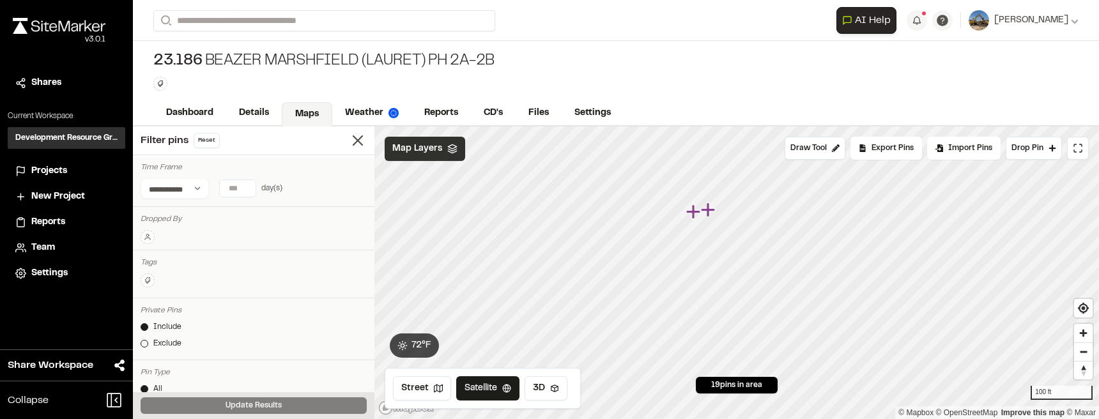
click at [713, 213] on icon "Map marker" at bounding box center [709, 210] width 17 height 17
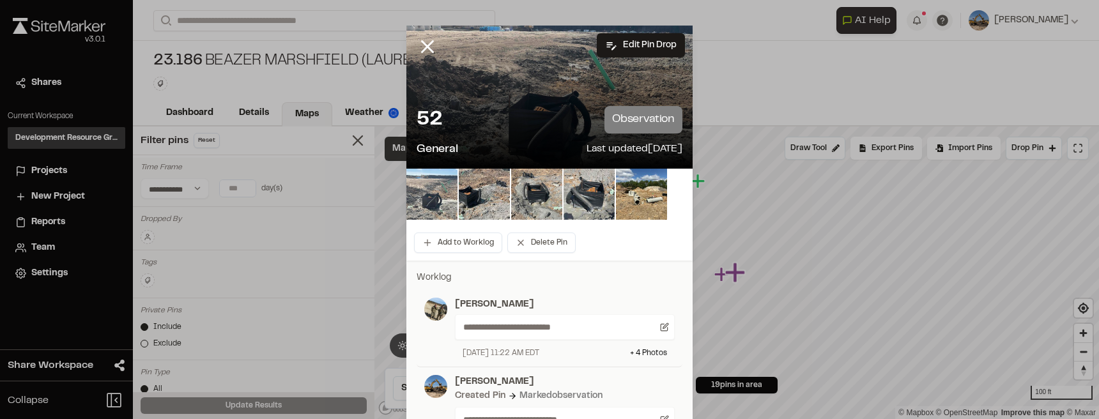
click at [444, 201] on img at bounding box center [431, 194] width 51 height 51
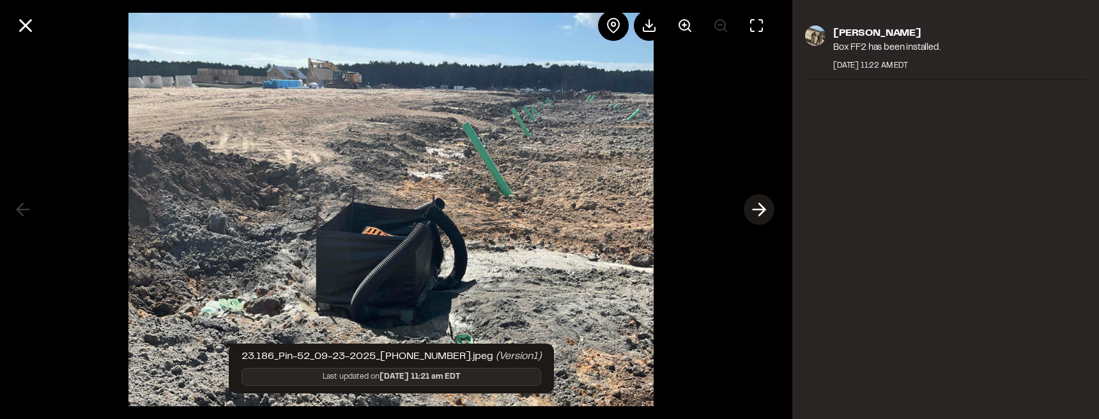
click at [766, 214] on icon at bounding box center [759, 210] width 20 height 22
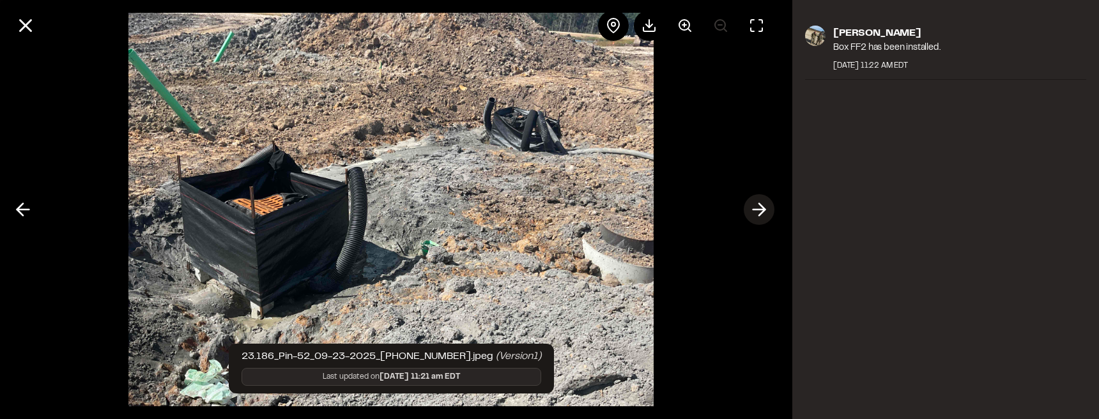
click at [766, 214] on icon at bounding box center [759, 210] width 20 height 22
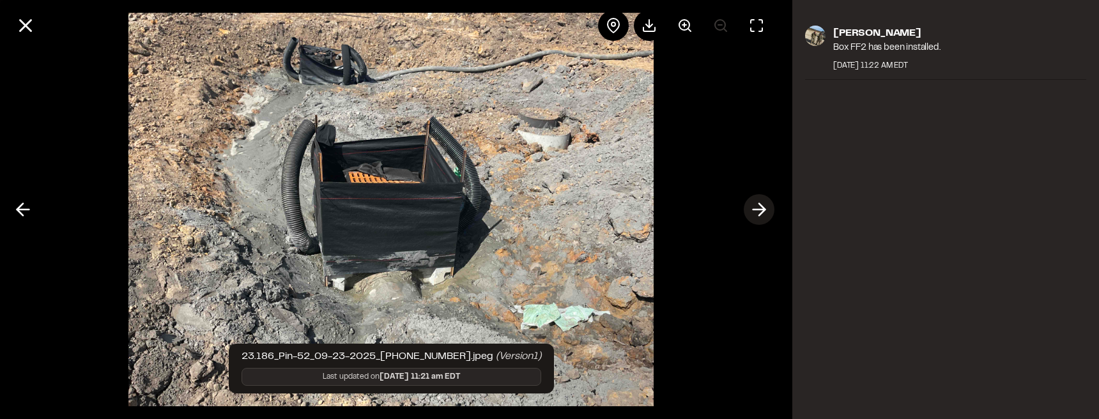
click at [766, 214] on icon at bounding box center [759, 210] width 20 height 22
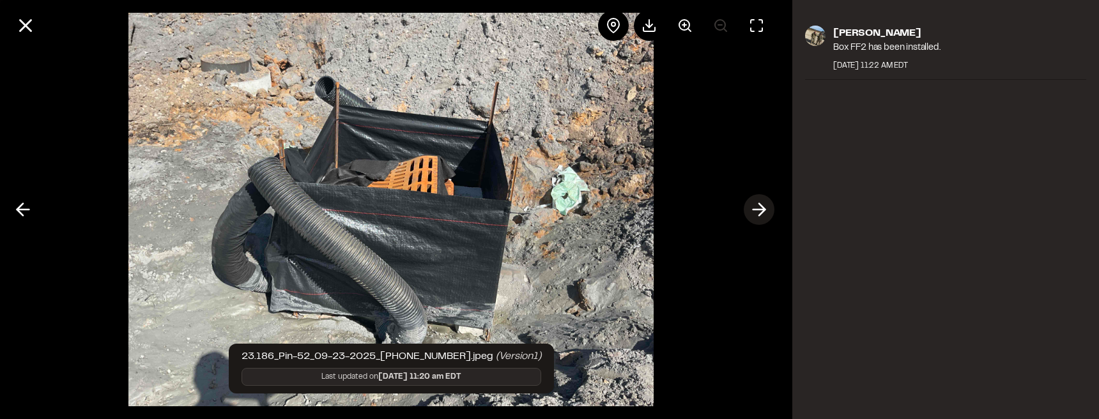
click at [766, 214] on icon at bounding box center [759, 210] width 20 height 22
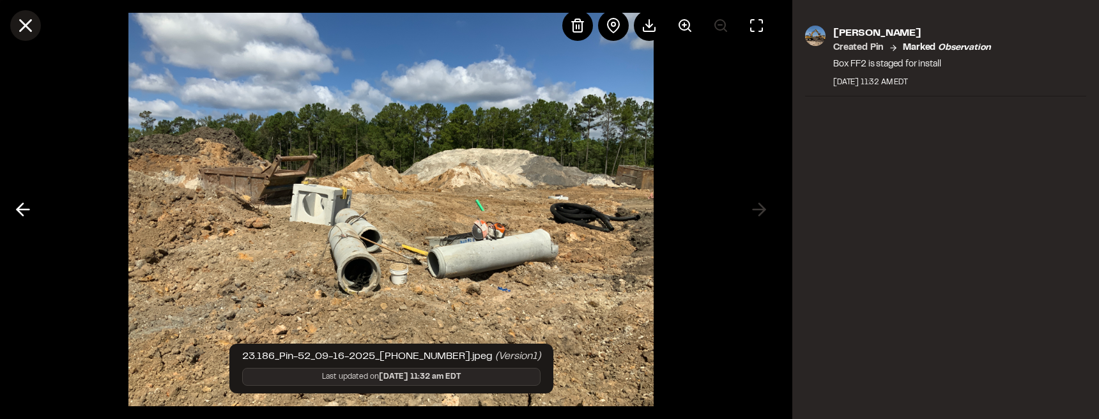
click at [35, 24] on icon at bounding box center [26, 26] width 22 height 22
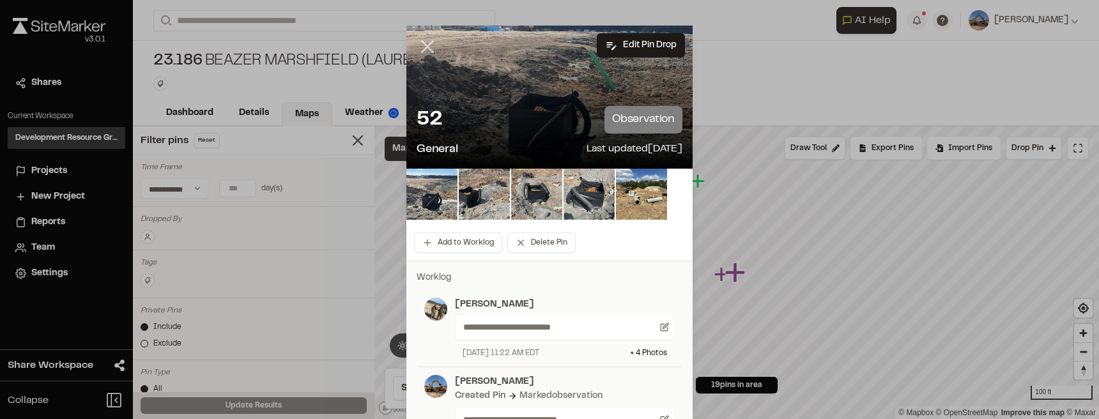
click at [419, 45] on icon at bounding box center [428, 47] width 22 height 22
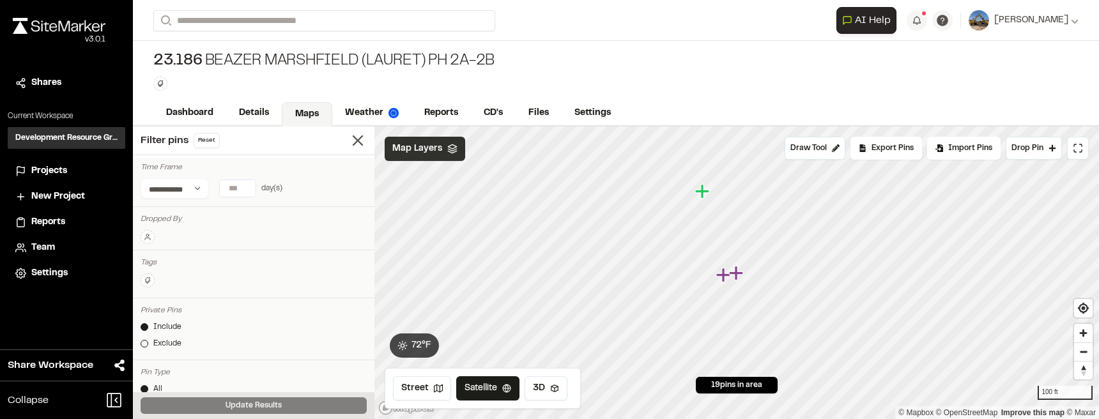
click at [704, 197] on icon "Map marker" at bounding box center [703, 191] width 17 height 17
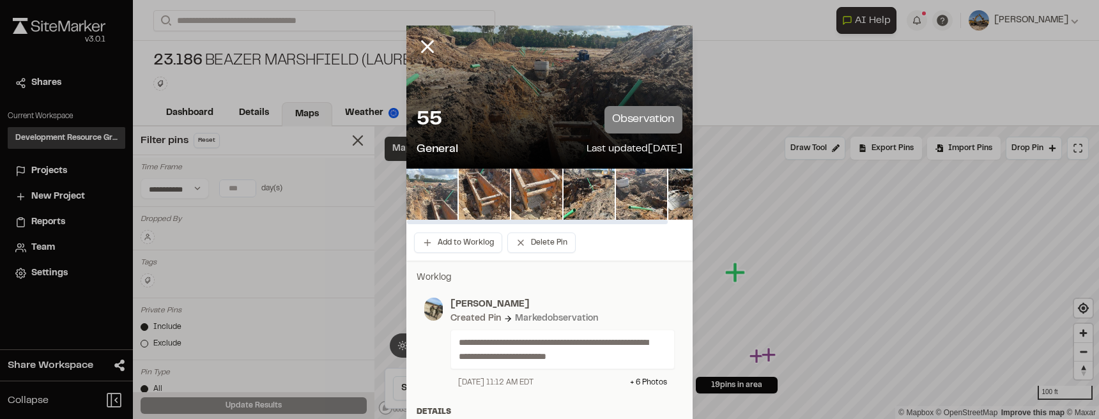
click at [417, 212] on img at bounding box center [431, 194] width 51 height 51
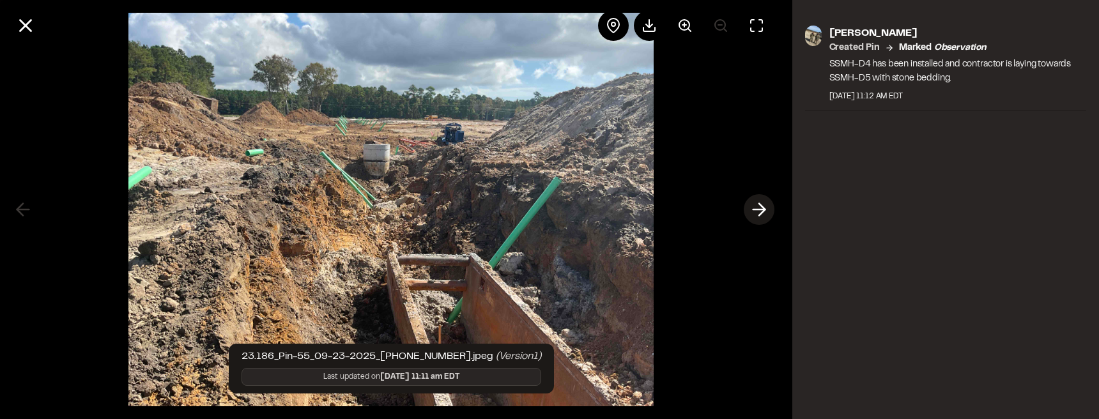
click at [762, 210] on line at bounding box center [759, 210] width 12 height 0
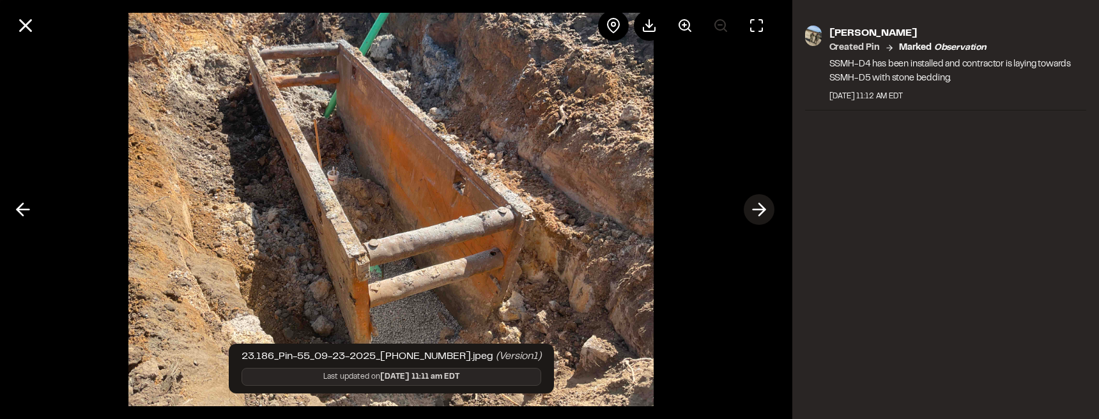
click at [762, 210] on line at bounding box center [759, 210] width 12 height 0
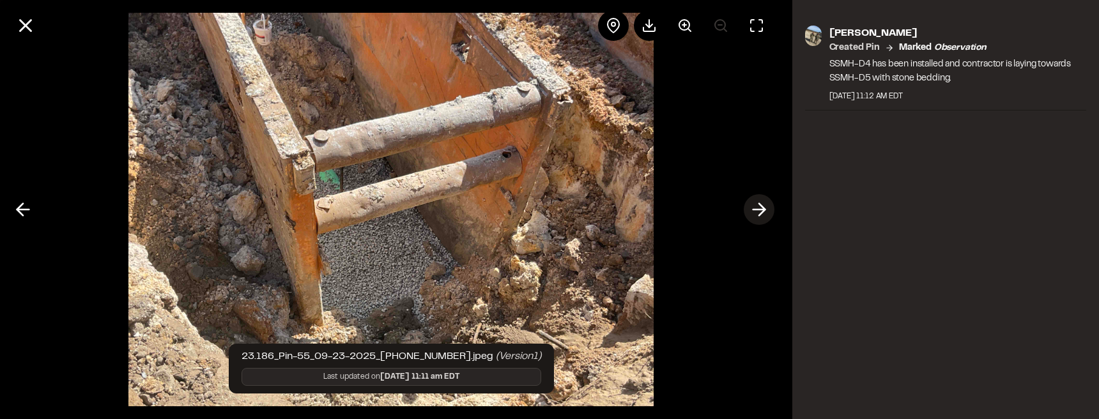
click at [762, 210] on line at bounding box center [759, 210] width 12 height 0
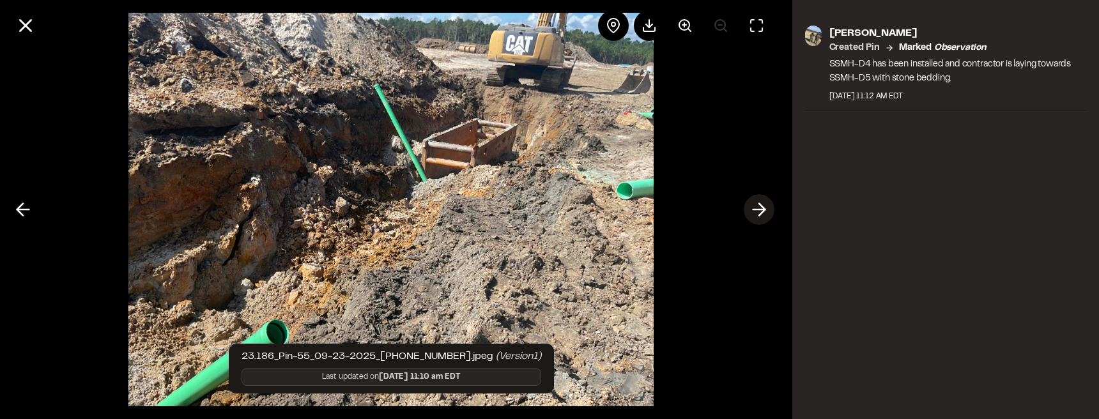
click at [762, 210] on line at bounding box center [759, 210] width 12 height 0
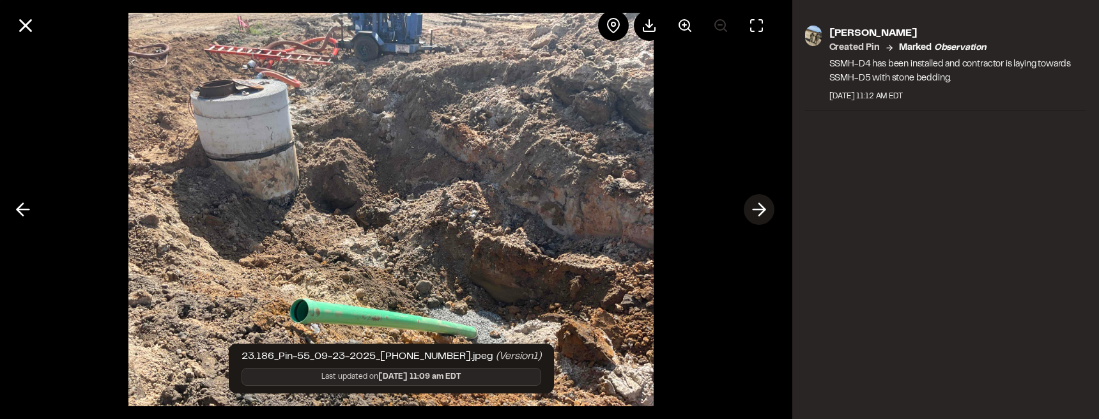
click at [762, 210] on line at bounding box center [759, 210] width 12 height 0
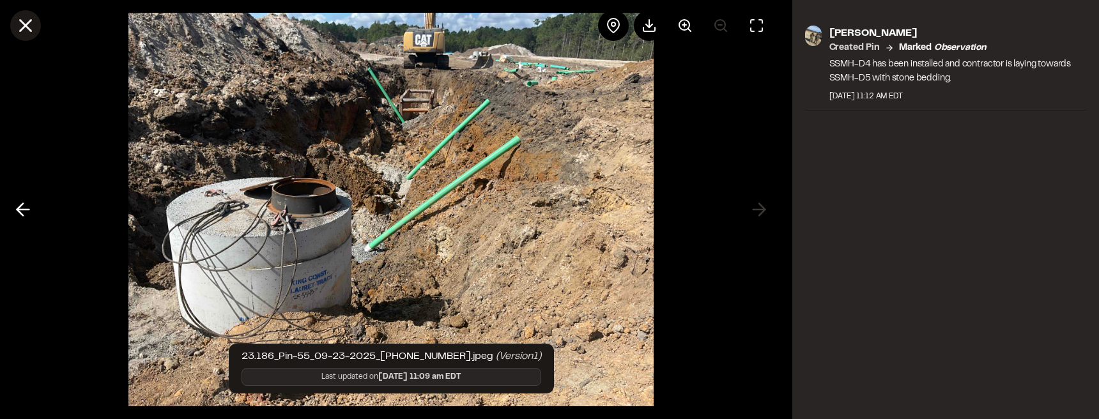
click at [26, 28] on icon at bounding box center [26, 26] width 22 height 22
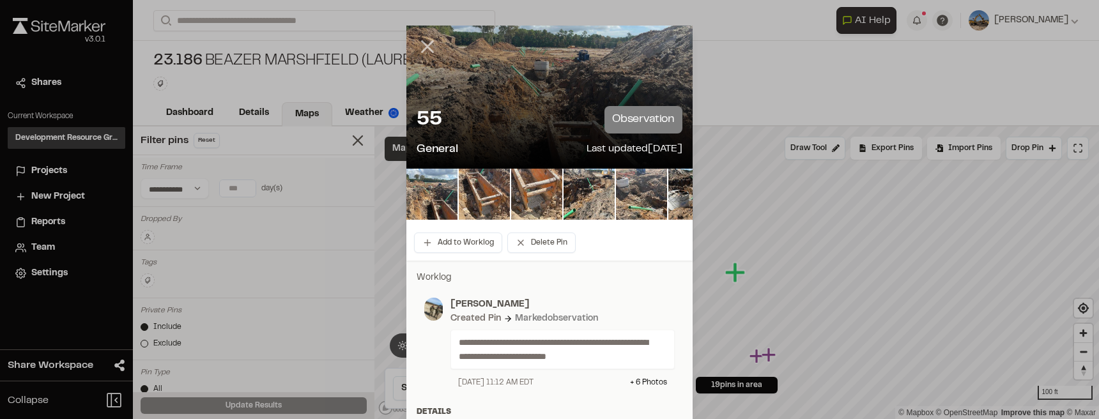
click at [419, 47] on icon at bounding box center [428, 47] width 22 height 22
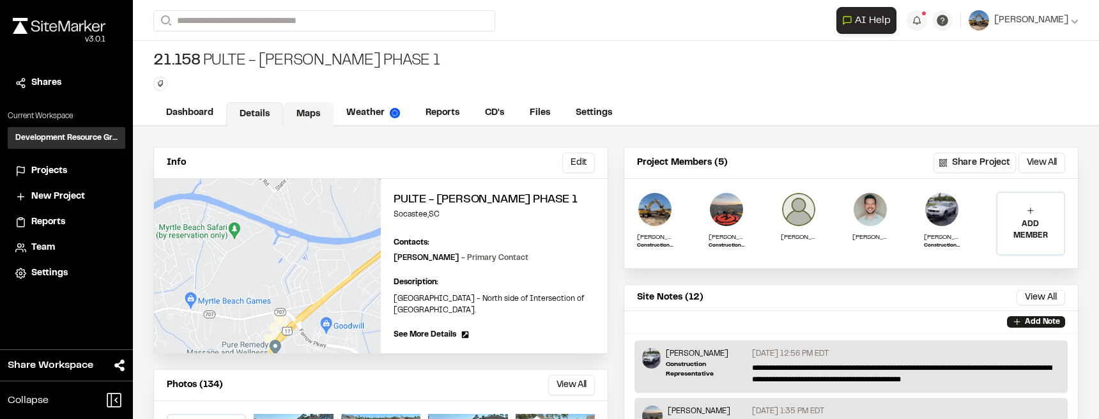
click at [298, 116] on link "Maps" at bounding box center [308, 114] width 50 height 24
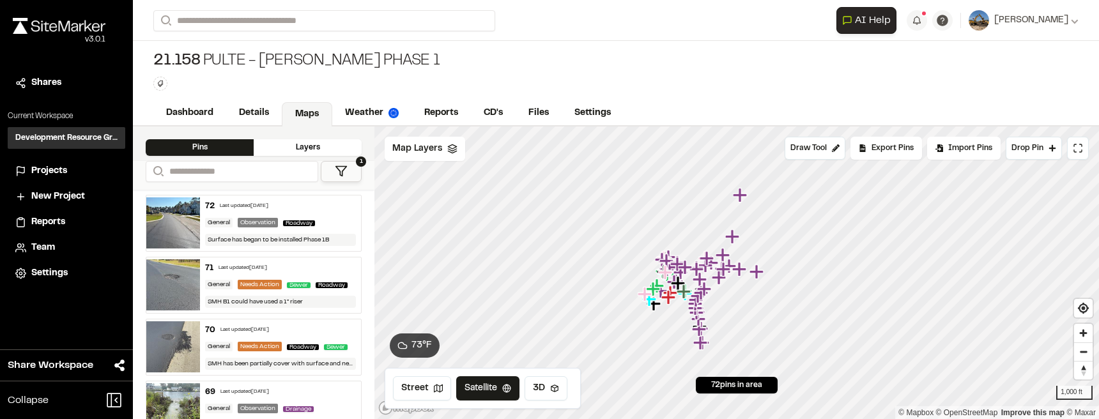
click at [327, 222] on div "General Observation Roadway" at bounding box center [280, 223] width 151 height 12
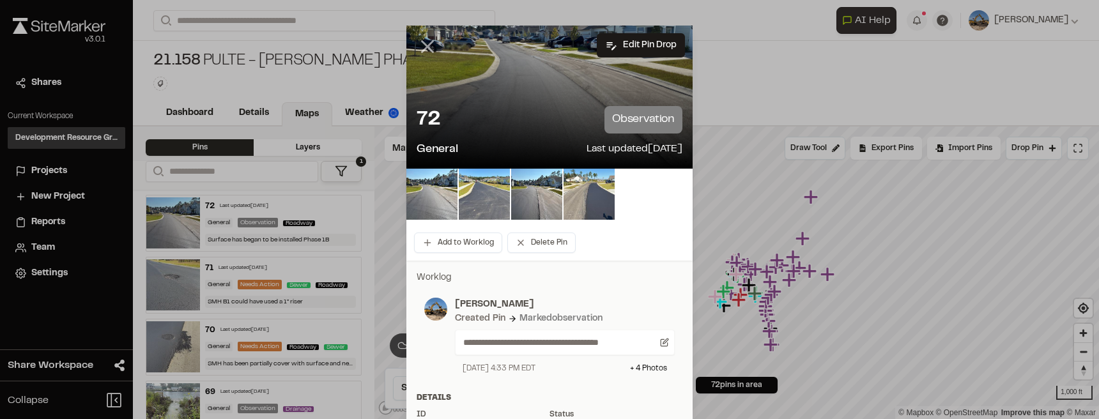
click at [424, 49] on line at bounding box center [427, 47] width 11 height 11
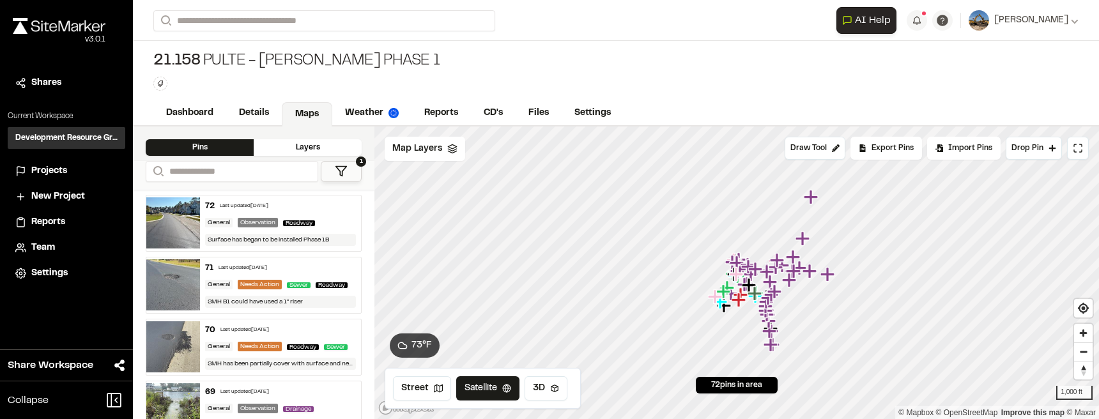
click at [346, 173] on icon at bounding box center [341, 171] width 13 height 13
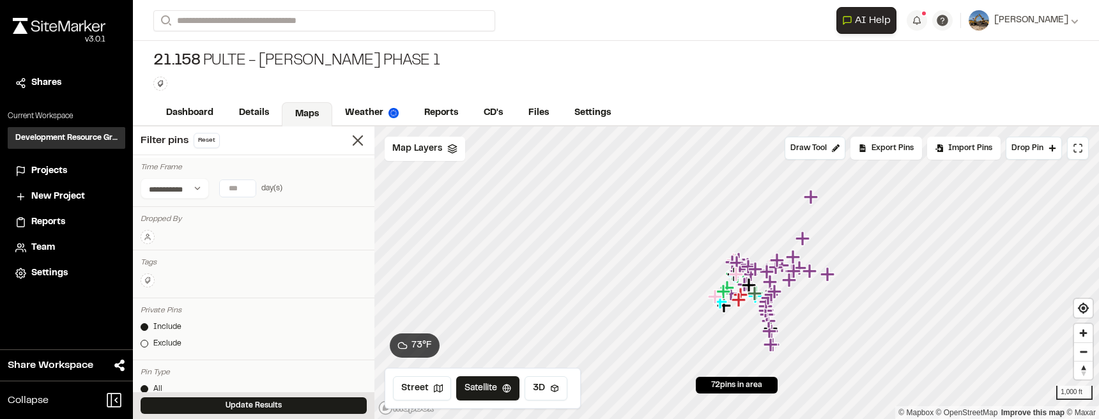
type input "*"
click at [242, 190] on input "*" at bounding box center [238, 188] width 36 height 17
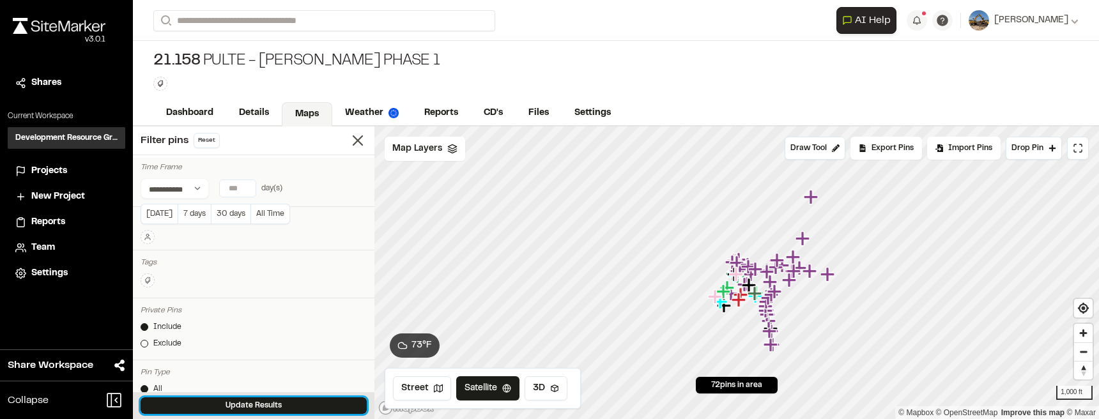
click at [304, 409] on button "Update Results" at bounding box center [254, 406] width 226 height 17
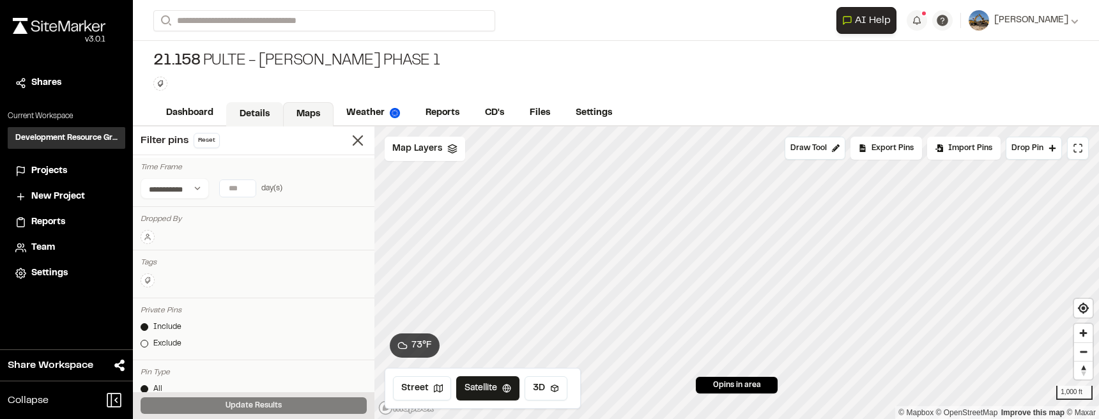
click at [247, 112] on link "Details" at bounding box center [254, 114] width 57 height 24
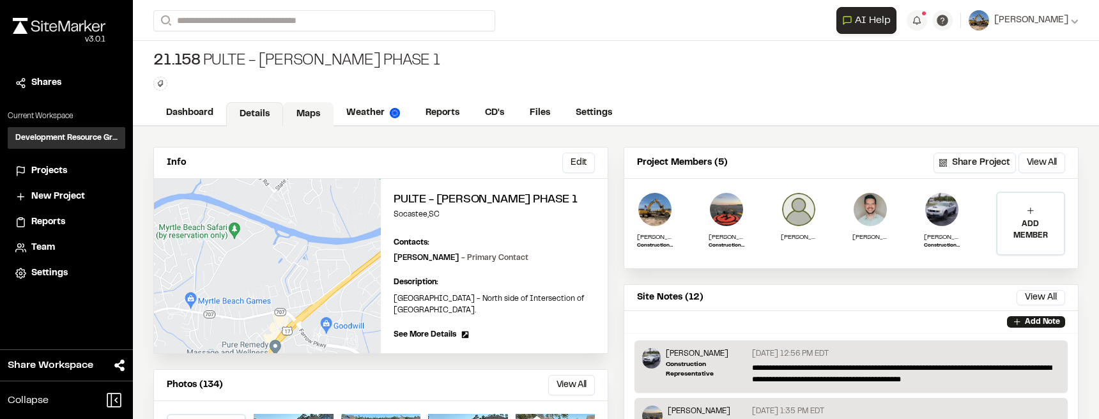
click at [291, 109] on link "Maps" at bounding box center [308, 114] width 50 height 24
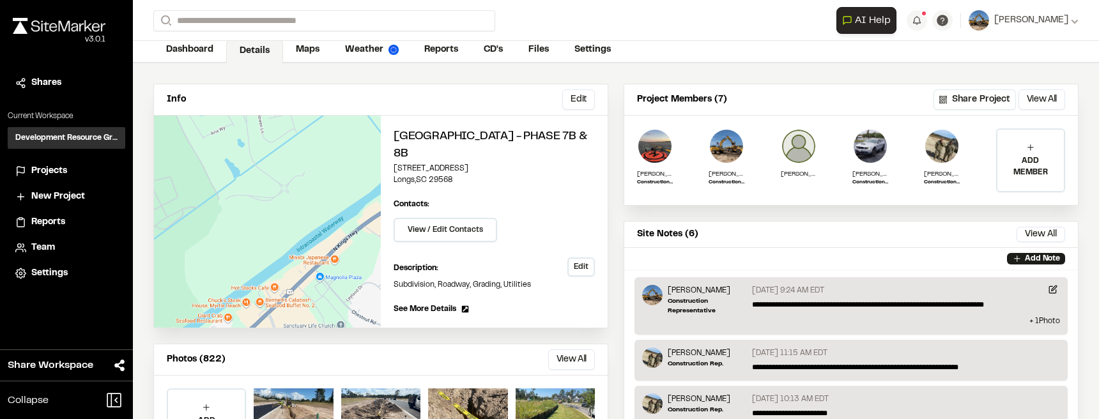
scroll to position [64, 0]
click at [311, 43] on link "Maps" at bounding box center [308, 50] width 50 height 24
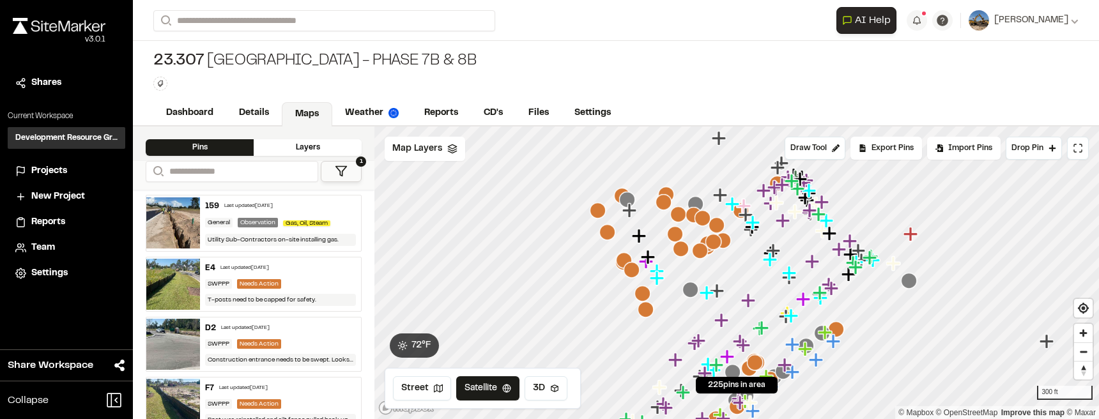
click at [355, 172] on button "1" at bounding box center [341, 171] width 41 height 21
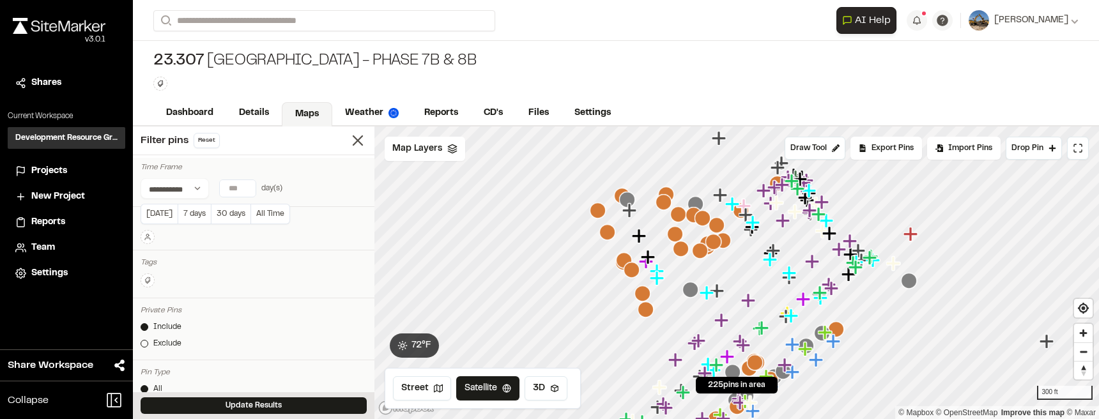
click at [252, 190] on input "number" at bounding box center [238, 188] width 36 height 17
type input "*"
click at [248, 183] on input "*" at bounding box center [238, 188] width 36 height 17
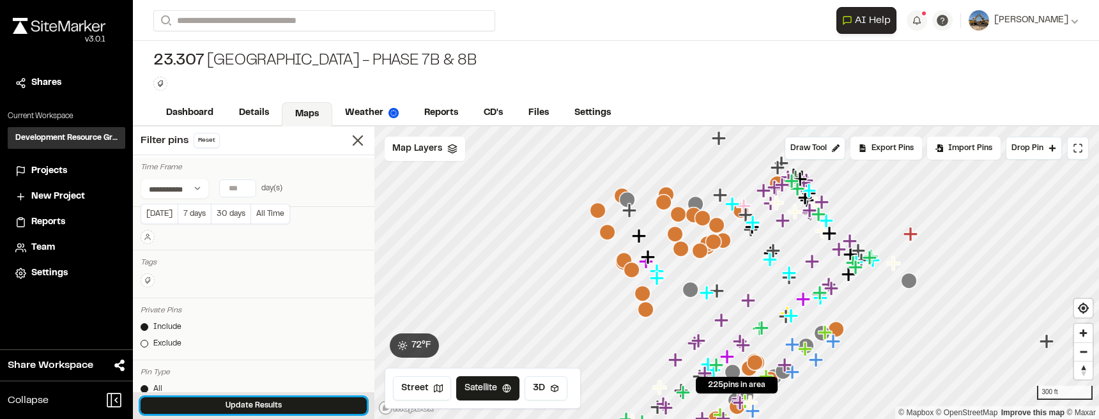
click at [322, 408] on button "Update Results" at bounding box center [254, 406] width 226 height 17
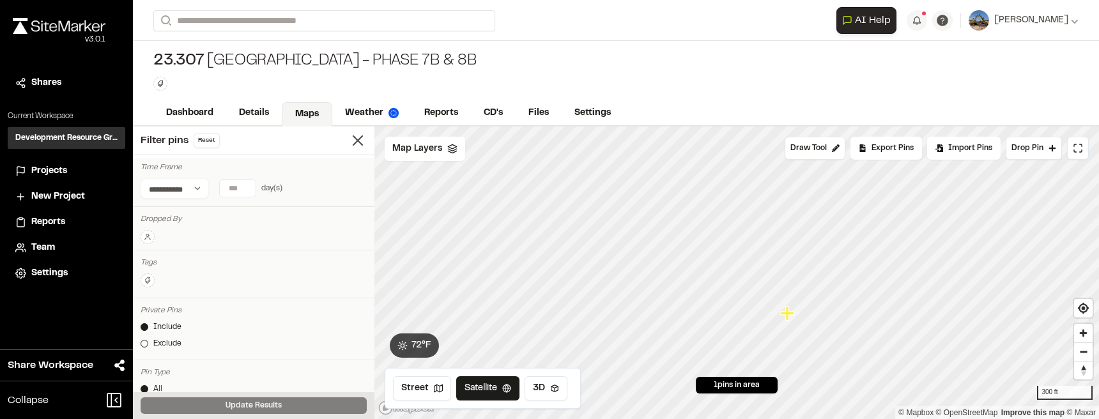
click at [787, 313] on icon "Map marker" at bounding box center [787, 313] width 14 height 14
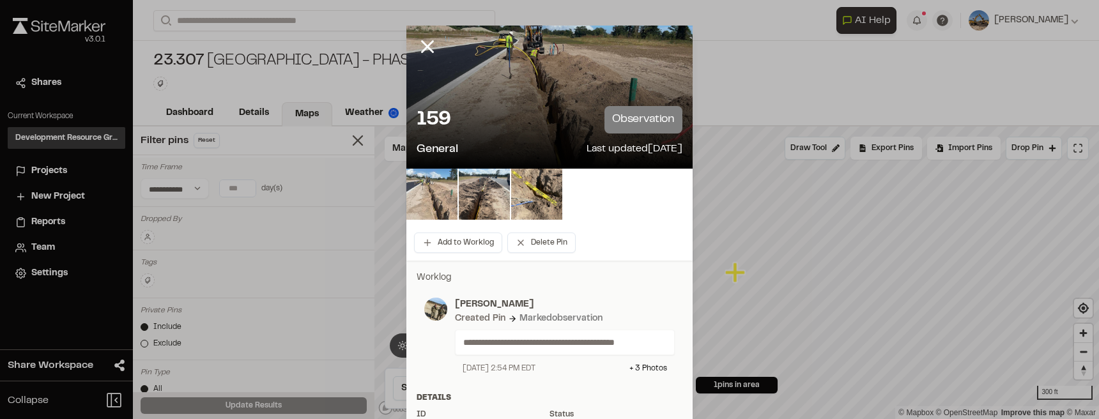
click at [427, 183] on img at bounding box center [431, 194] width 51 height 51
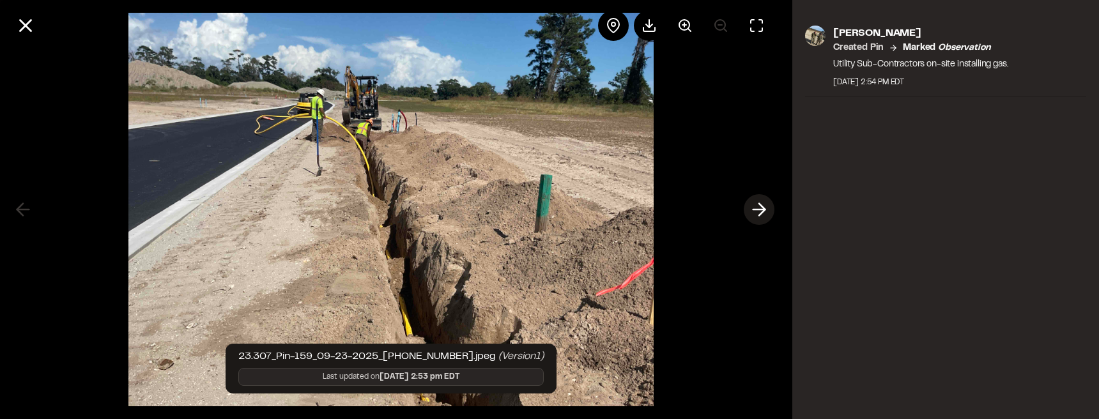
click at [766, 213] on icon at bounding box center [759, 210] width 20 height 22
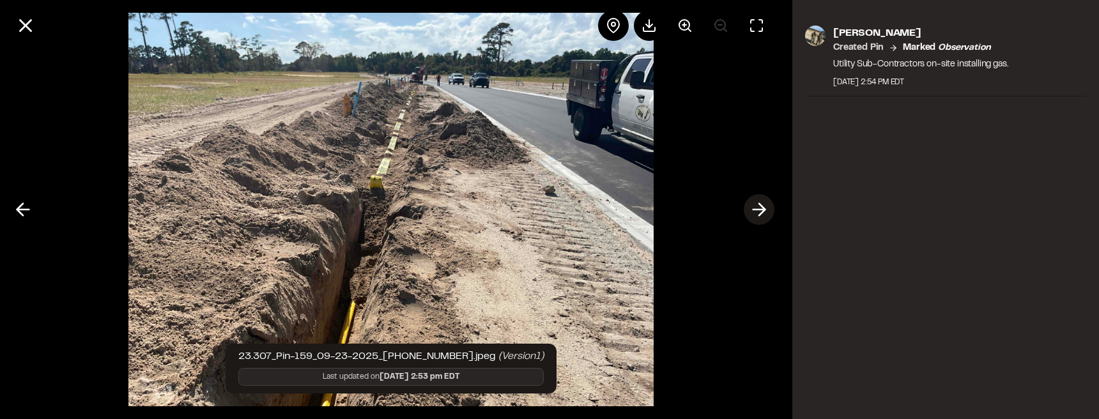
click at [766, 213] on icon at bounding box center [759, 210] width 20 height 22
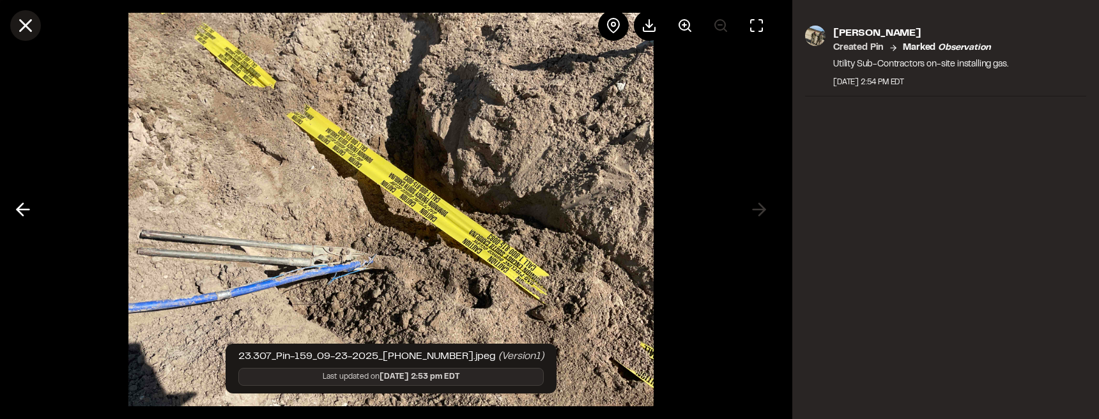
click at [30, 27] on icon at bounding box center [26, 26] width 22 height 22
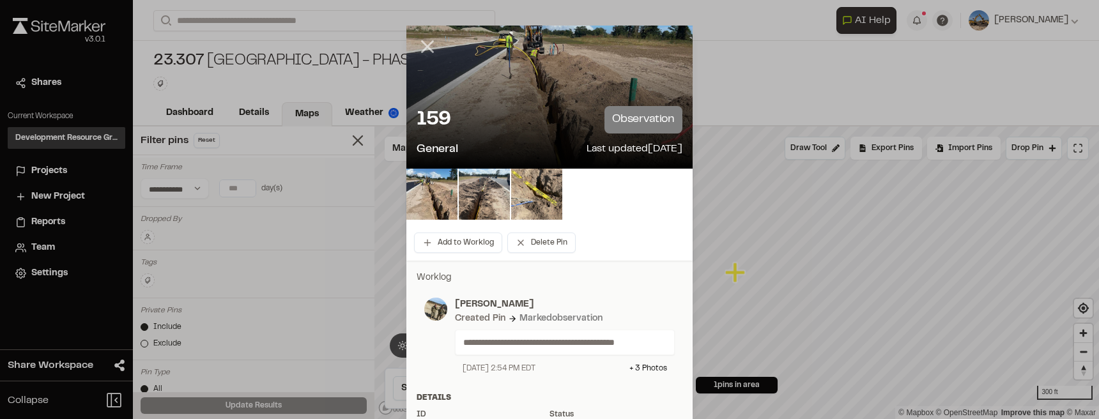
click at [425, 47] on line at bounding box center [427, 47] width 11 height 11
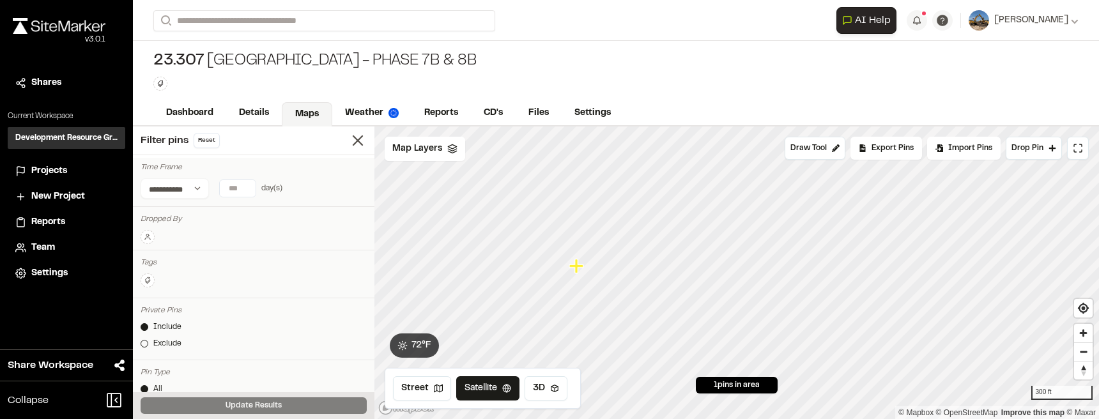
click at [580, 272] on icon "Map marker" at bounding box center [577, 266] width 17 height 17
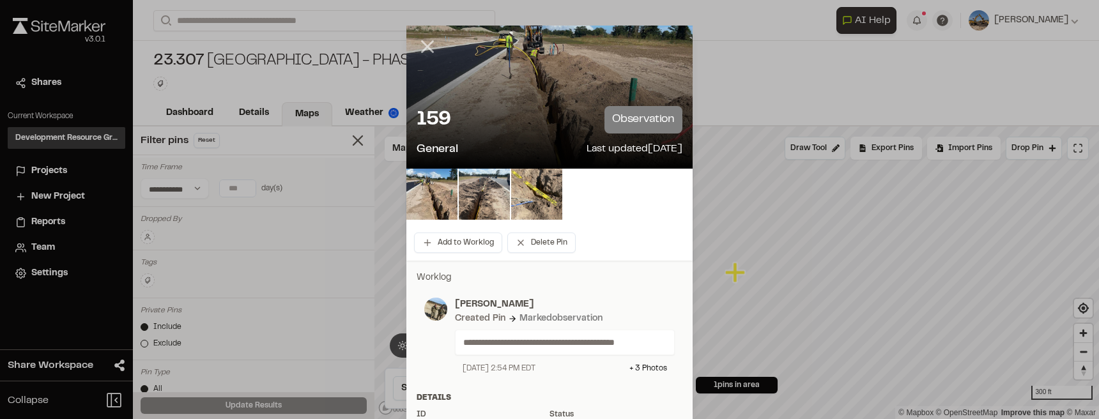
click at [424, 53] on icon at bounding box center [428, 47] width 22 height 22
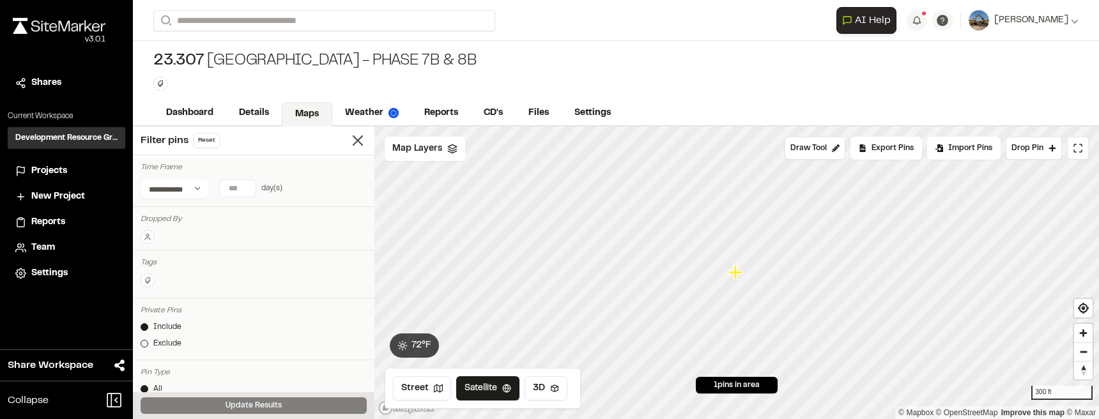
click at [739, 279] on icon "Map marker" at bounding box center [737, 273] width 17 height 17
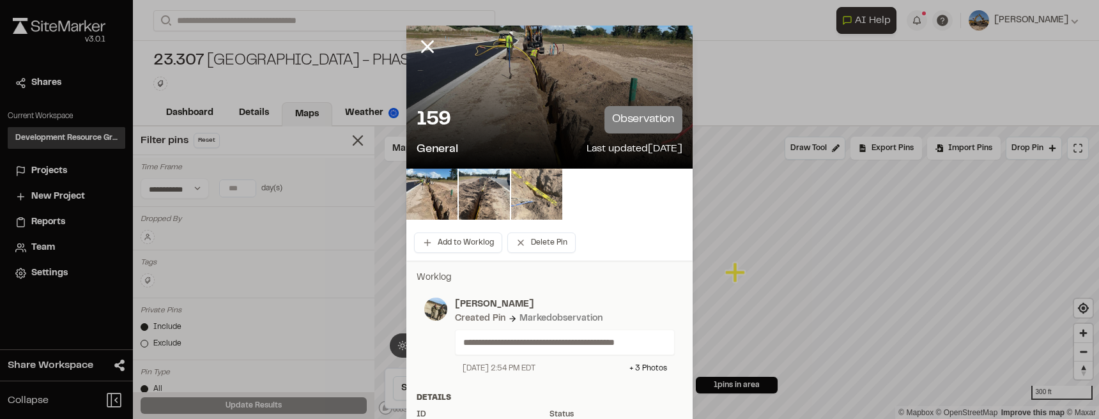
click at [513, 202] on img at bounding box center [536, 194] width 51 height 51
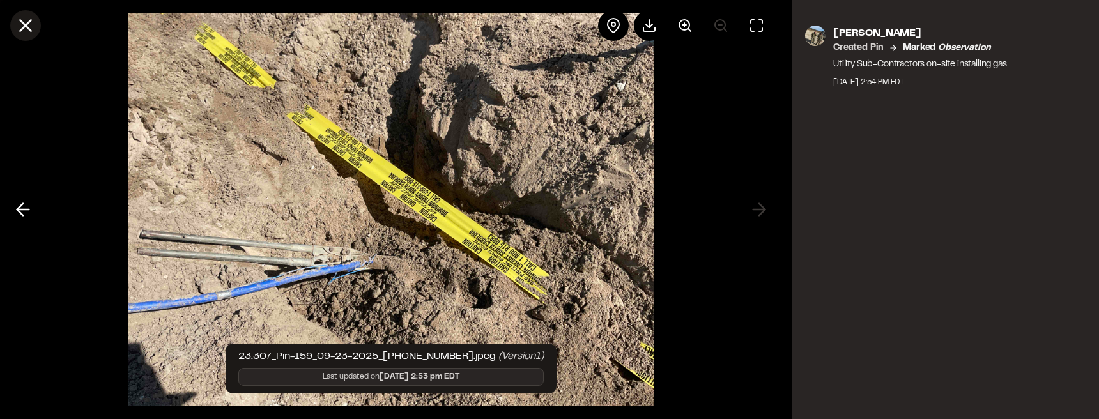
click at [15, 23] on icon at bounding box center [26, 26] width 22 height 22
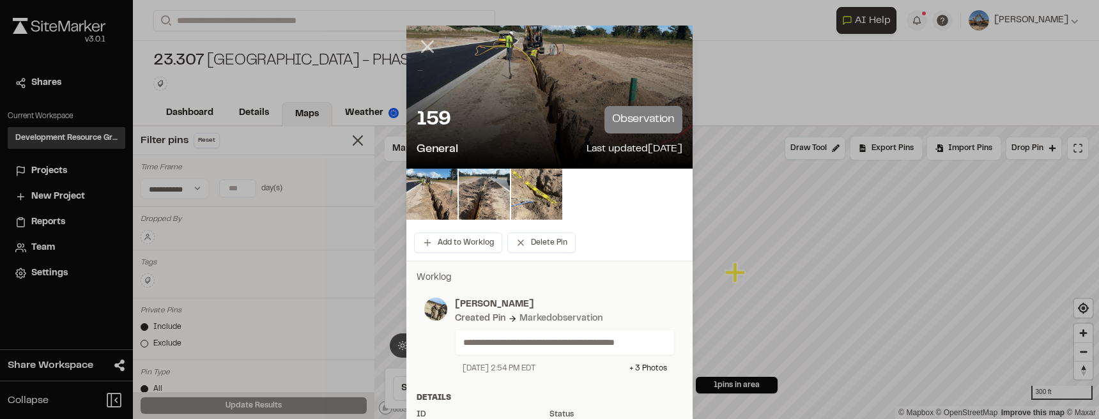
click at [427, 46] on icon at bounding box center [428, 47] width 22 height 22
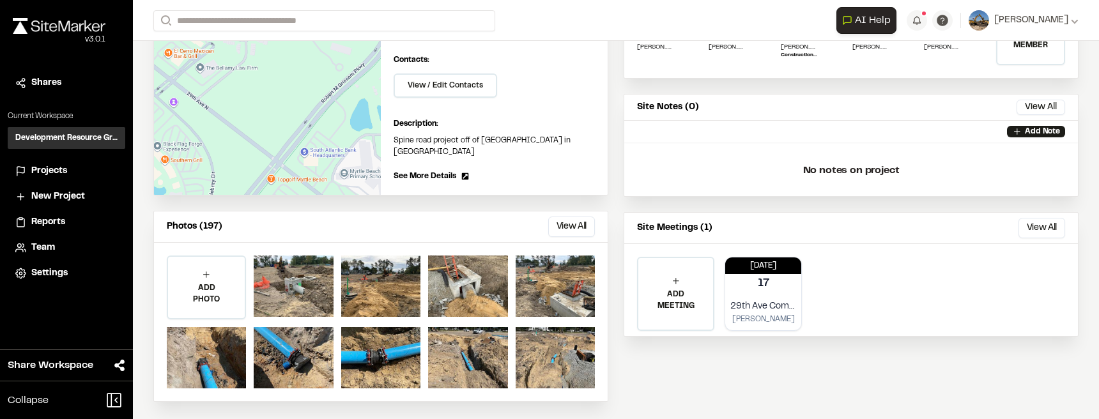
scroll to position [192, 0]
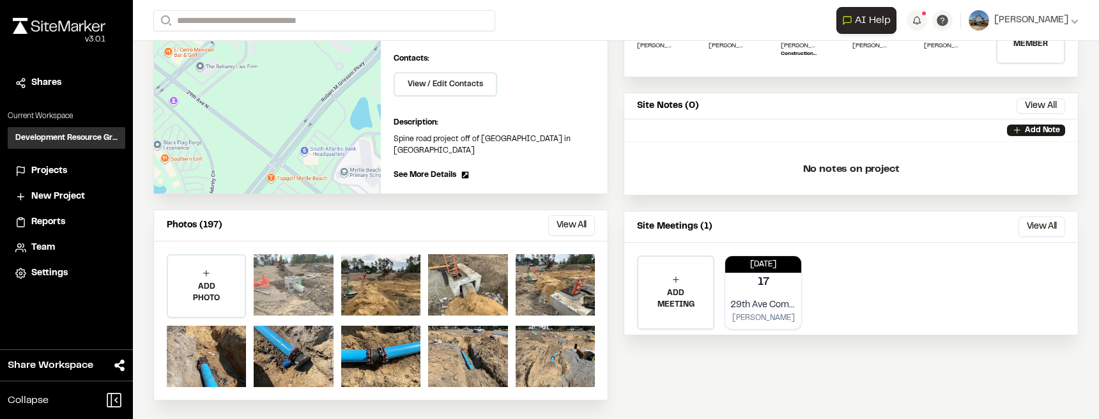
click at [301, 293] on div at bounding box center [293, 284] width 79 height 61
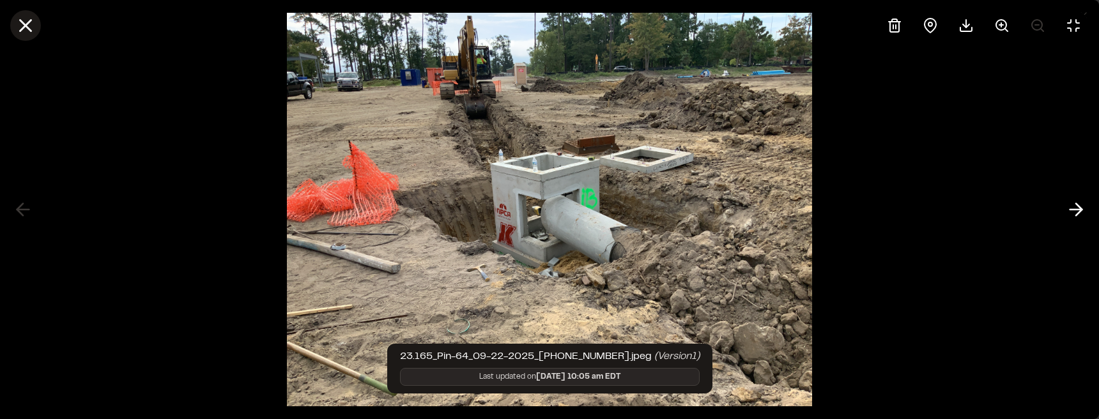
click at [24, 27] on line at bounding box center [25, 25] width 11 height 11
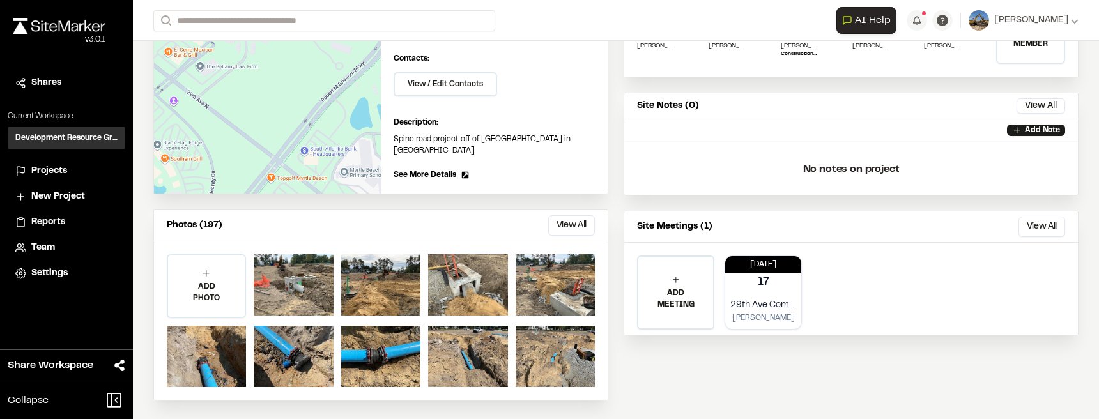
scroll to position [64, 0]
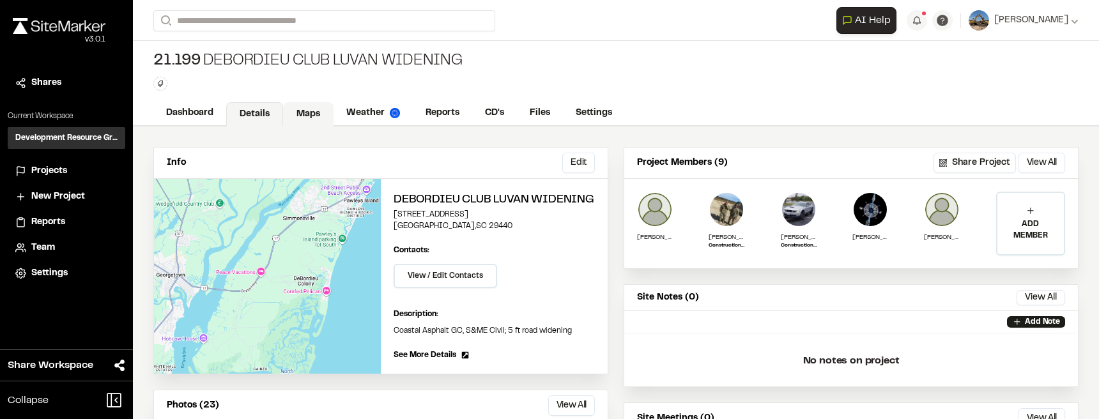
click at [309, 106] on link "Maps" at bounding box center [308, 114] width 50 height 24
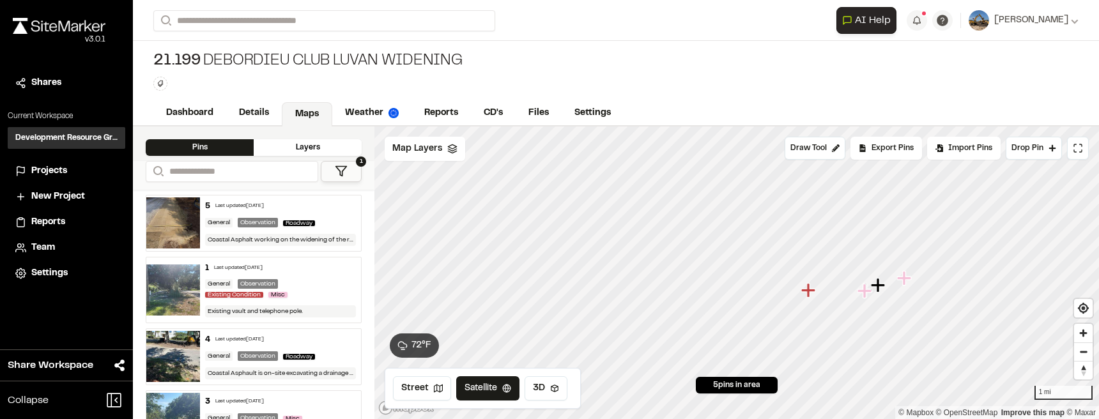
click at [339, 169] on icon at bounding box center [341, 171] width 13 height 13
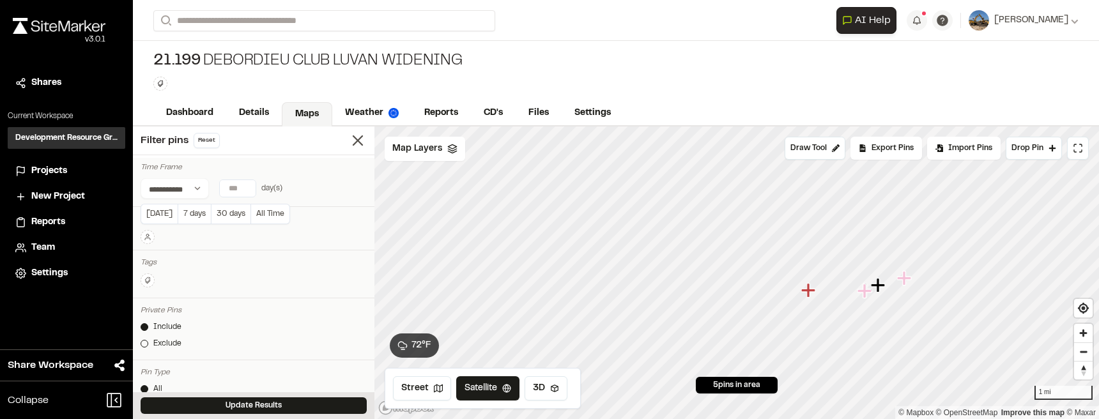
type input "*"
click at [247, 185] on input "*" at bounding box center [238, 188] width 36 height 17
click at [296, 416] on div "Update Results" at bounding box center [254, 405] width 242 height 27
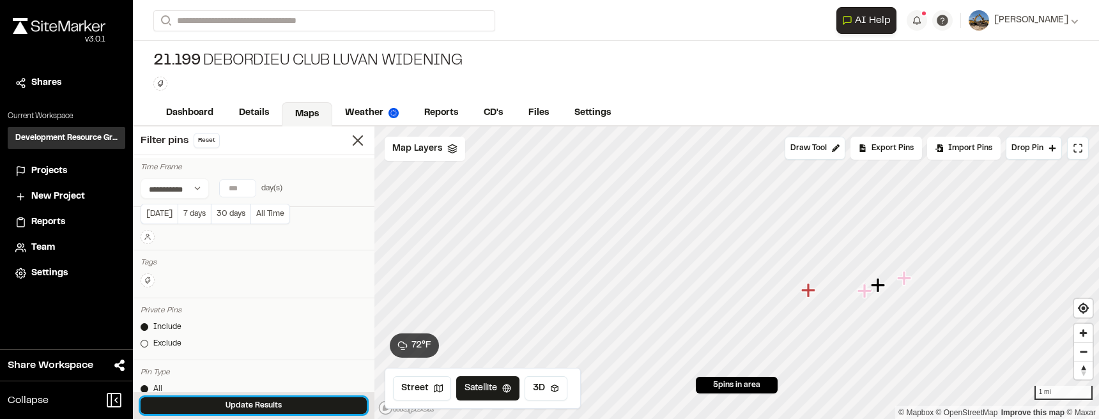
click at [298, 407] on button "Update Results" at bounding box center [254, 406] width 226 height 17
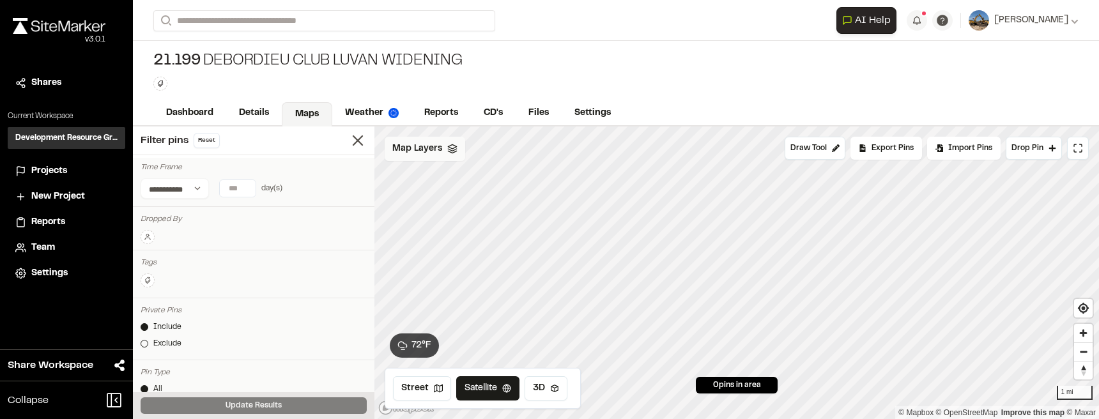
click at [429, 157] on div "Map Layers" at bounding box center [425, 149] width 81 height 24
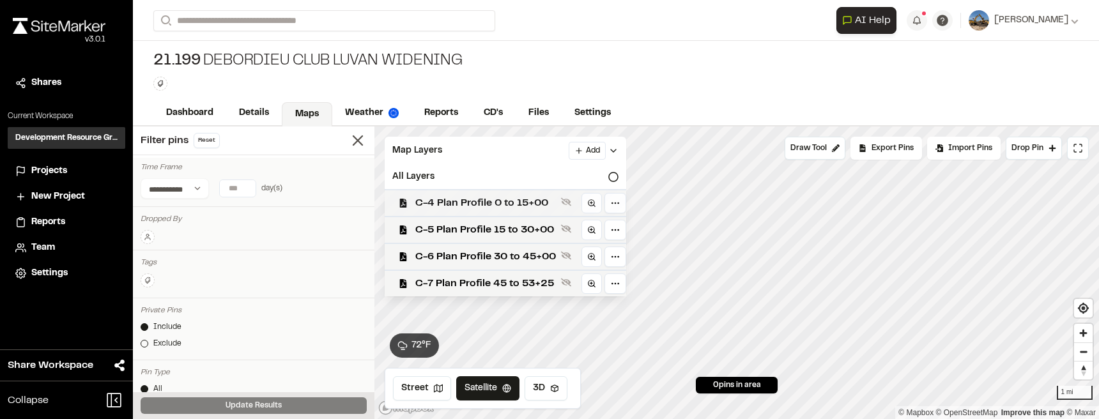
click at [467, 205] on span "C-4 Plan Profile 0 to 15+00" at bounding box center [485, 203] width 141 height 15
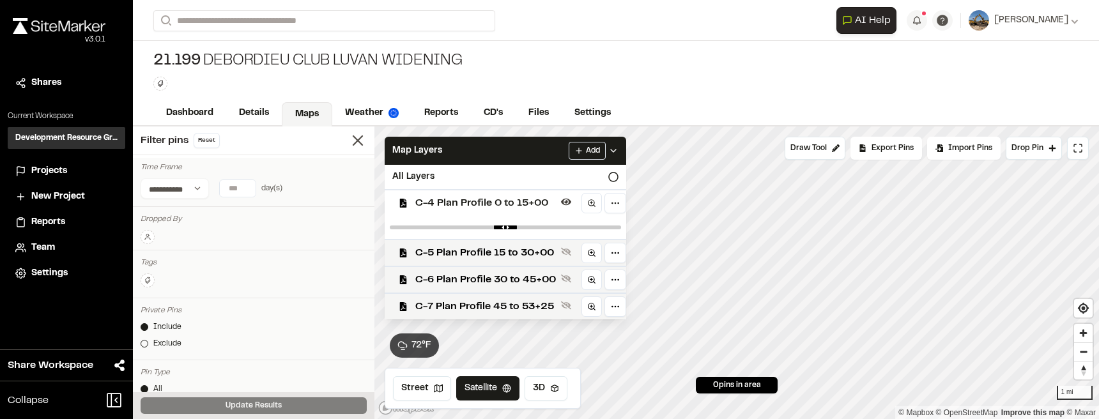
click at [467, 205] on span "C-4 Plan Profile 0 to 15+00" at bounding box center [485, 203] width 141 height 15
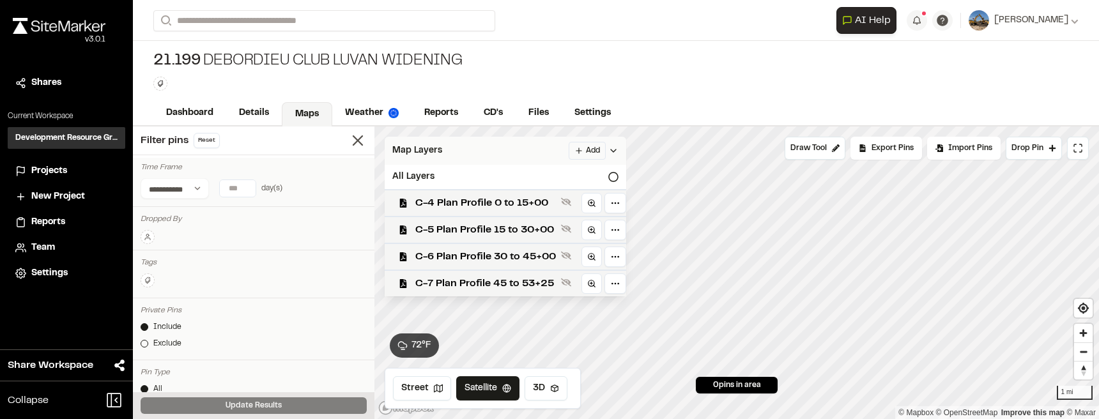
click at [617, 148] on icon at bounding box center [613, 151] width 10 height 10
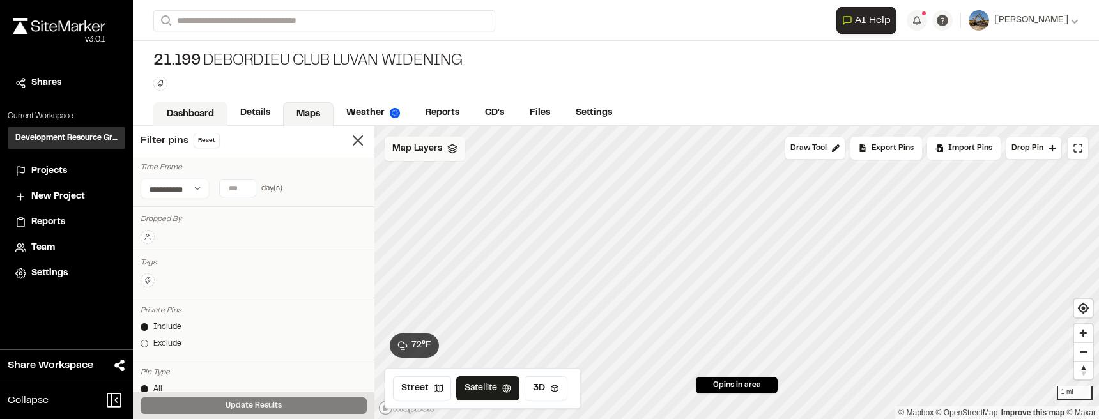
click at [205, 118] on link "Dashboard" at bounding box center [190, 114] width 74 height 24
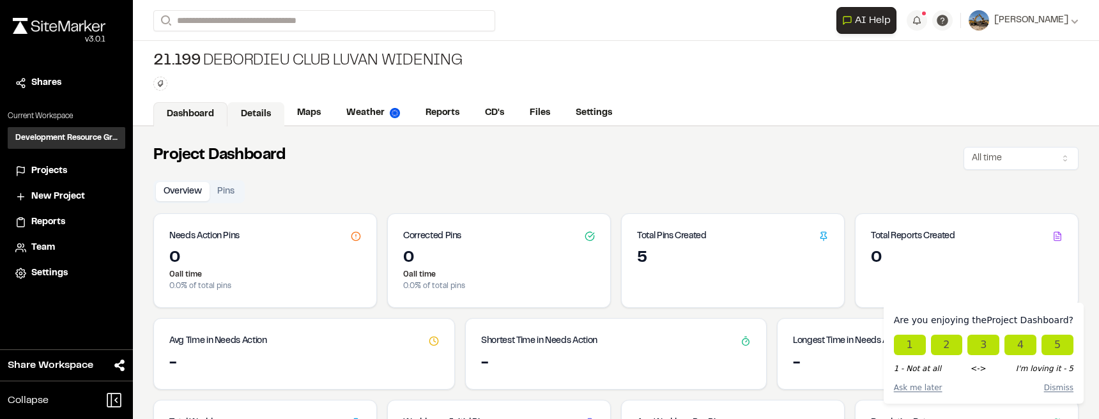
click at [256, 109] on link "Details" at bounding box center [256, 114] width 57 height 24
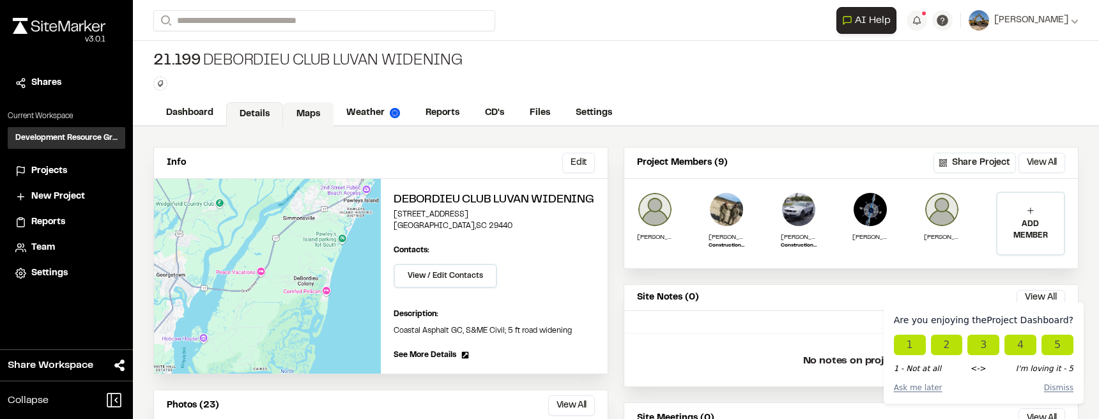
click at [304, 112] on link "Maps" at bounding box center [308, 114] width 50 height 24
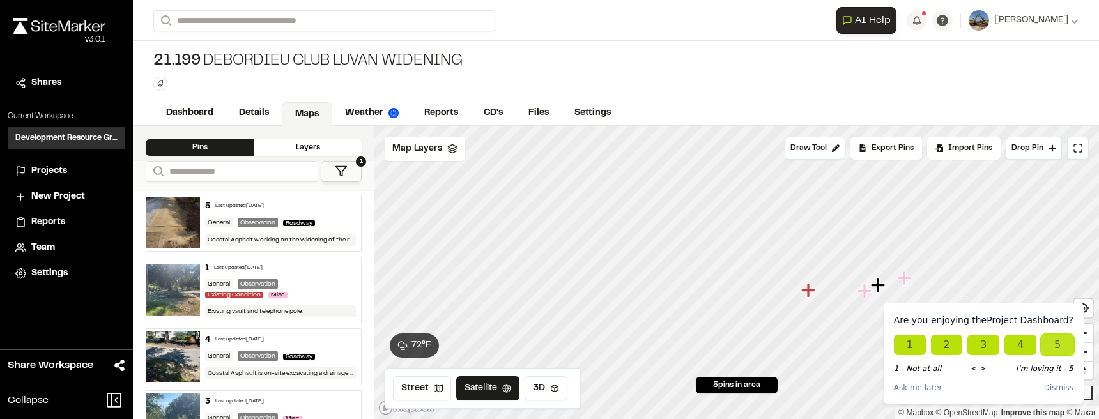
click at [1058, 343] on button "5" at bounding box center [1058, 345] width 32 height 20
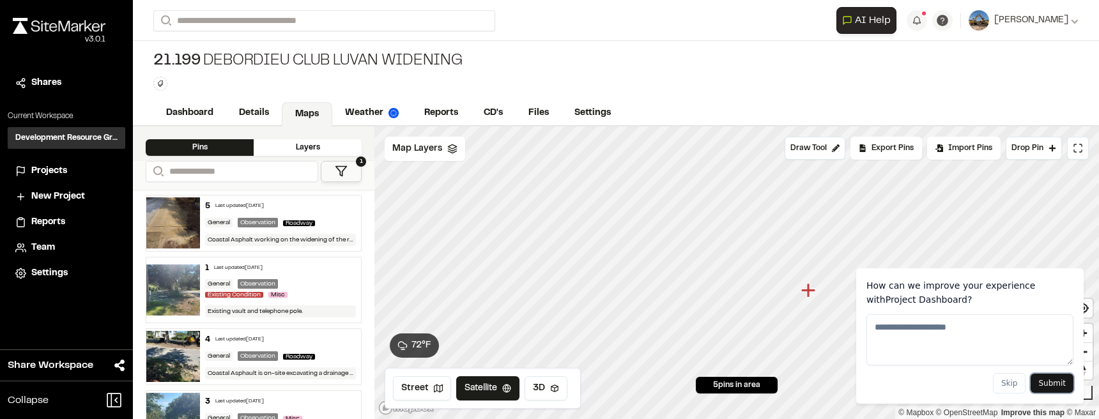
click at [1053, 381] on button "Submit" at bounding box center [1052, 383] width 43 height 19
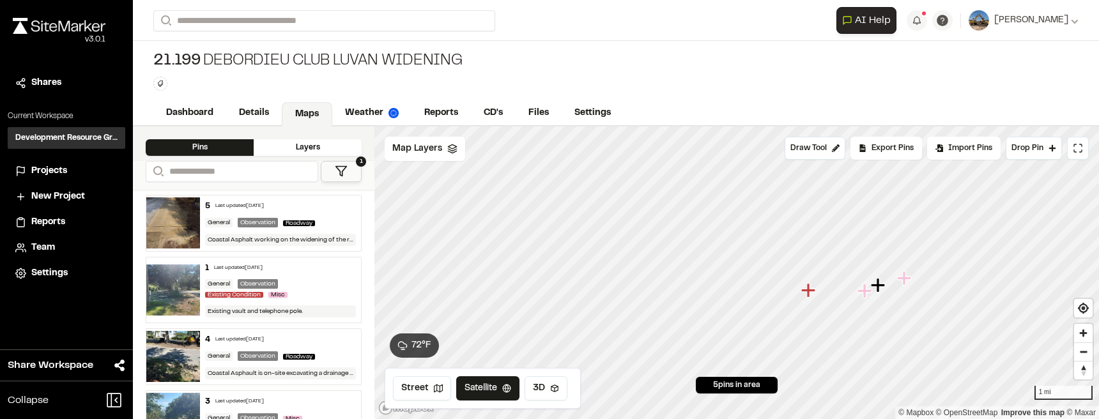
click at [220, 222] on div "General" at bounding box center [218, 223] width 27 height 10
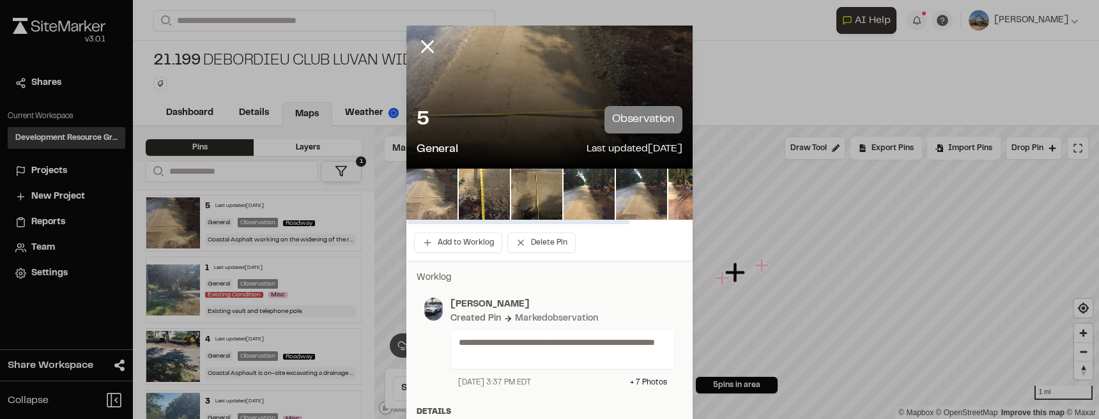
click at [433, 208] on img at bounding box center [431, 194] width 51 height 51
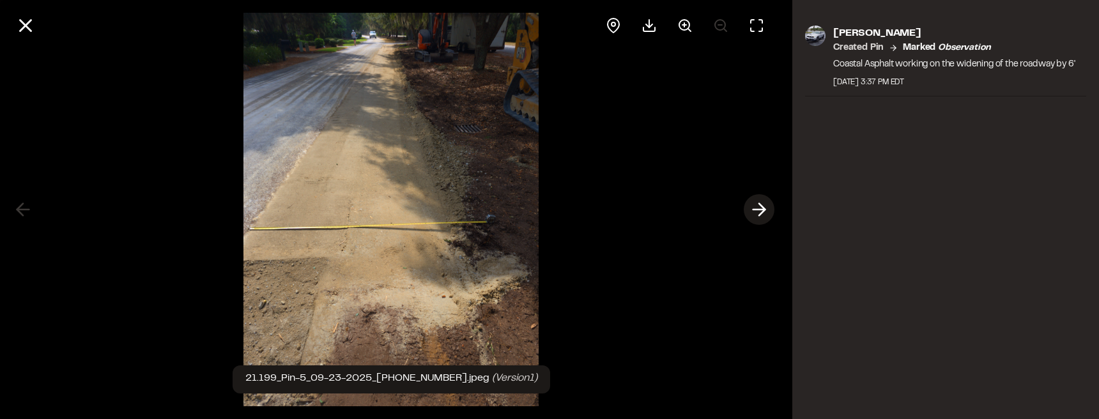
click at [763, 207] on polyline at bounding box center [762, 210] width 6 height 12
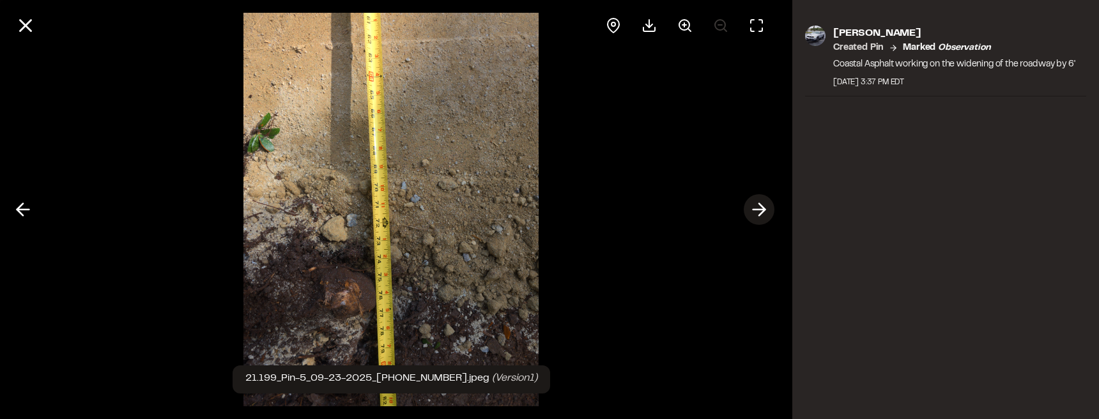
click at [763, 207] on polyline at bounding box center [762, 210] width 6 height 12
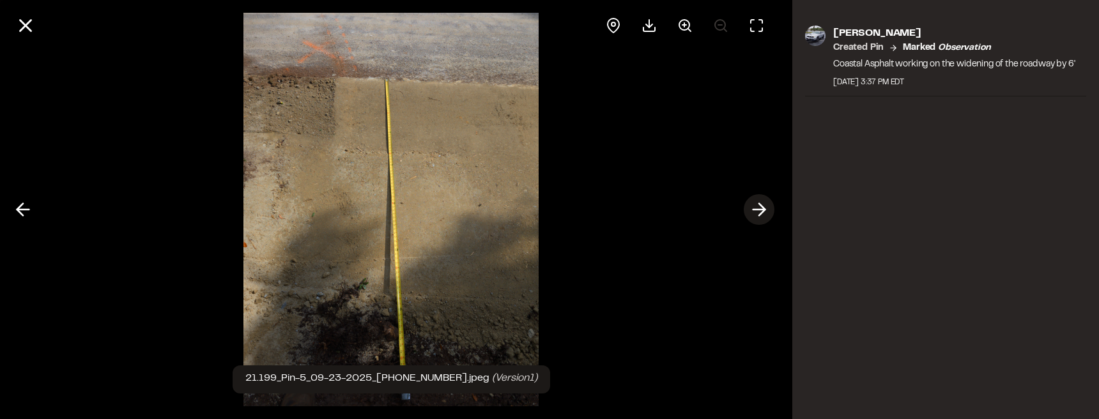
click at [763, 207] on polyline at bounding box center [762, 210] width 6 height 12
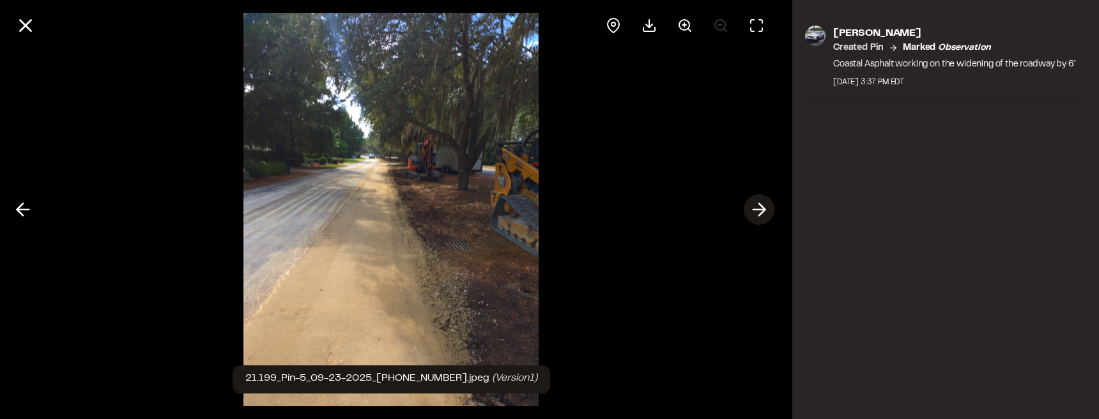
click at [763, 207] on polyline at bounding box center [762, 210] width 6 height 12
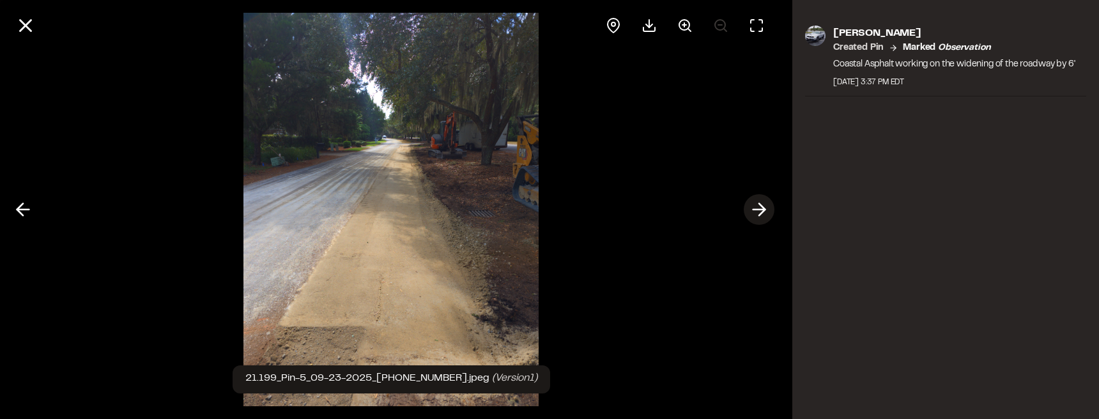
click at [763, 207] on polyline at bounding box center [762, 210] width 6 height 12
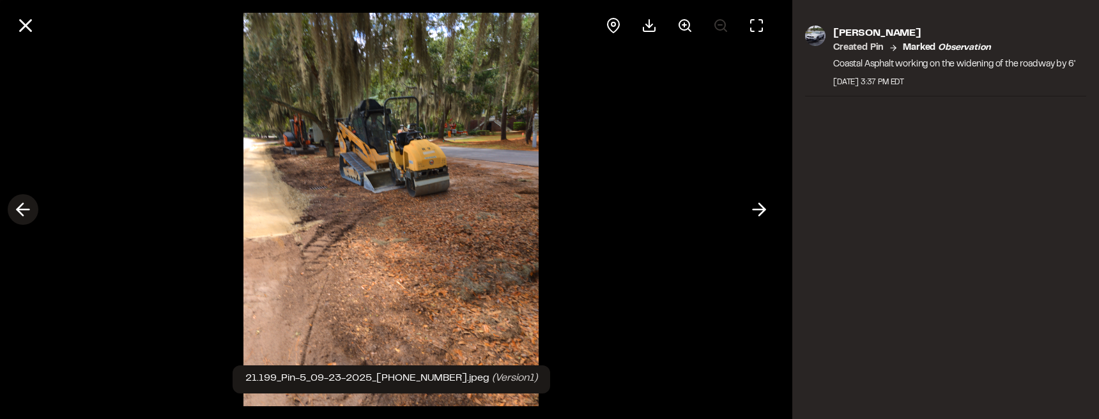
click at [22, 206] on icon at bounding box center [23, 210] width 20 height 22
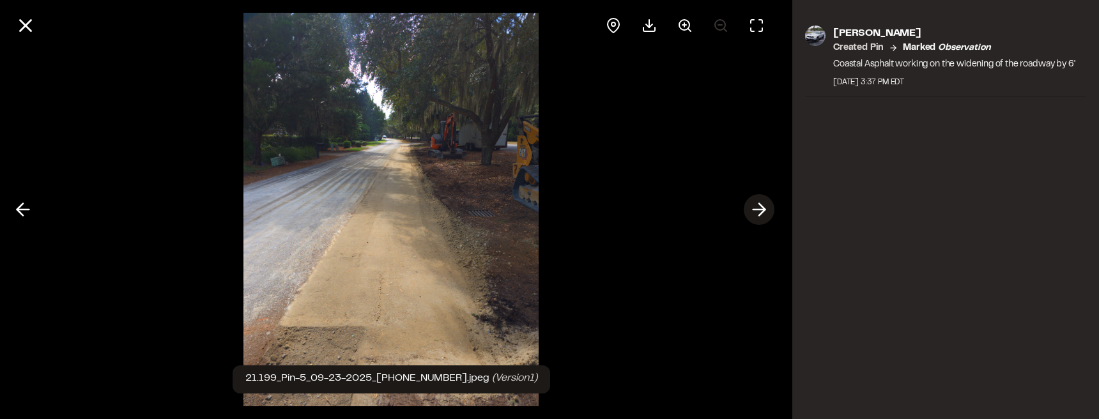
click at [752, 210] on icon at bounding box center [759, 210] width 20 height 22
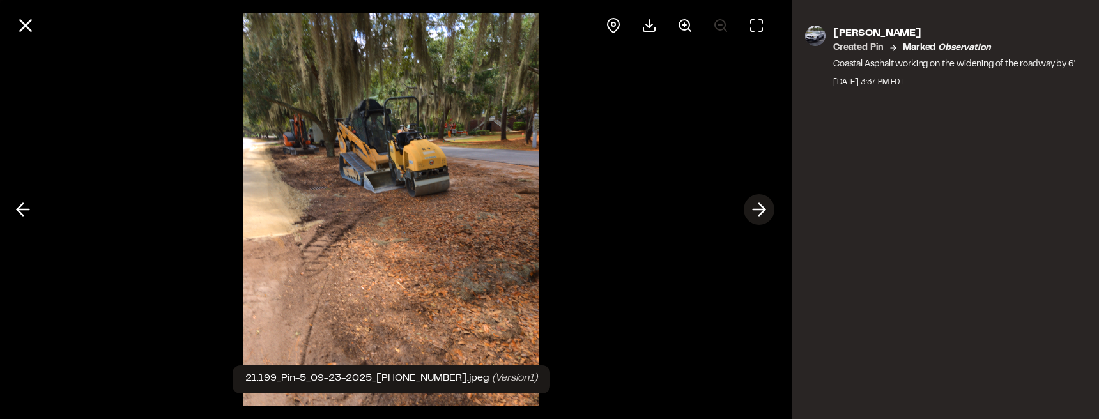
click at [752, 210] on icon at bounding box center [759, 210] width 20 height 22
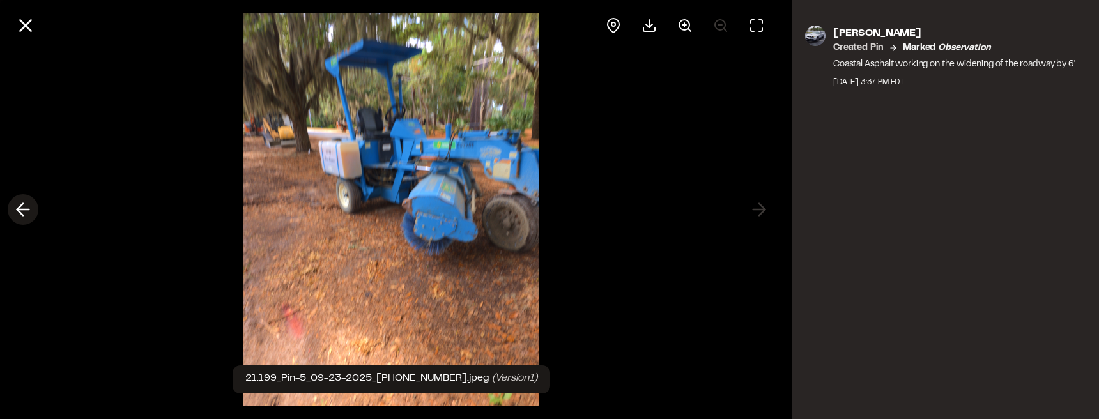
click at [26, 205] on icon at bounding box center [23, 210] width 20 height 22
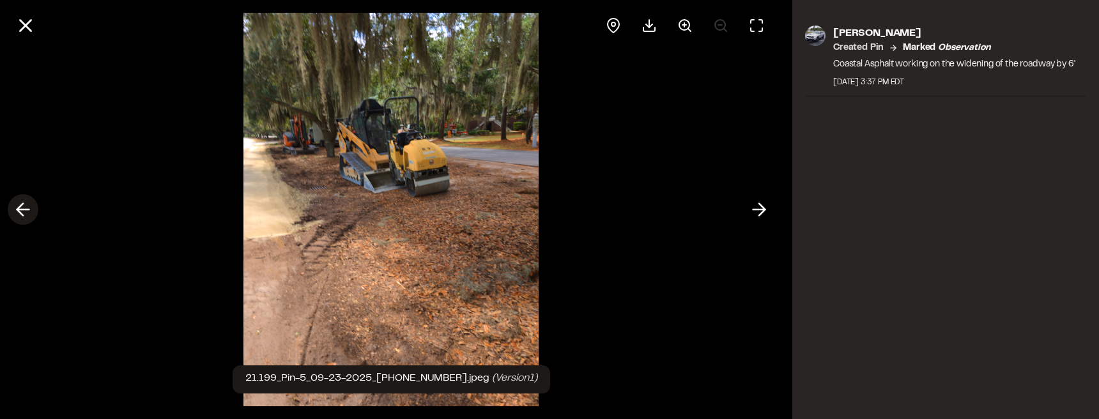
click at [17, 208] on icon at bounding box center [23, 210] width 20 height 22
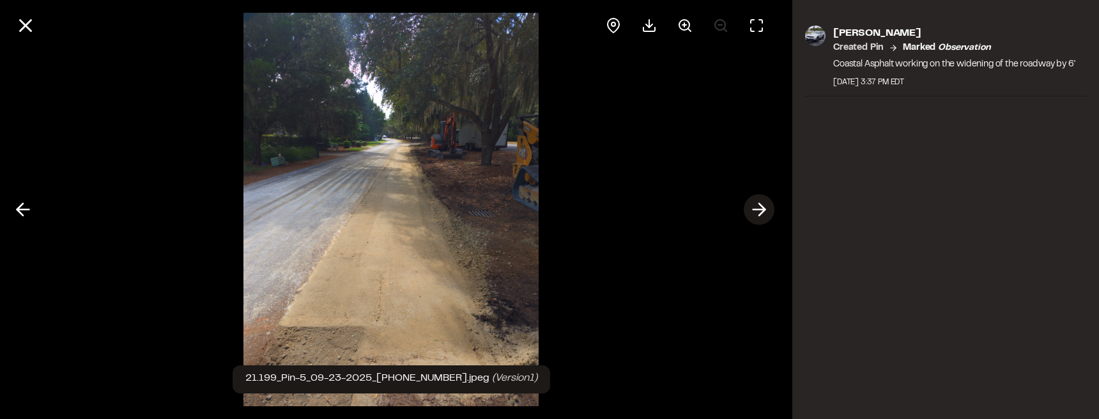
click at [762, 212] on polyline at bounding box center [762, 210] width 6 height 12
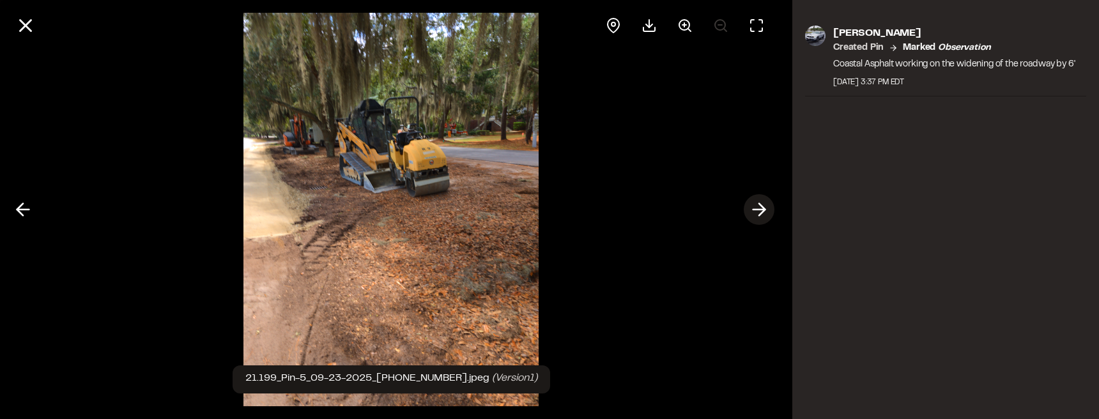
click at [762, 213] on polyline at bounding box center [762, 210] width 6 height 12
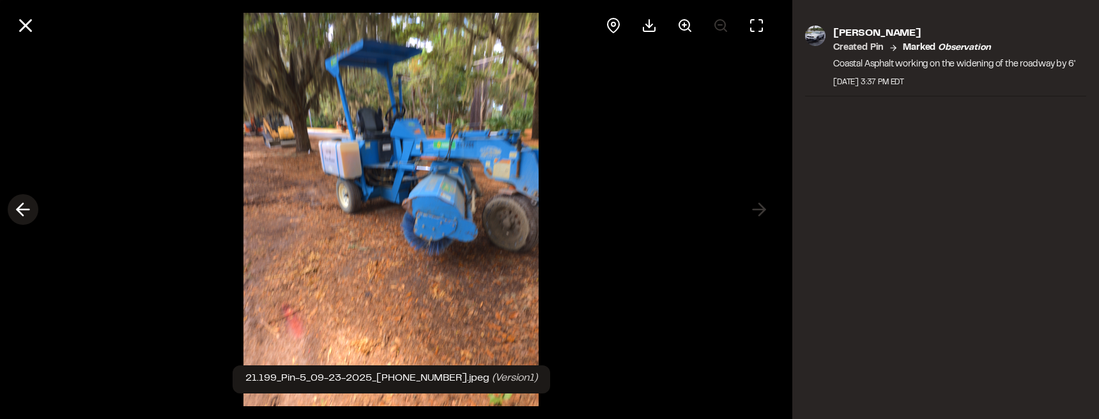
click at [11, 219] on button at bounding box center [23, 209] width 31 height 31
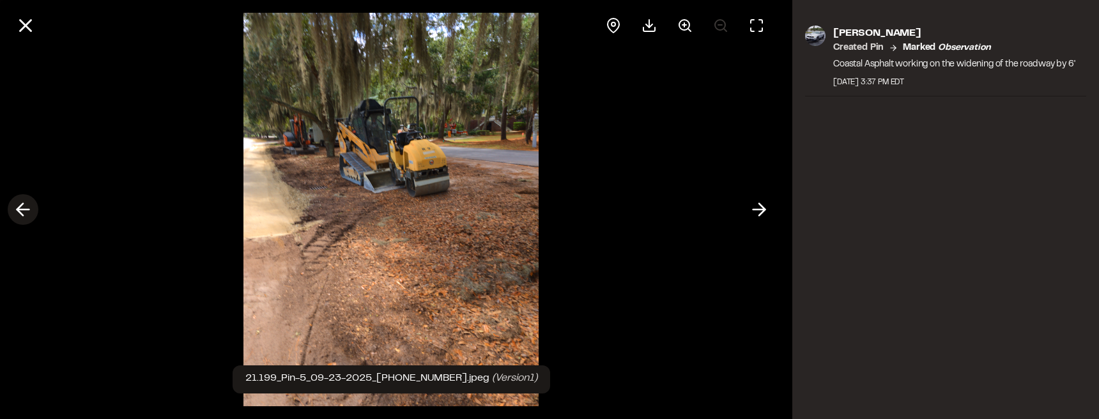
click at [11, 219] on button at bounding box center [23, 209] width 31 height 31
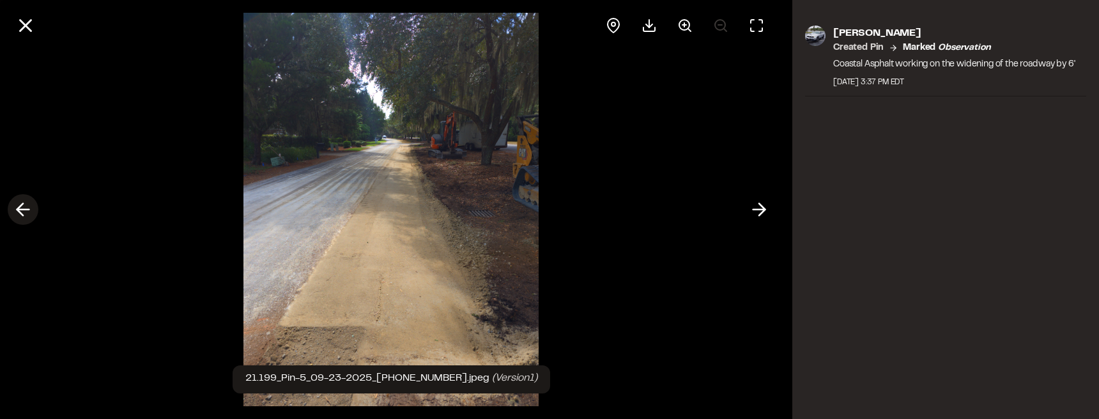
click at [11, 219] on button at bounding box center [23, 209] width 31 height 31
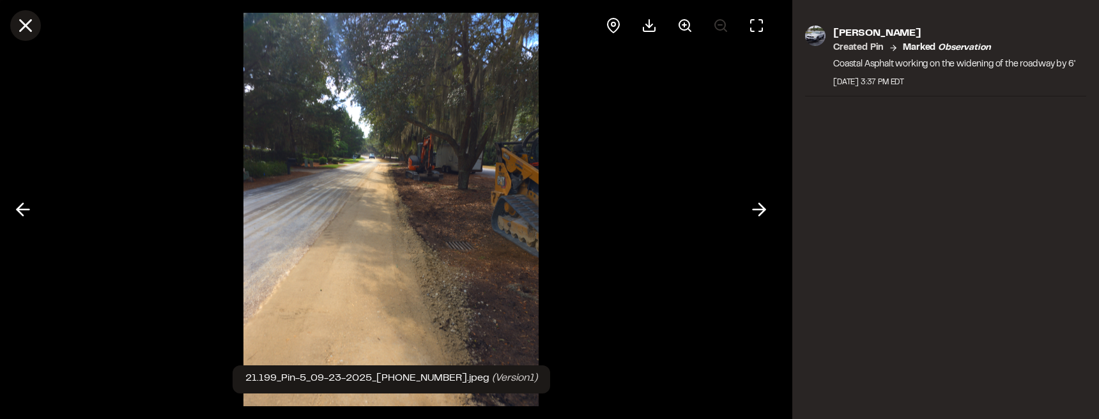
click at [27, 19] on icon at bounding box center [26, 26] width 22 height 22
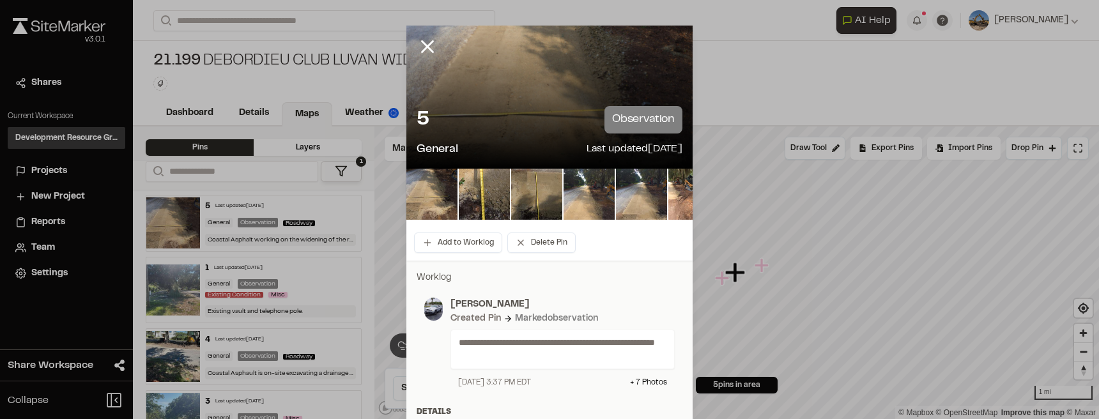
click at [429, 43] on icon at bounding box center [428, 47] width 22 height 22
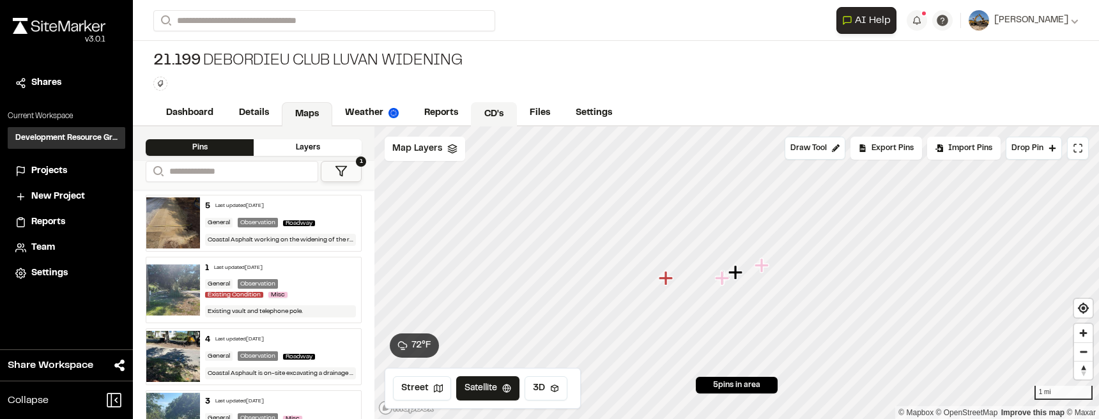
click at [491, 114] on link "CD's" at bounding box center [494, 114] width 46 height 24
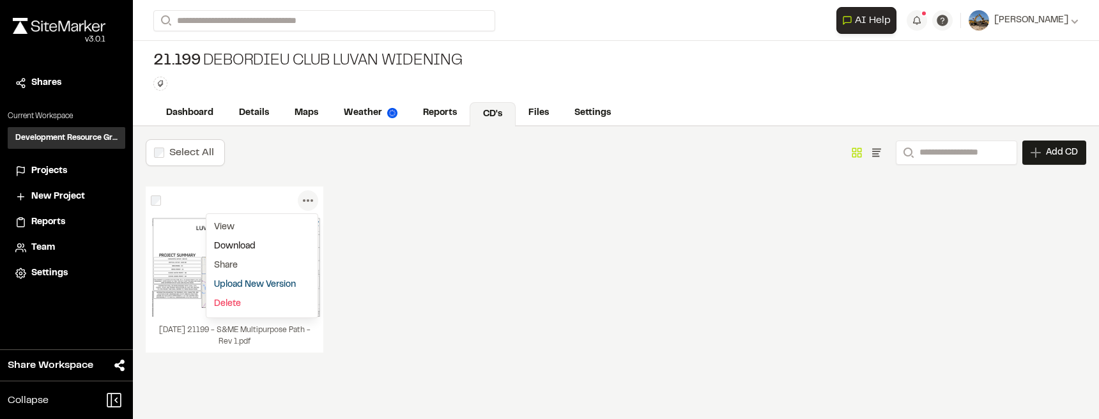
click at [219, 251] on link "Download" at bounding box center [261, 246] width 111 height 19
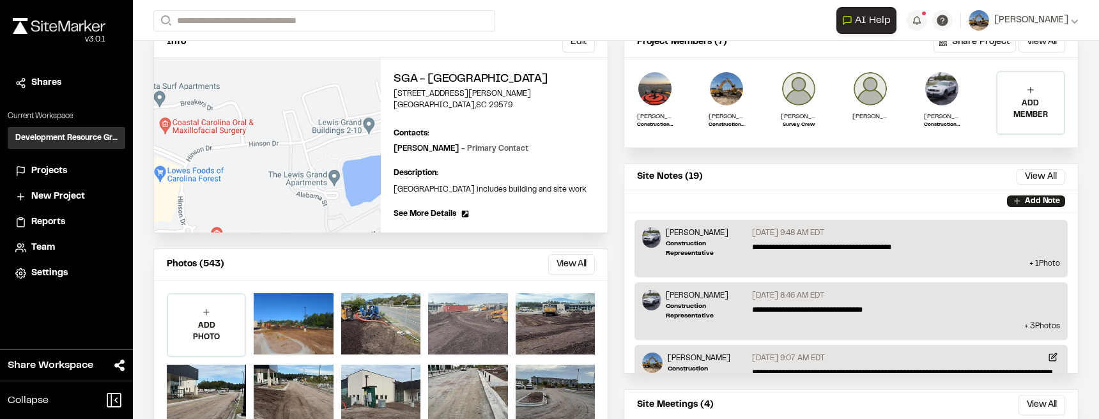
scroll to position [160, 0]
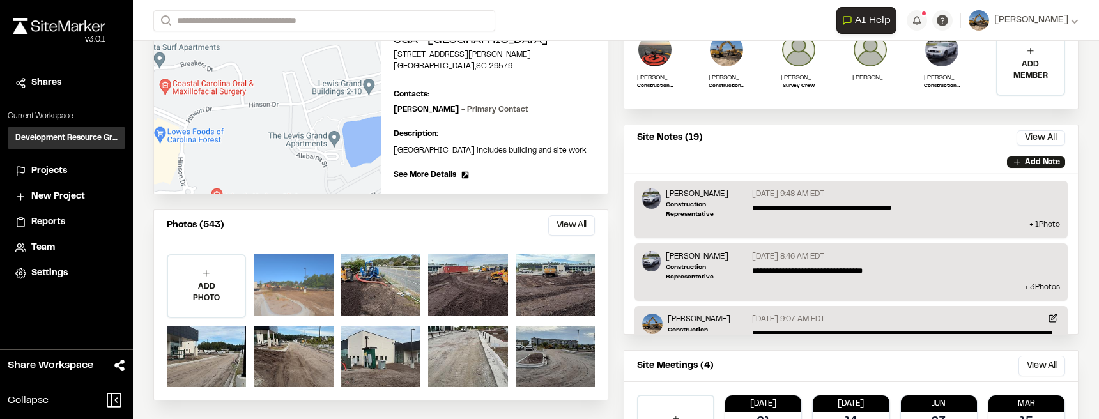
click at [283, 302] on div at bounding box center [293, 284] width 79 height 61
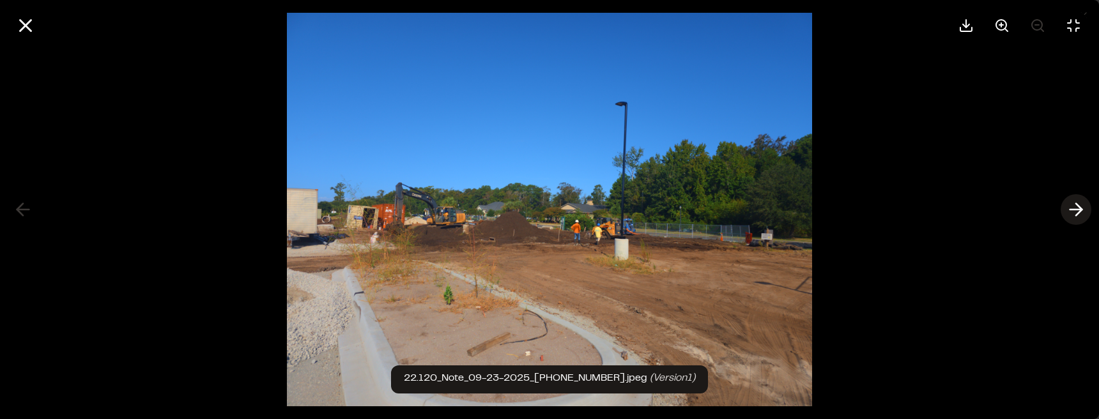
click at [1072, 208] on icon at bounding box center [1076, 210] width 20 height 22
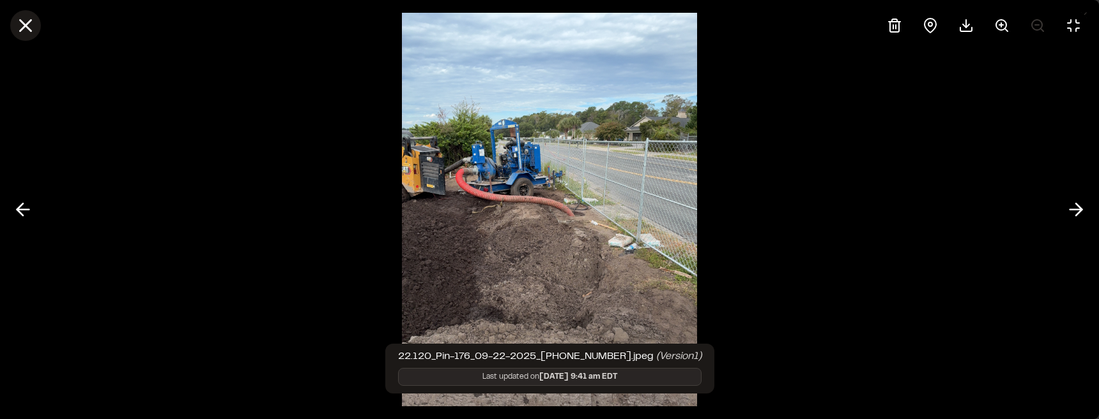
drag, startPoint x: 12, startPoint y: 19, endPoint x: 18, endPoint y: 23, distance: 7.3
click at [12, 19] on button at bounding box center [25, 25] width 31 height 31
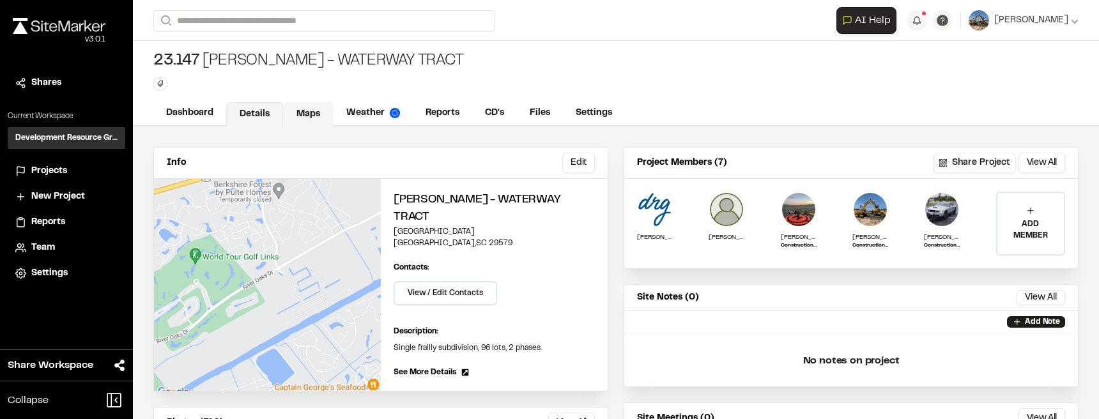
click at [314, 108] on link "Maps" at bounding box center [308, 114] width 50 height 24
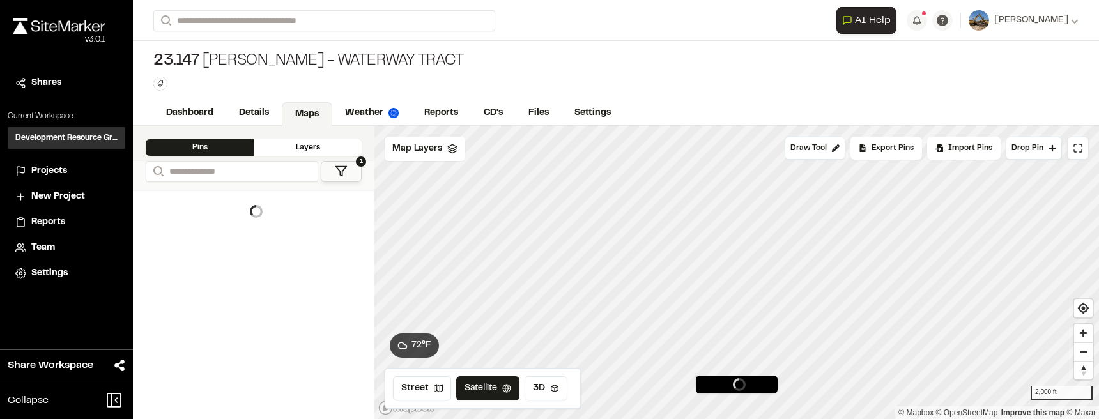
click at [347, 165] on icon at bounding box center [341, 171] width 13 height 13
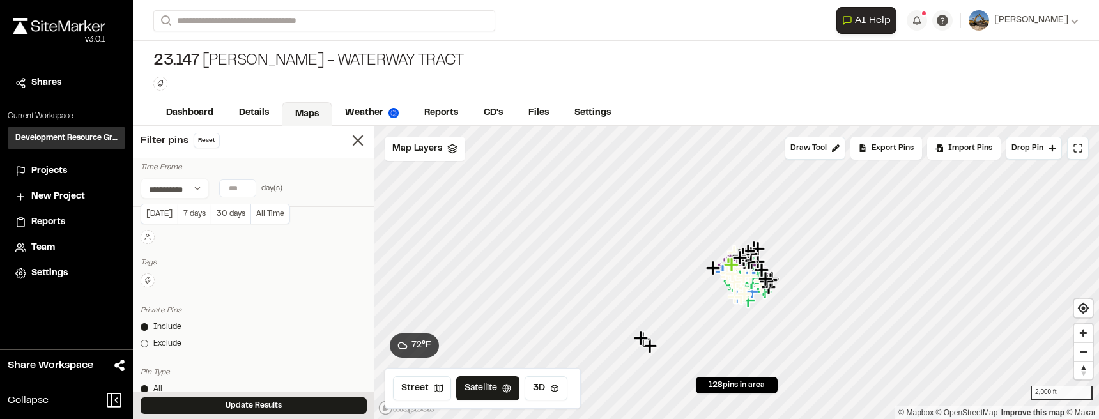
click at [240, 190] on input "number" at bounding box center [238, 188] width 36 height 17
type input "*"
click at [243, 185] on input "*" at bounding box center [238, 188] width 36 height 17
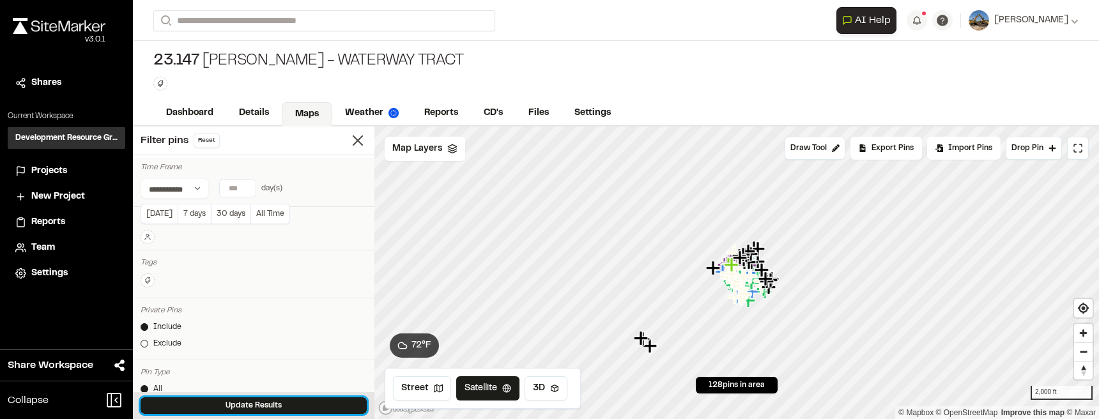
click at [287, 401] on button "Update Results" at bounding box center [254, 406] width 226 height 17
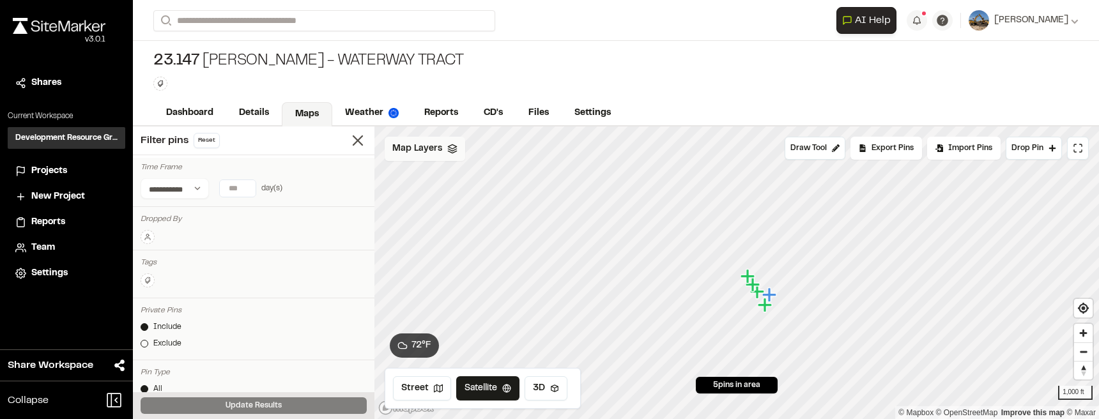
click at [459, 157] on div "Map Layers" at bounding box center [425, 149] width 81 height 24
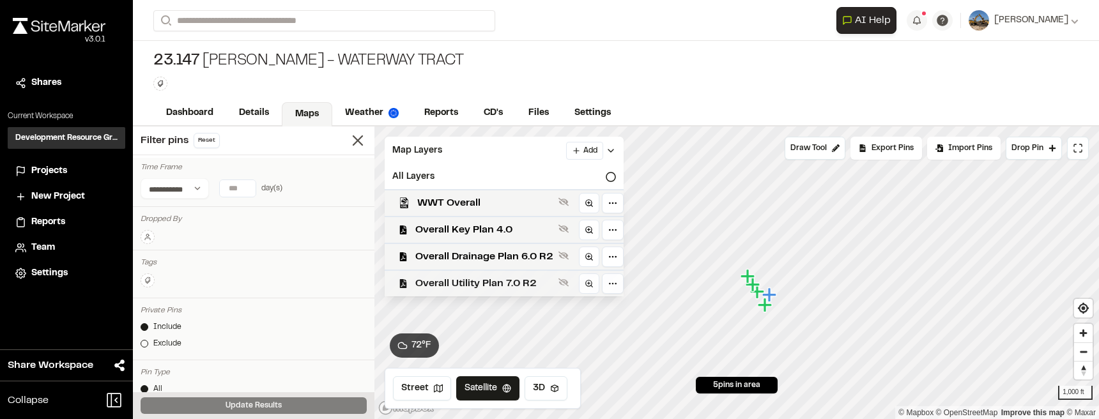
click at [537, 277] on span "Overall Utility Plan 7.0 R2" at bounding box center [484, 283] width 138 height 15
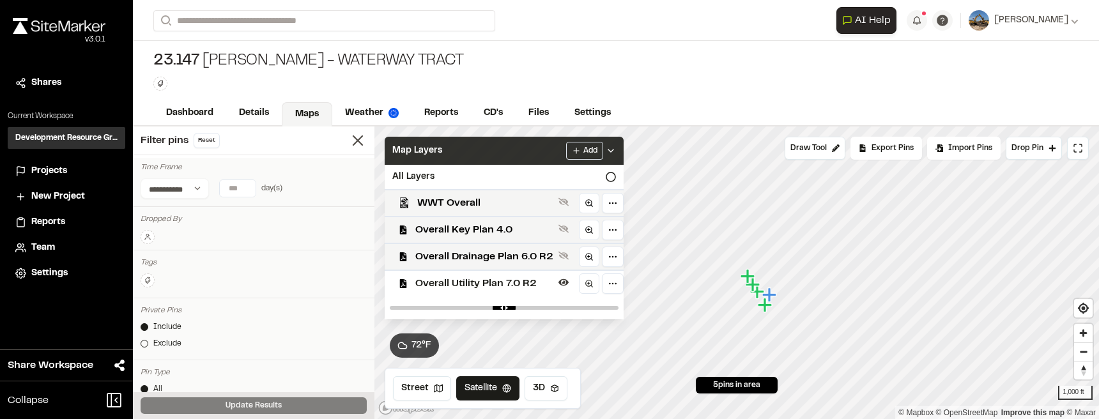
click at [614, 149] on icon at bounding box center [611, 151] width 10 height 10
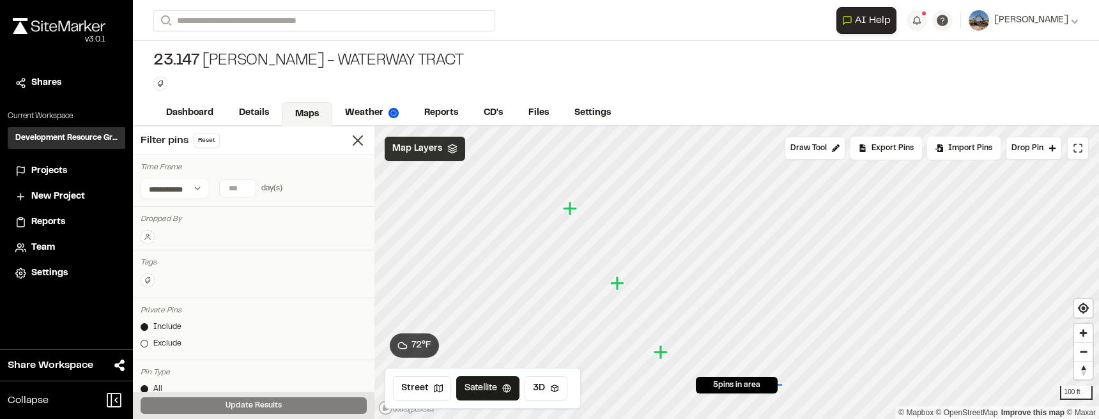
click at [565, 213] on icon "Map marker" at bounding box center [571, 209] width 17 height 17
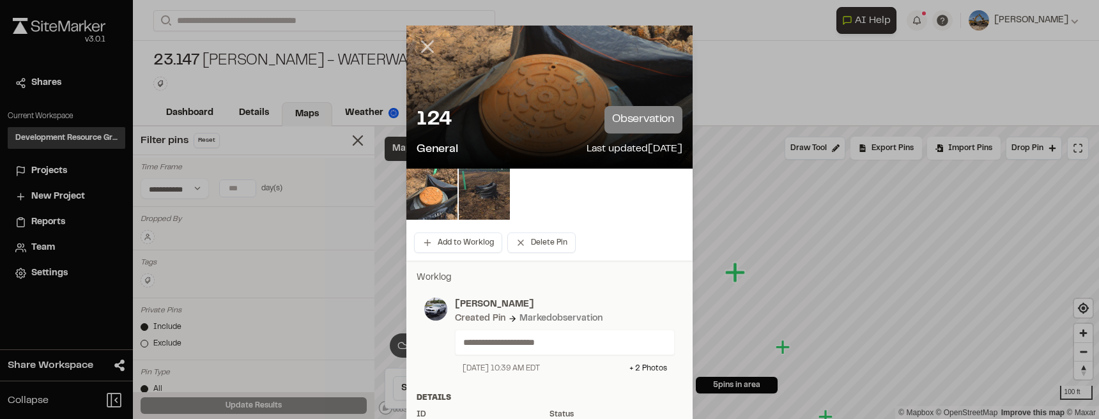
click at [426, 45] on line at bounding box center [427, 47] width 11 height 11
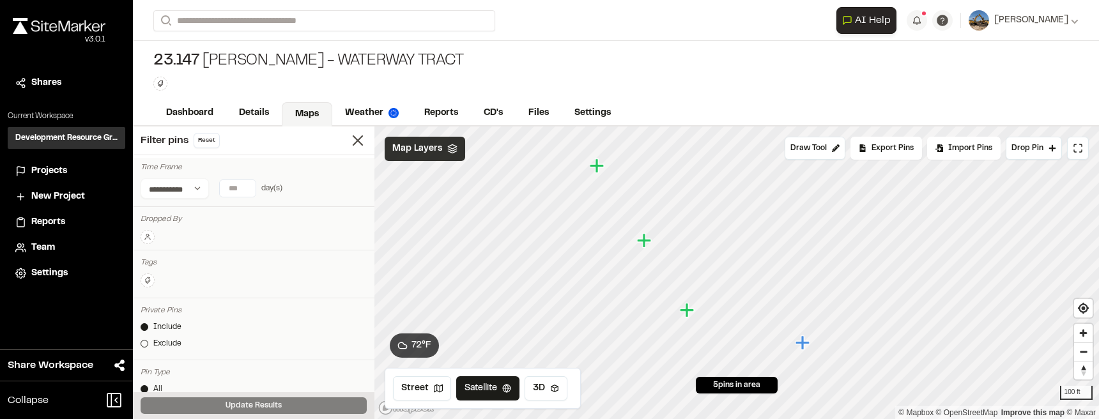
click at [644, 242] on icon "Map marker" at bounding box center [644, 240] width 14 height 14
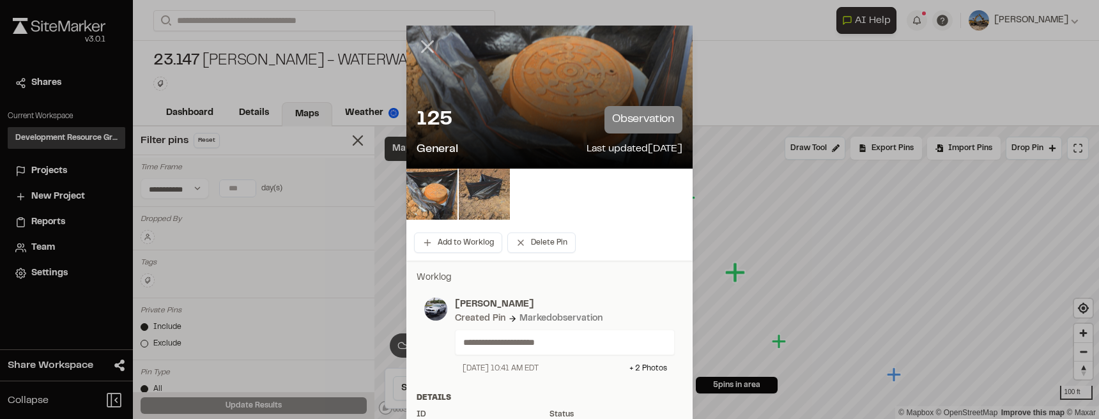
click at [426, 43] on icon at bounding box center [428, 47] width 22 height 22
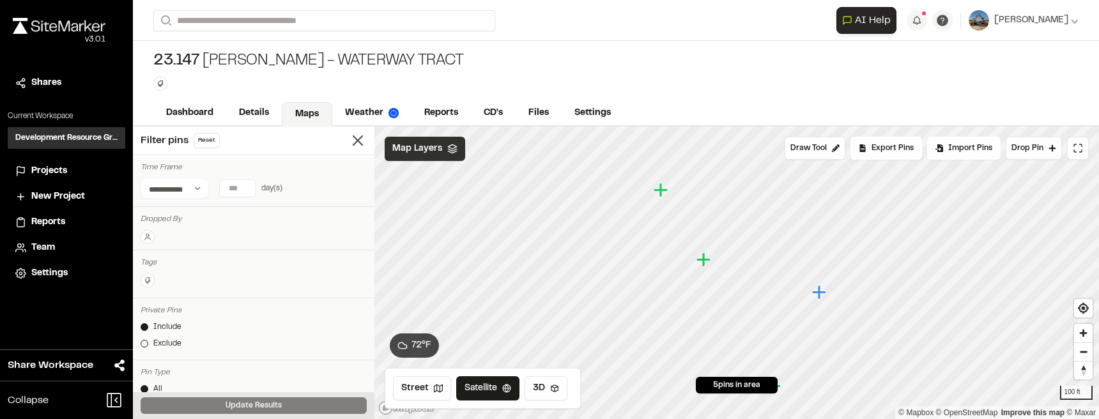
click at [702, 260] on icon "Map marker" at bounding box center [704, 259] width 14 height 14
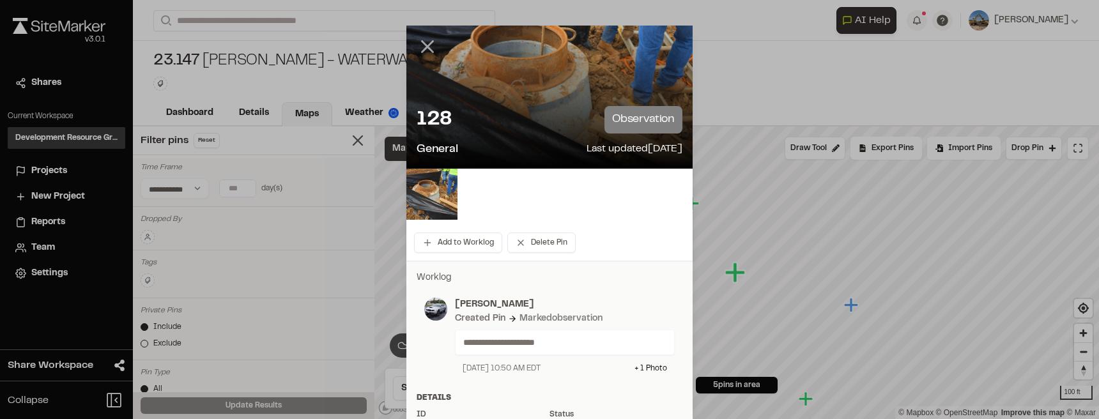
click at [428, 48] on icon at bounding box center [428, 47] width 22 height 22
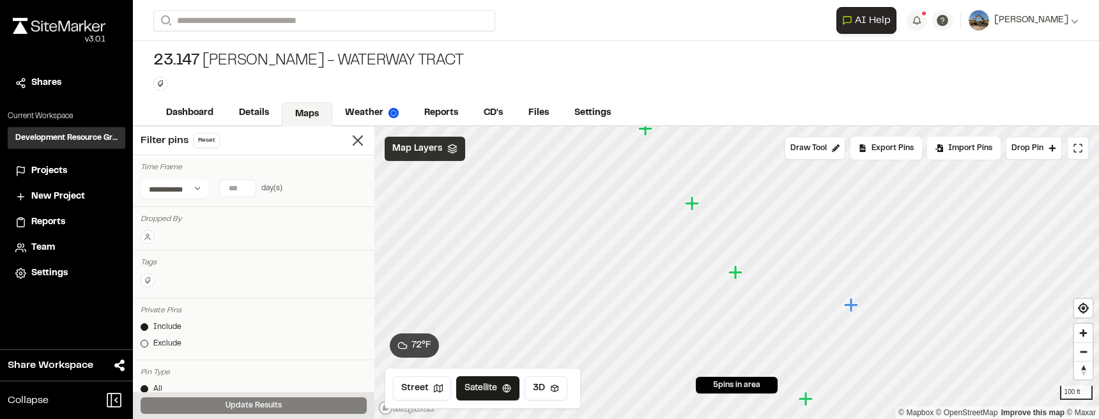
click at [855, 309] on icon "Map marker" at bounding box center [852, 305] width 17 height 17
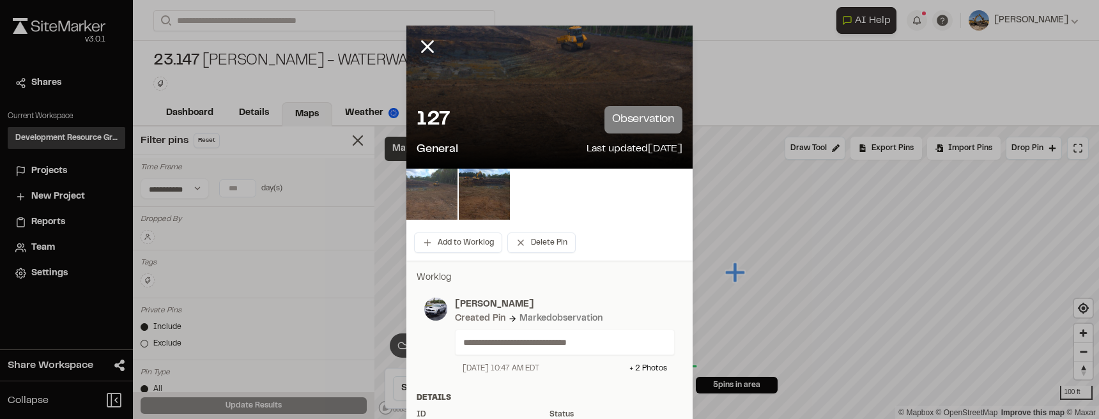
click at [445, 195] on img at bounding box center [431, 194] width 51 height 51
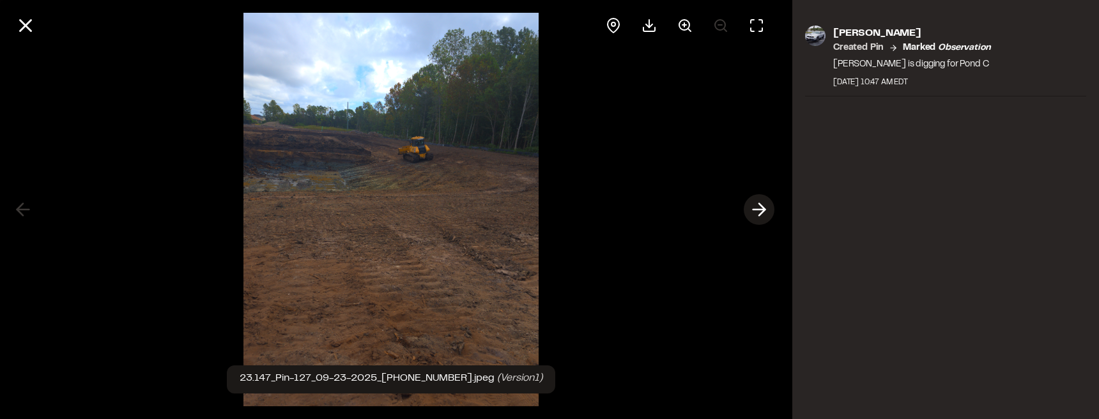
click at [755, 208] on icon at bounding box center [759, 210] width 20 height 22
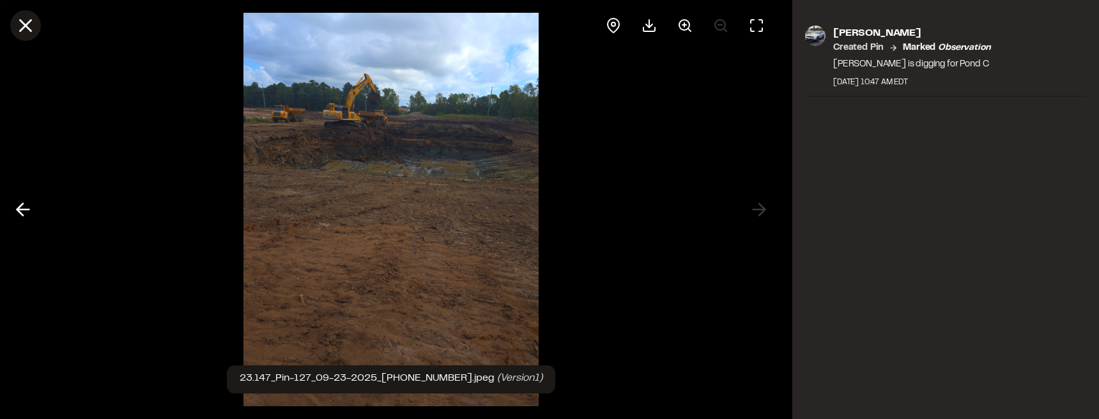
click at [27, 23] on line at bounding box center [25, 25] width 11 height 11
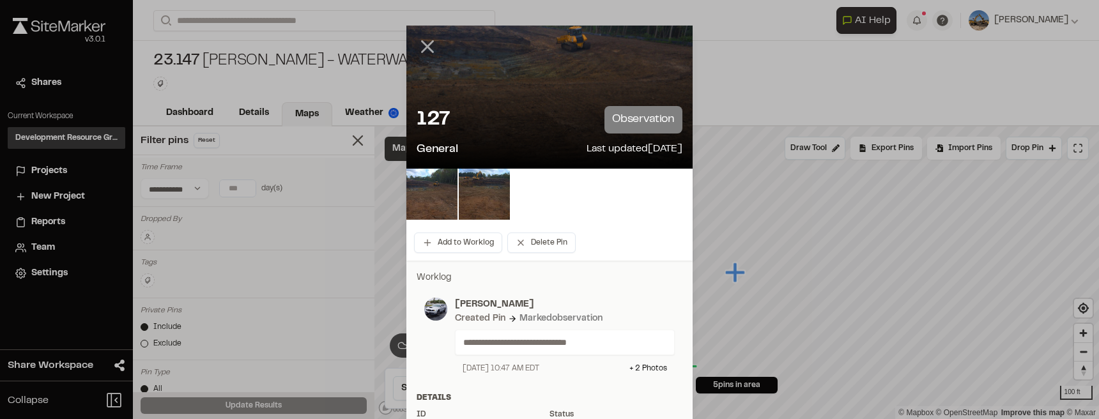
click at [420, 47] on icon at bounding box center [428, 47] width 22 height 22
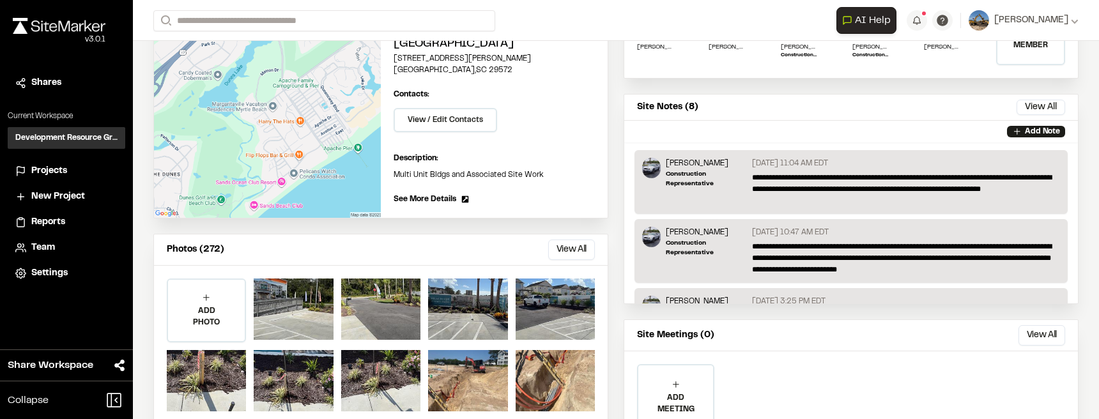
scroll to position [192, 0]
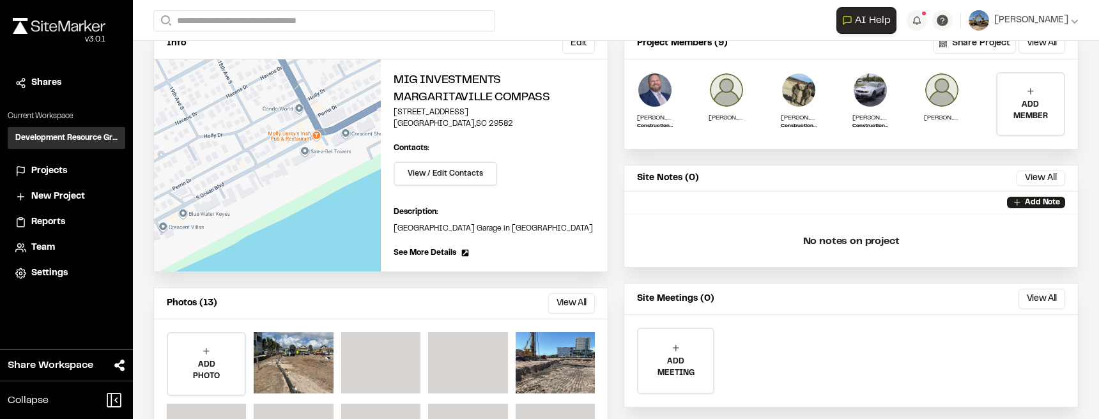
scroll to position [160, 0]
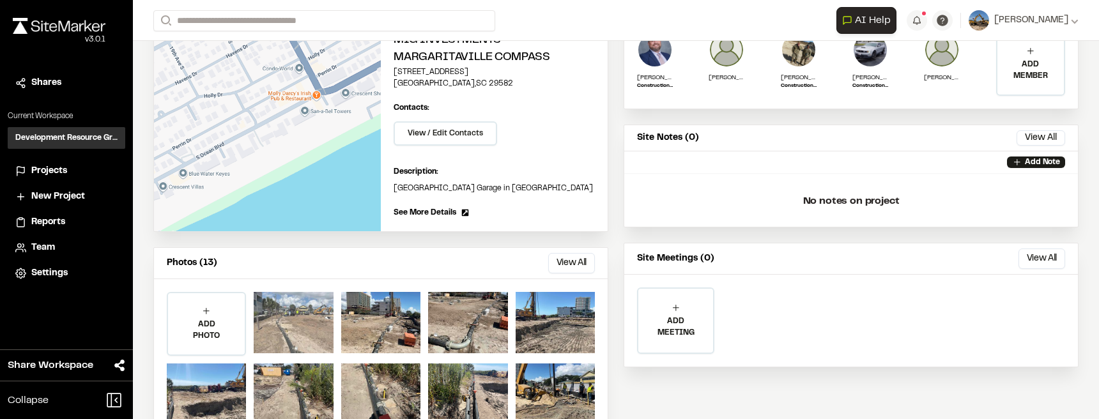
click at [296, 327] on div at bounding box center [293, 322] width 79 height 61
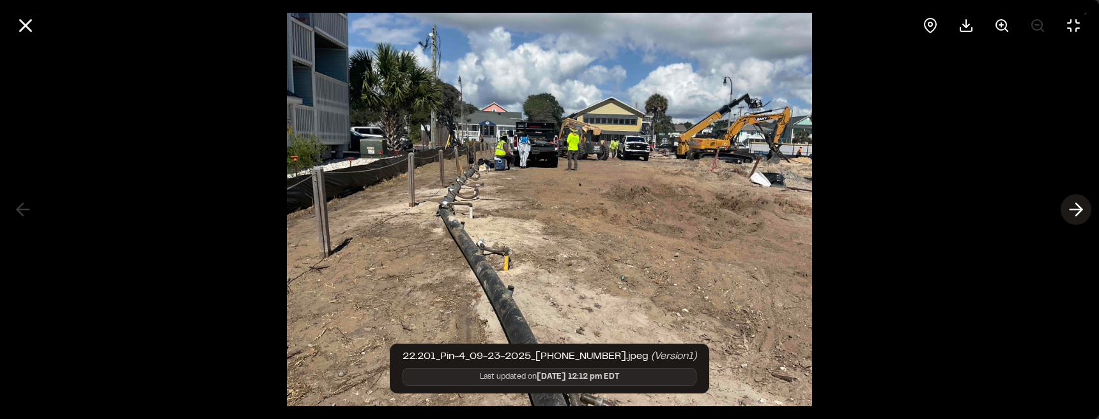
click at [1085, 213] on icon at bounding box center [1076, 210] width 20 height 22
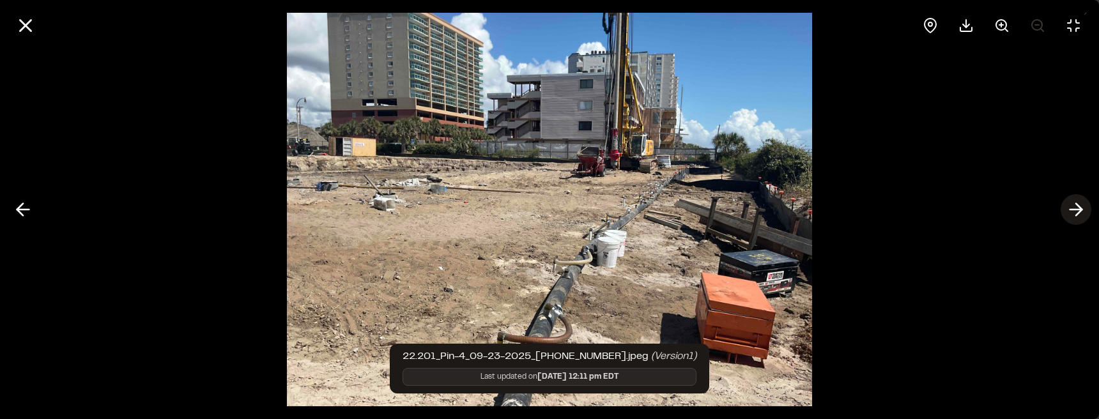
click at [1085, 213] on icon at bounding box center [1076, 210] width 20 height 22
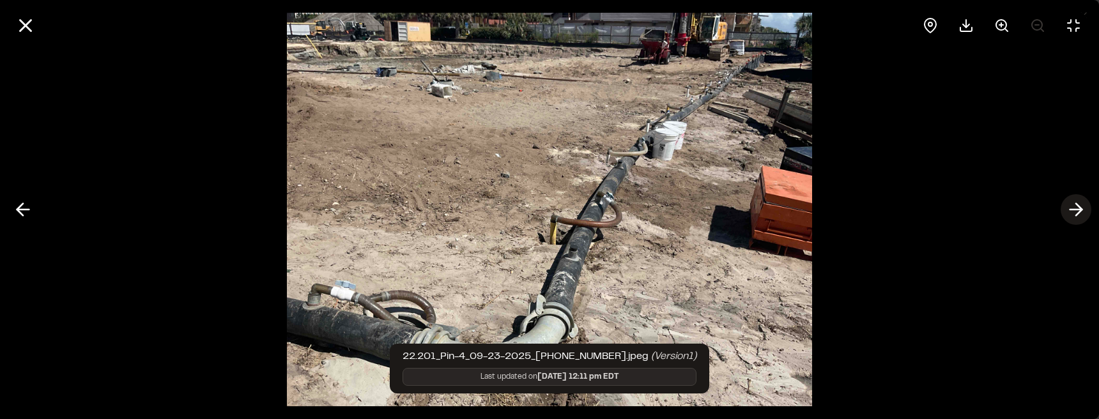
click at [1085, 213] on icon at bounding box center [1076, 210] width 20 height 22
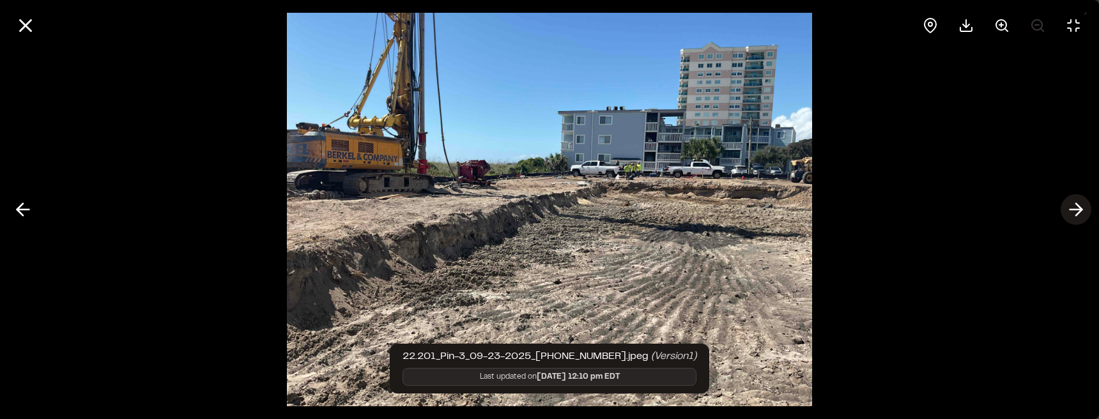
click at [1085, 213] on icon at bounding box center [1076, 210] width 20 height 22
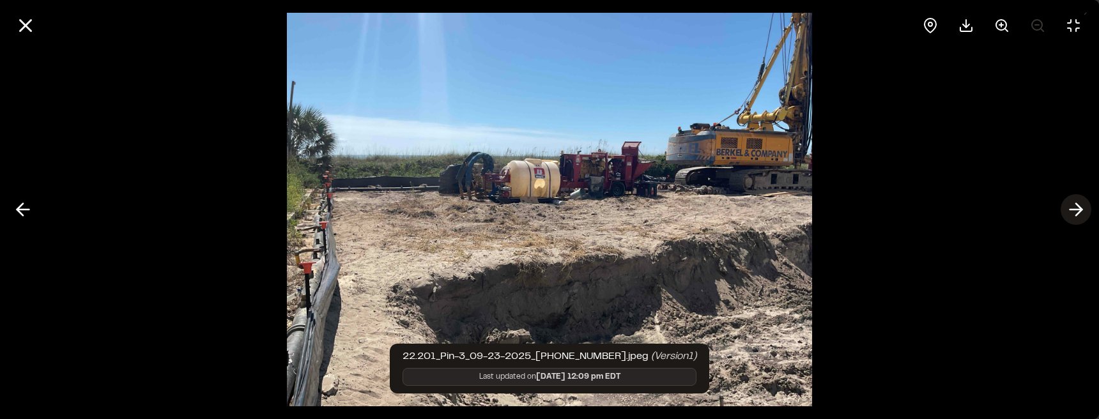
click at [1080, 210] on polyline at bounding box center [1079, 210] width 6 height 12
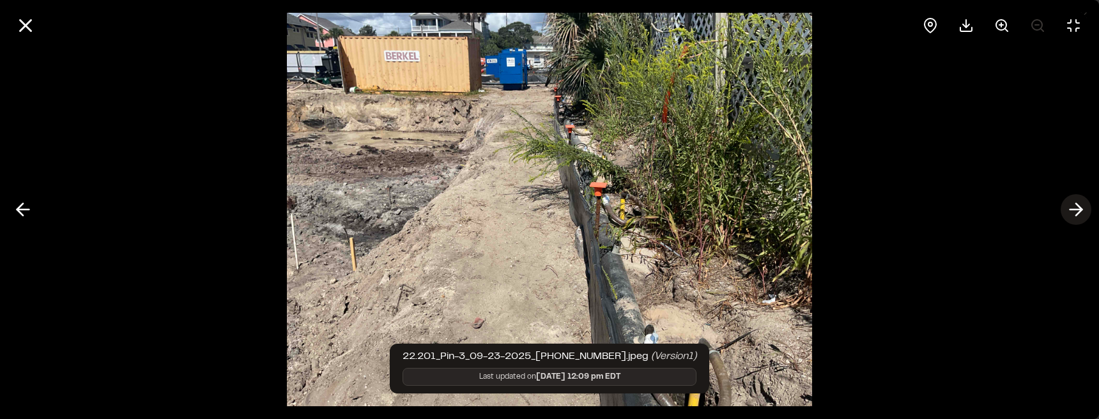
click at [1080, 210] on polyline at bounding box center [1079, 210] width 6 height 12
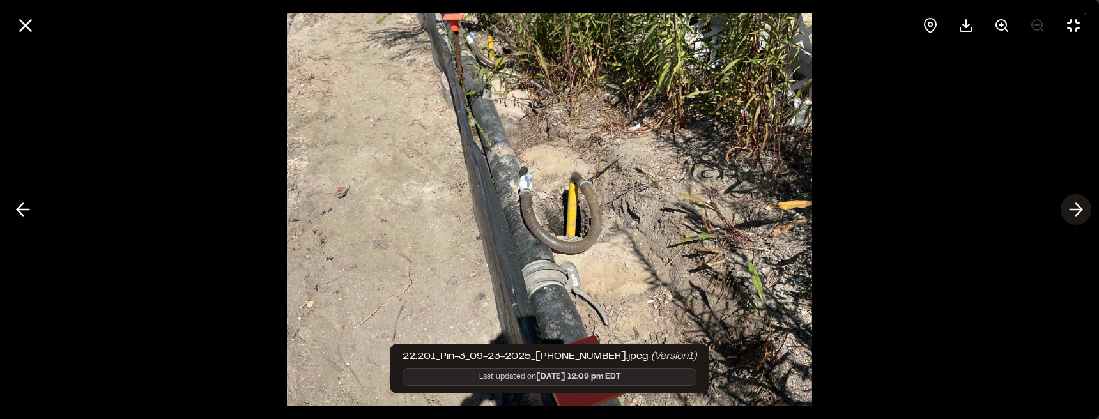
click at [1080, 210] on polyline at bounding box center [1079, 210] width 6 height 12
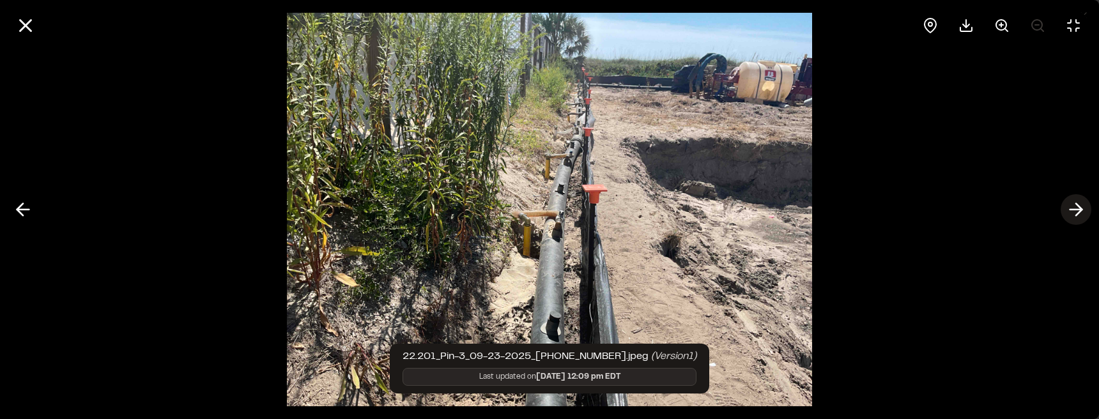
click at [1080, 210] on polyline at bounding box center [1079, 210] width 6 height 12
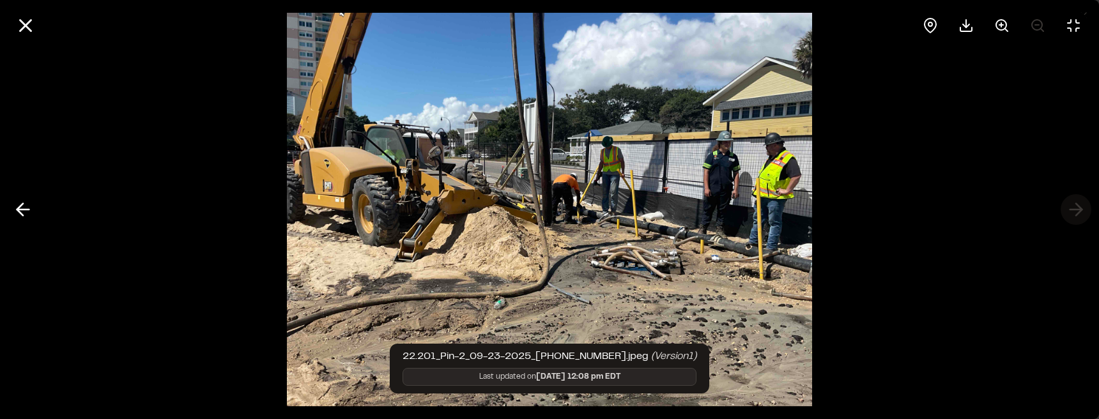
click at [1080, 210] on div at bounding box center [549, 209] width 1099 height 419
click at [19, 218] on icon at bounding box center [23, 210] width 20 height 22
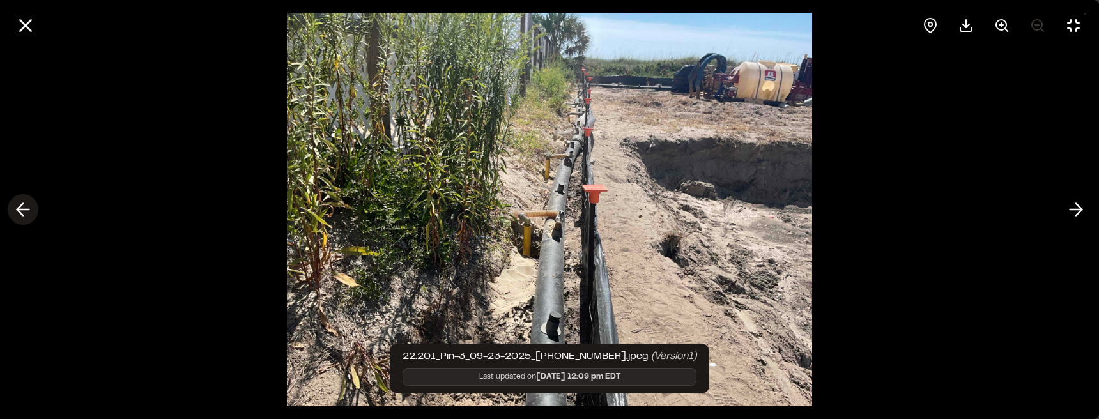
click at [19, 217] on icon at bounding box center [23, 210] width 20 height 22
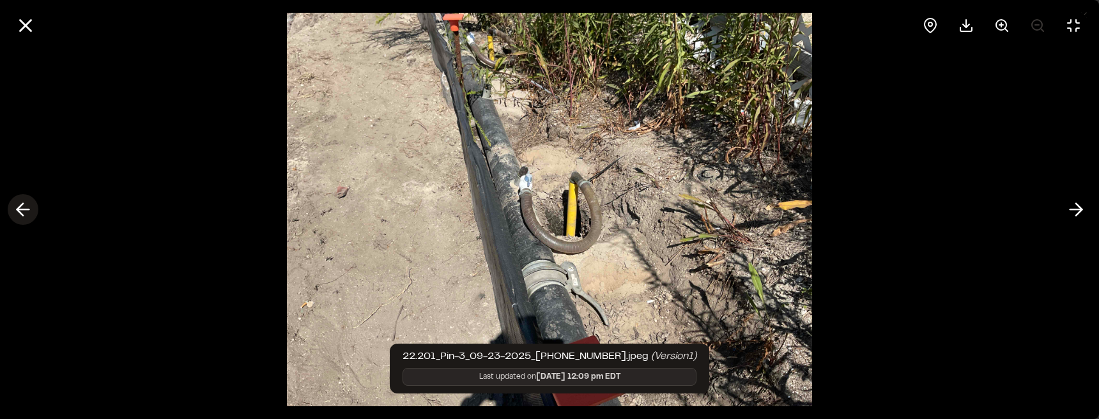
click at [19, 217] on icon at bounding box center [23, 210] width 20 height 22
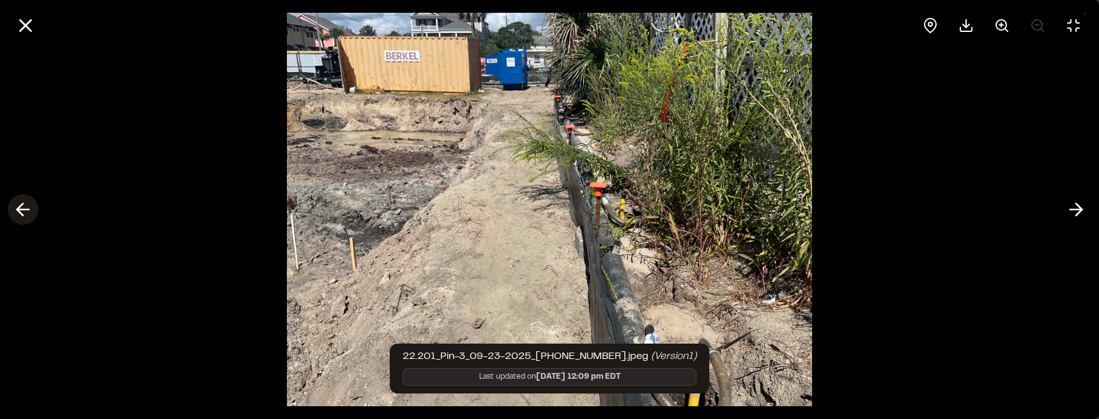
click at [19, 217] on icon at bounding box center [23, 210] width 20 height 22
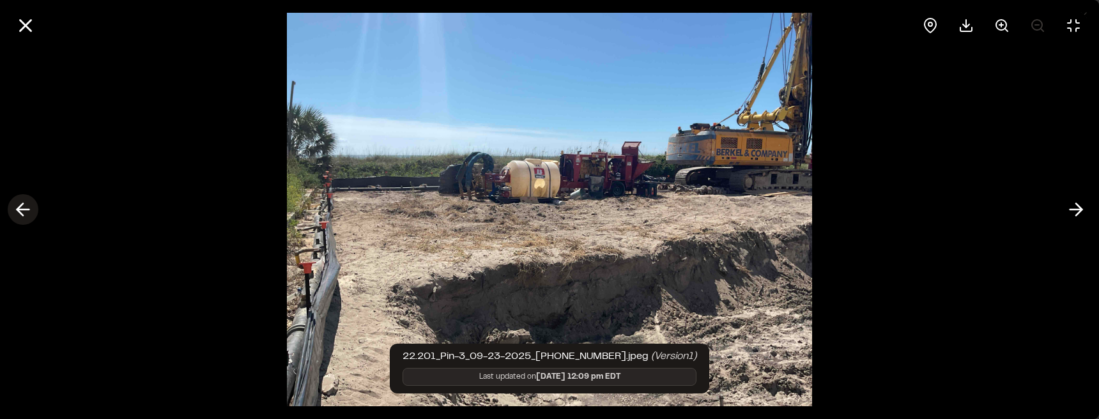
click at [19, 217] on icon at bounding box center [23, 210] width 20 height 22
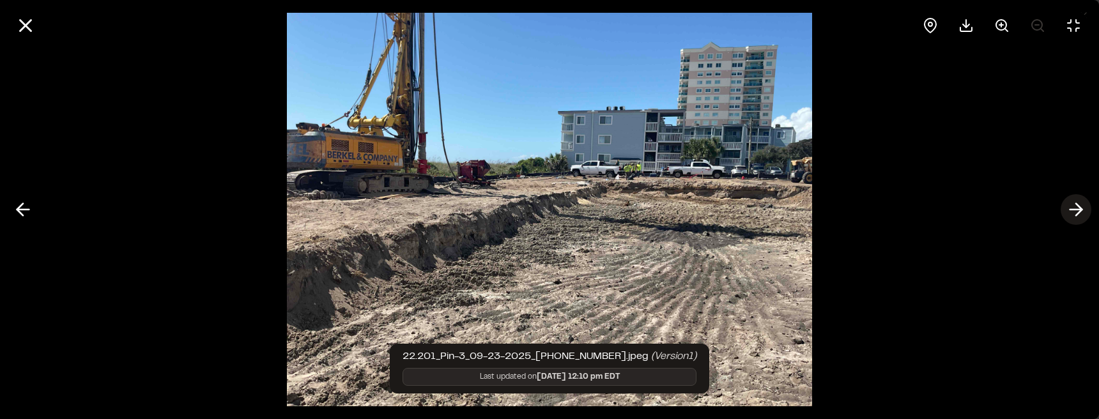
click at [1077, 219] on icon at bounding box center [1076, 210] width 20 height 22
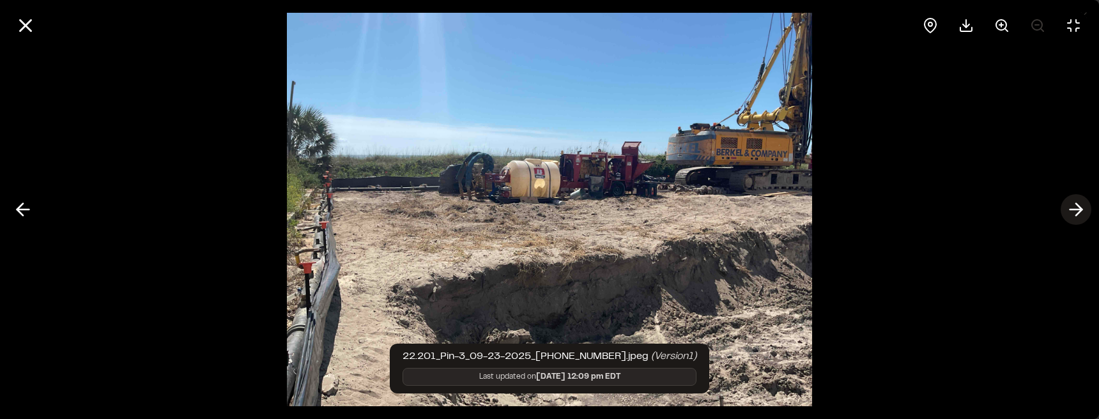
click at [1077, 219] on icon at bounding box center [1076, 210] width 20 height 22
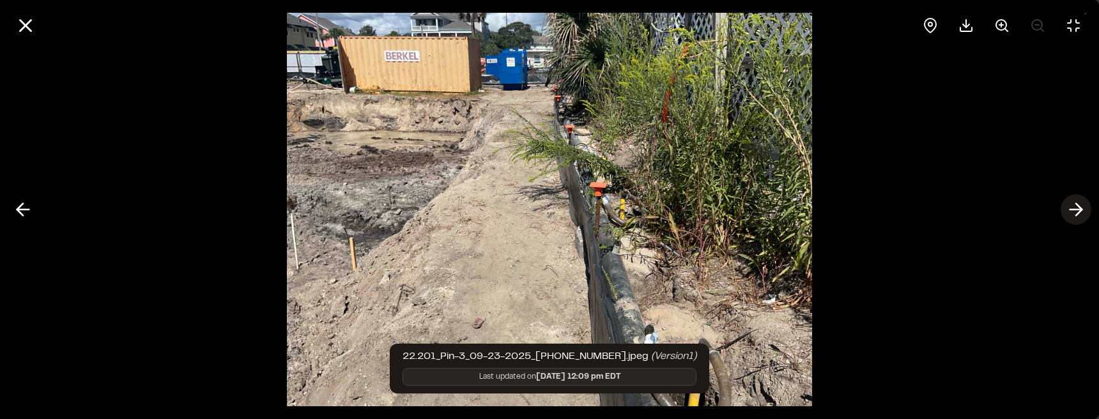
click at [1077, 219] on icon at bounding box center [1076, 210] width 20 height 22
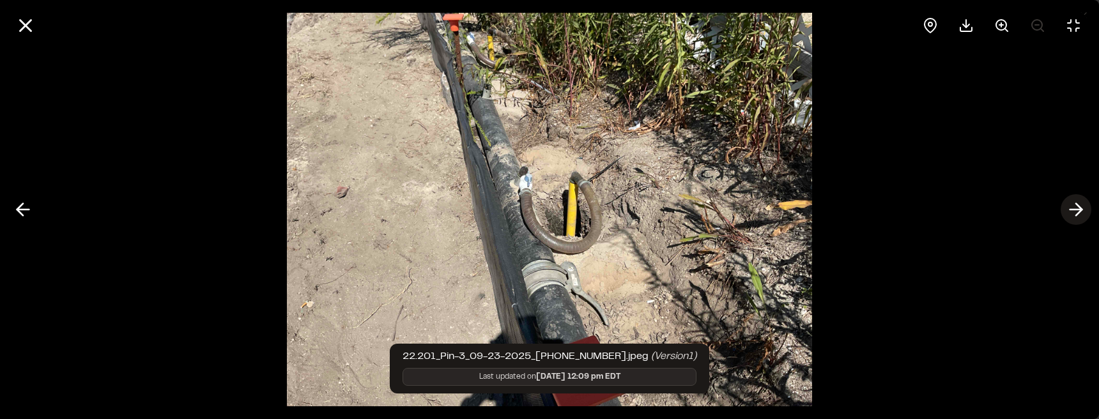
click at [1077, 219] on icon at bounding box center [1076, 210] width 20 height 22
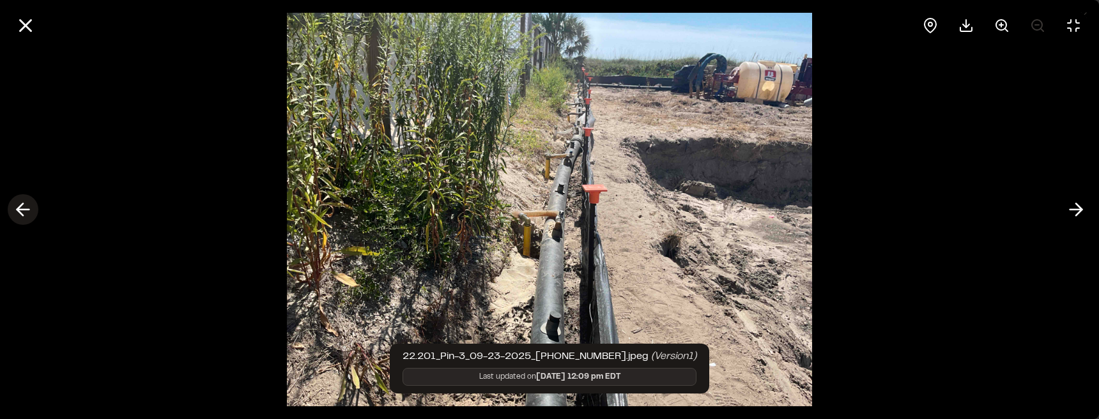
click at [22, 216] on icon at bounding box center [23, 210] width 20 height 22
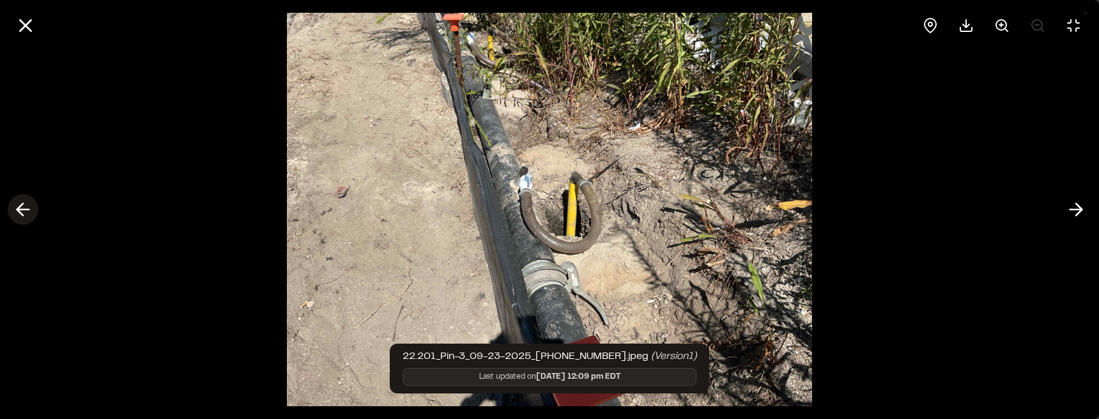
click at [22, 216] on icon at bounding box center [23, 210] width 20 height 22
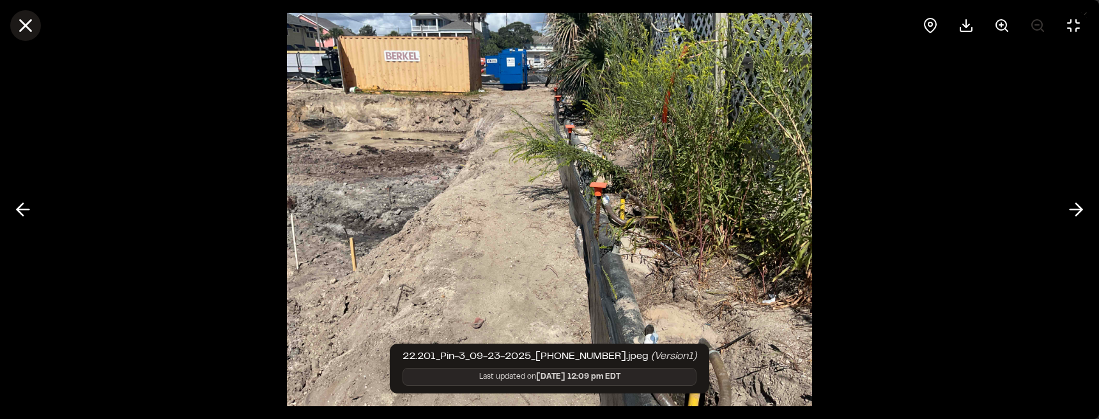
click at [12, 23] on button at bounding box center [25, 25] width 31 height 31
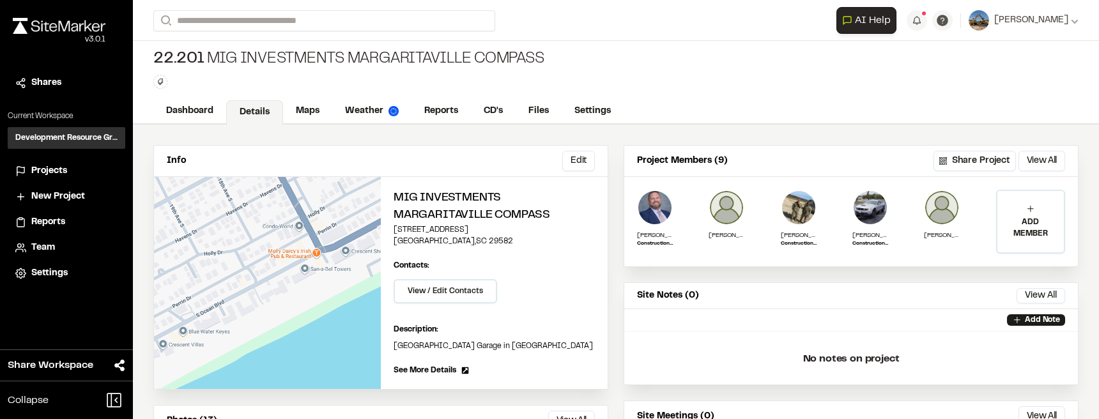
scroll to position [0, 0]
